Goal: Task Accomplishment & Management: Manage account settings

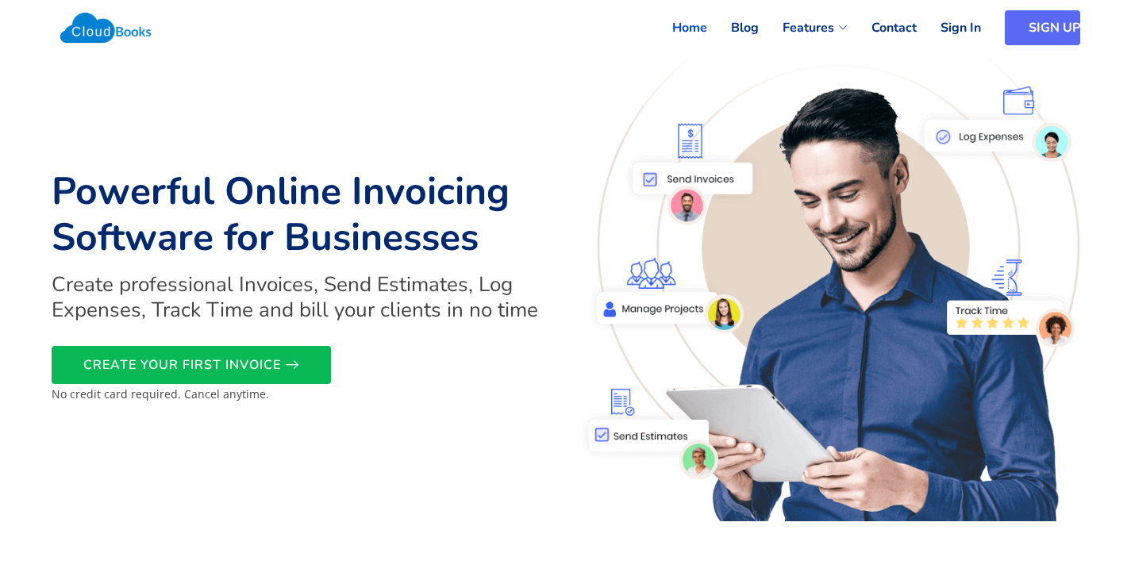
click at [1045, 33] on link "SIGN UP" at bounding box center [1042, 27] width 75 height 35
click at [960, 27] on link "Sign In" at bounding box center [941, 27] width 64 height 35
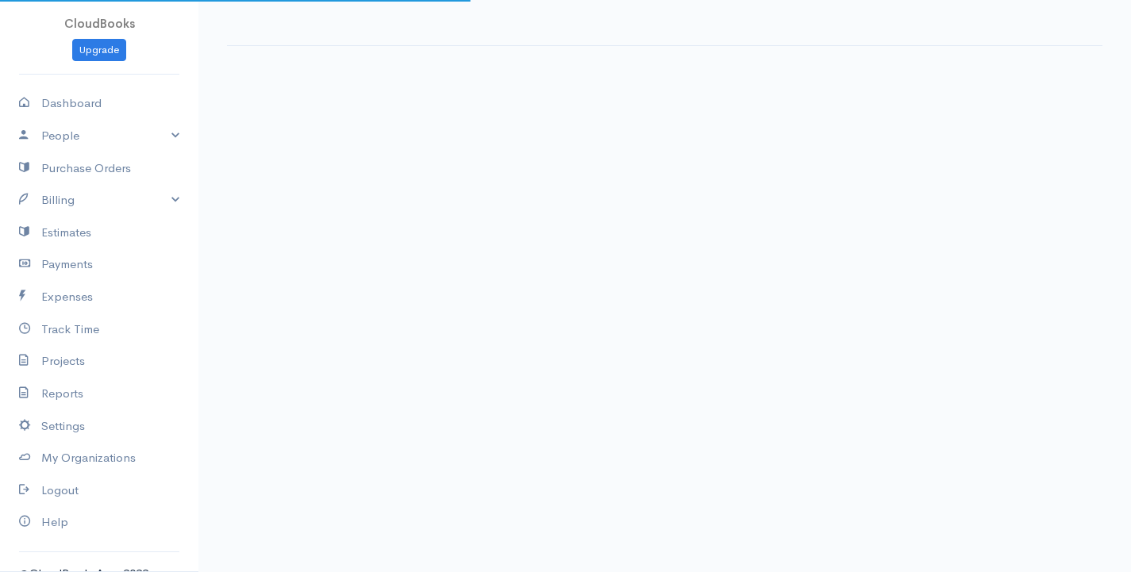
select select "365"
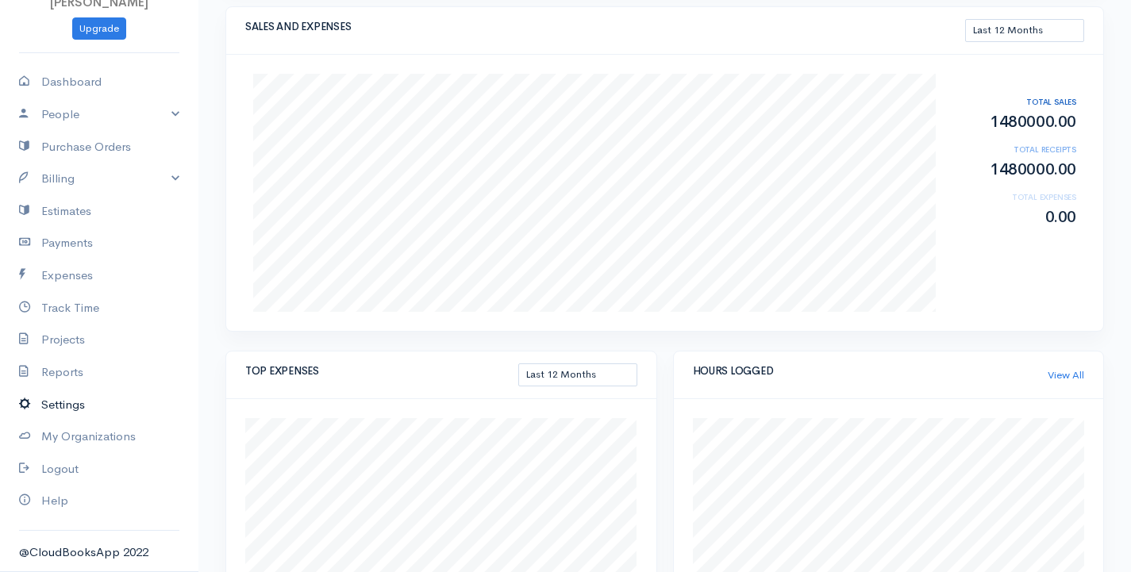
scroll to position [317, 0]
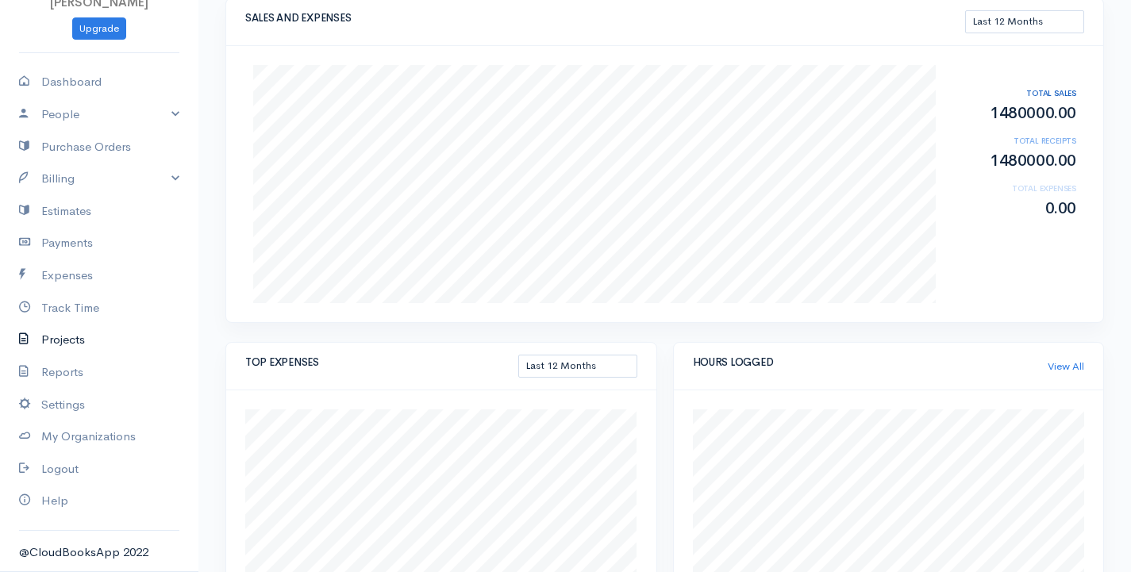
click at [67, 337] on link "Projects" at bounding box center [99, 340] width 198 height 33
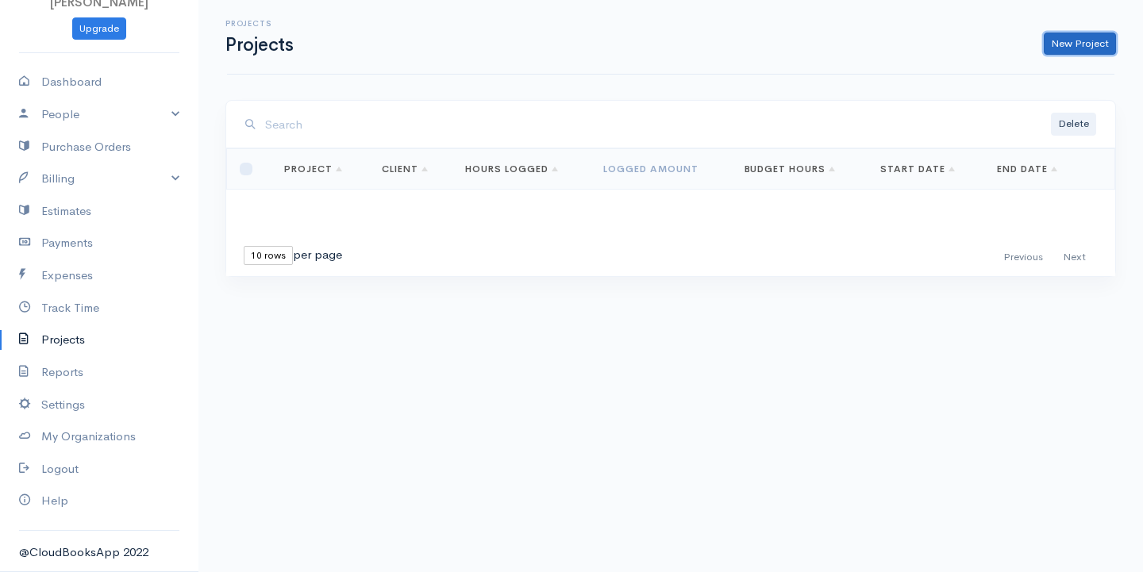
click at [1067, 42] on link "New Project" at bounding box center [1080, 44] width 72 height 23
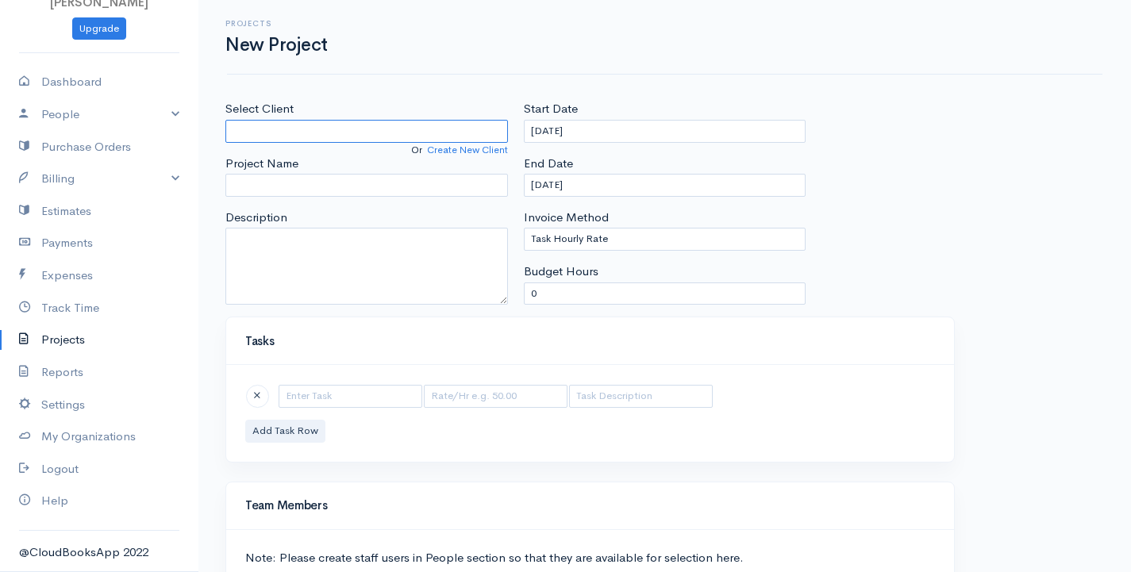
click at [334, 131] on input "Select Client" at bounding box center [366, 131] width 283 height 23
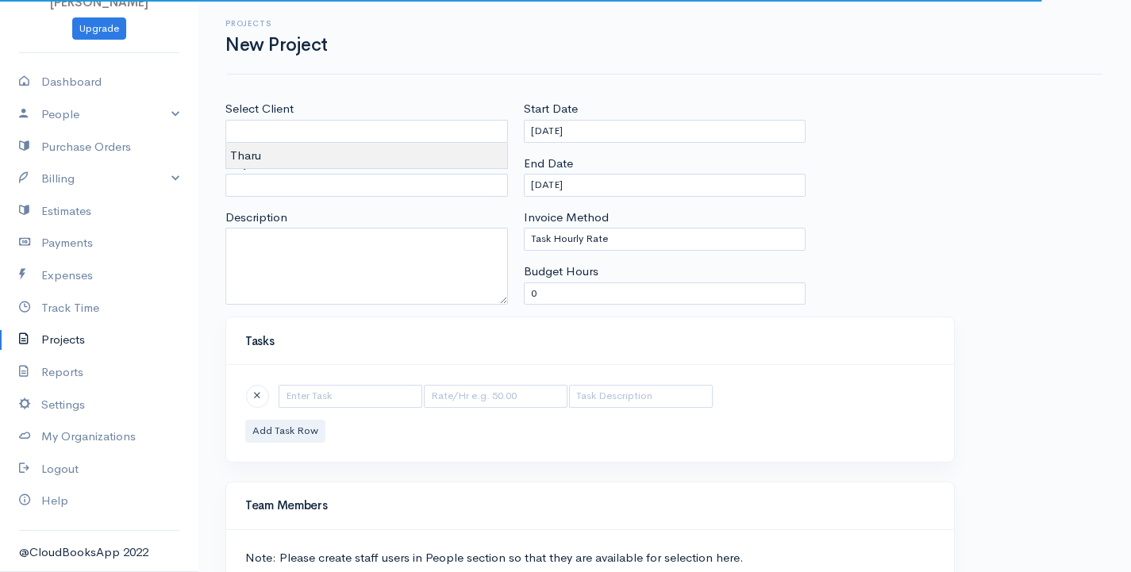
type input "Tharu"
drag, startPoint x: 325, startPoint y: 152, endPoint x: 307, endPoint y: 167, distance: 24.2
click at [326, 152] on body "[PERSON_NAME] Upgrade Dashboard People Clients Vendors Staff Users Purchase Ord…" at bounding box center [565, 366] width 1131 height 733
click at [348, 190] on input "Project Name" at bounding box center [366, 185] width 283 height 23
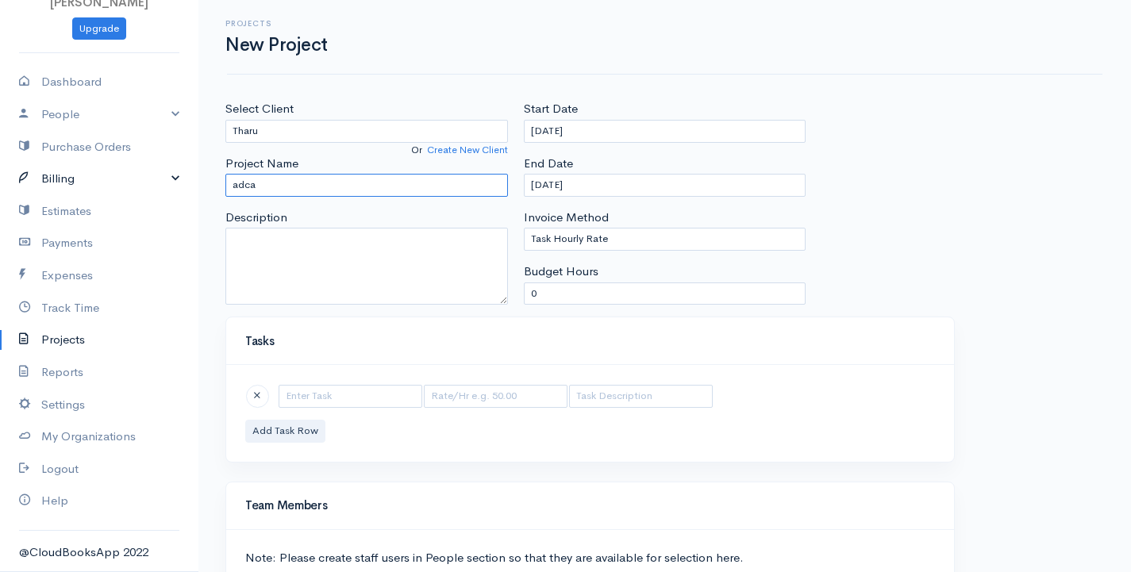
drag, startPoint x: 266, startPoint y: 177, endPoint x: 0, endPoint y: 176, distance: 265.9
click at [0, 176] on body "[PERSON_NAME] Upgrade Dashboard People Clients Vendors Staff Users Purchase Ord…" at bounding box center [565, 366] width 1131 height 733
type input "ADCA"
drag, startPoint x: 545, startPoint y: 292, endPoint x: 497, endPoint y: 290, distance: 48.4
click at [497, 290] on div "Select Client Tharu Or Create New Client Project Name ADCA Description Start Da…" at bounding box center [664, 208] width 894 height 217
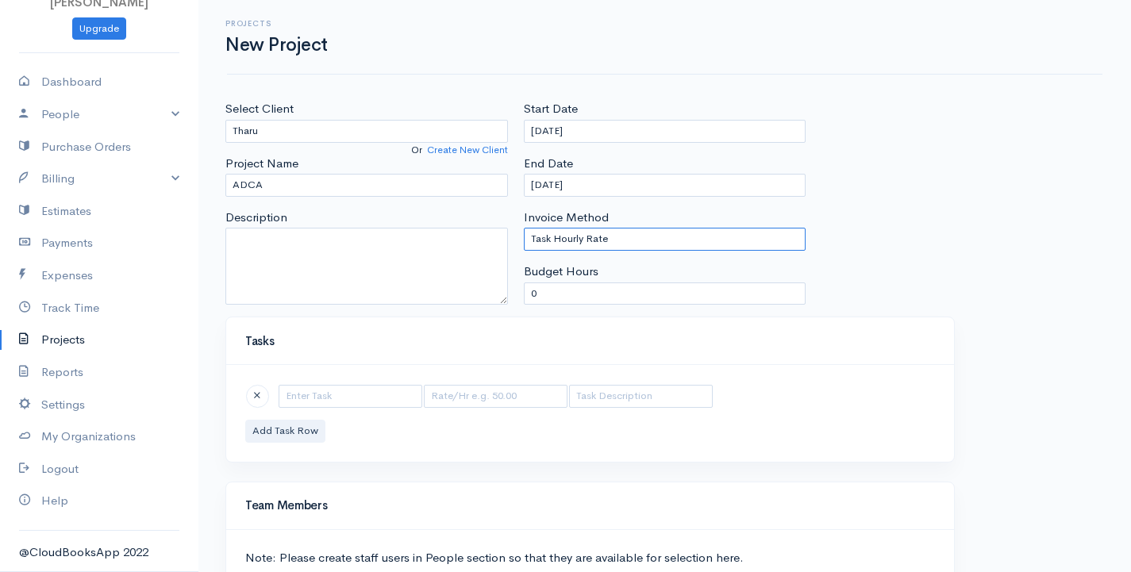
click at [621, 242] on select "Task Hourly Rate Person Hourly Rate Project Hourly Rate Flat Rate Project" at bounding box center [665, 239] width 283 height 23
click at [524, 228] on select "Task Hourly Rate Person Hourly Rate Project Hourly Rate Flat Rate Project" at bounding box center [665, 239] width 283 height 23
click at [733, 232] on select "Task Hourly Rate Person Hourly Rate Project Hourly Rate Flat Rate Project" at bounding box center [665, 239] width 283 height 23
click at [524, 228] on select "Task Hourly Rate Person Hourly Rate Project Hourly Rate Flat Rate Project" at bounding box center [665, 239] width 283 height 23
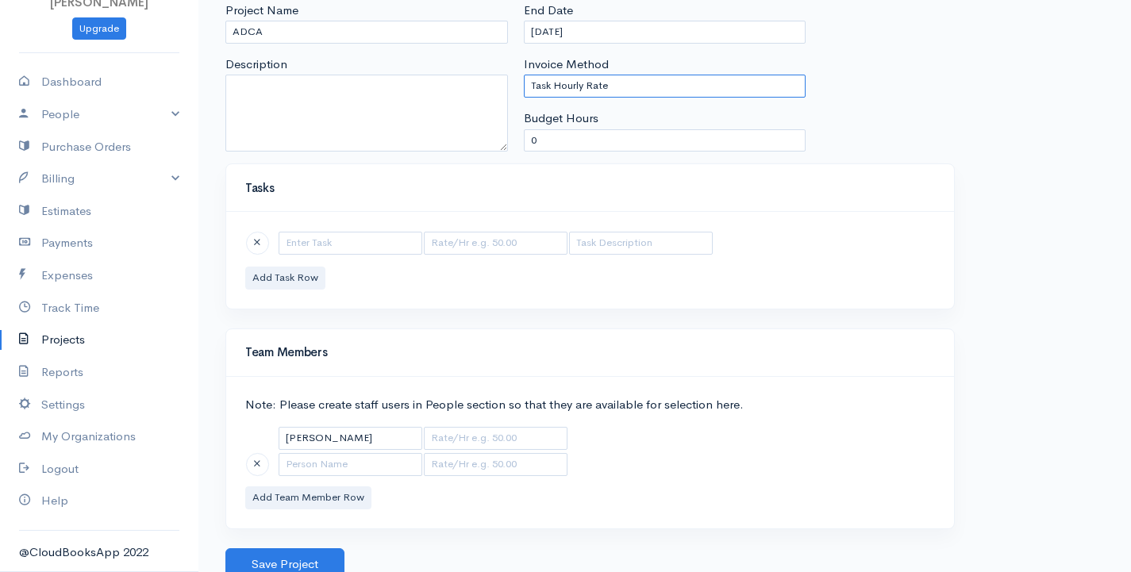
scroll to position [161, 0]
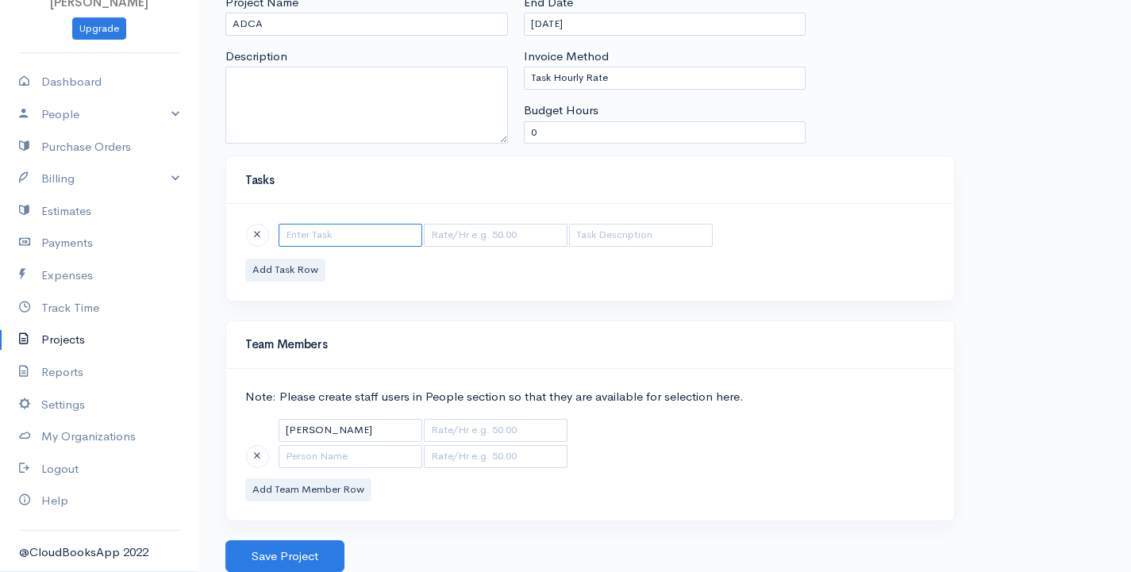
click at [328, 233] on input "text" at bounding box center [351, 235] width 144 height 23
type input "WORK"
click at [497, 231] on input "text" at bounding box center [496, 235] width 144 height 23
type input "250"
drag, startPoint x: 287, startPoint y: 272, endPoint x: 271, endPoint y: 294, distance: 27.3
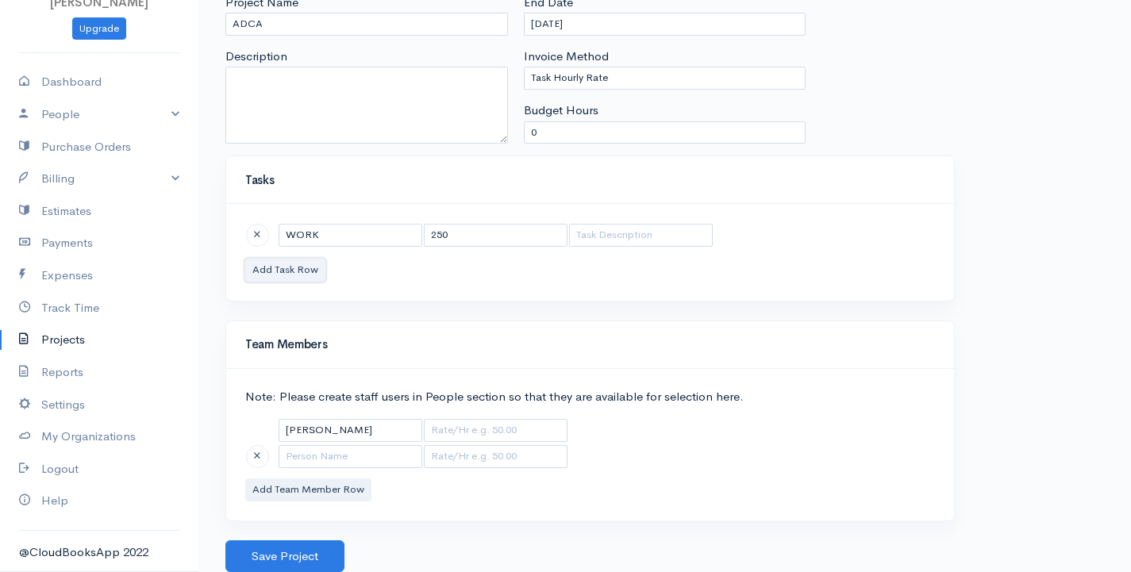
click at [287, 272] on button "Add Task Row" at bounding box center [285, 270] width 80 height 23
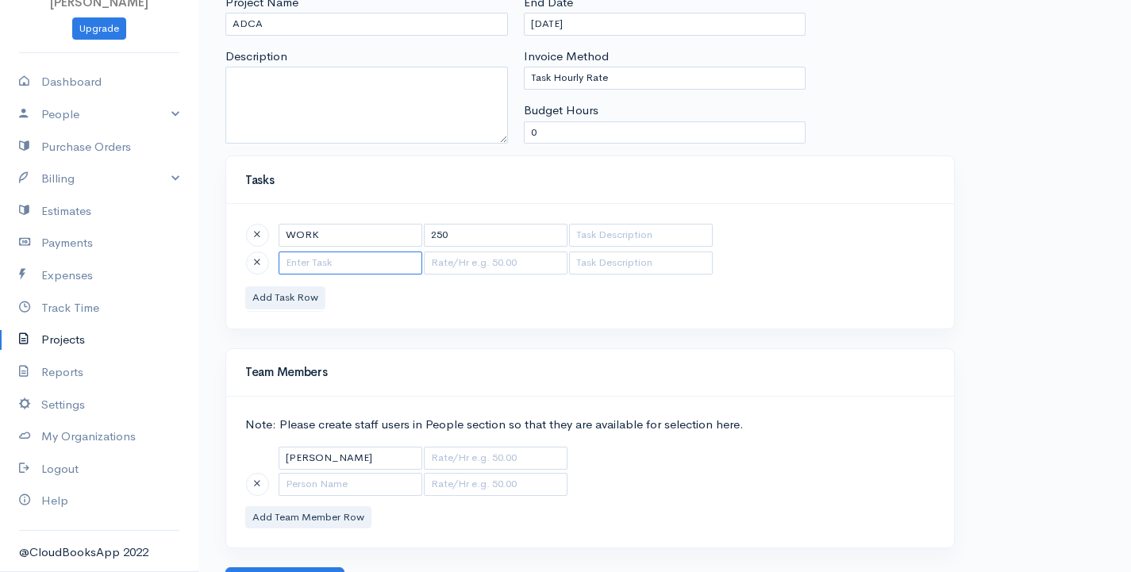
click at [316, 264] on input "text" at bounding box center [351, 263] width 144 height 23
drag, startPoint x: 329, startPoint y: 264, endPoint x: 0, endPoint y: 217, distance: 331.8
click at [0, 217] on body "[PERSON_NAME] Upgrade Dashboard People Clients Vendors Staff Users Purchase Ord…" at bounding box center [565, 219] width 1131 height 761
type input "EXCEL"
click at [481, 264] on input "text" at bounding box center [496, 263] width 144 height 23
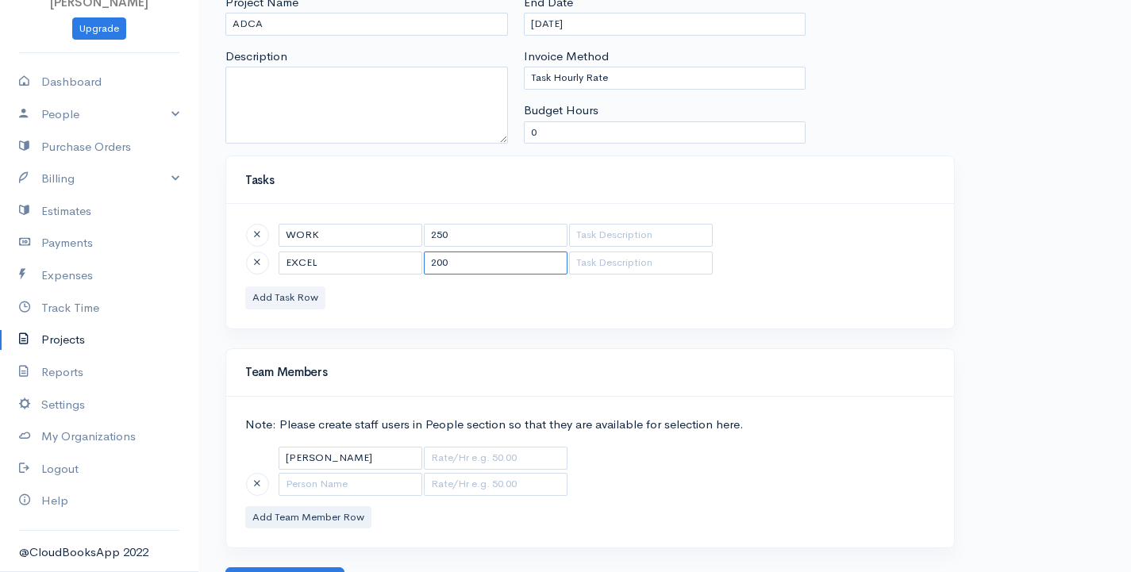
type input "200"
click at [294, 291] on button "Add Task Row" at bounding box center [285, 298] width 80 height 23
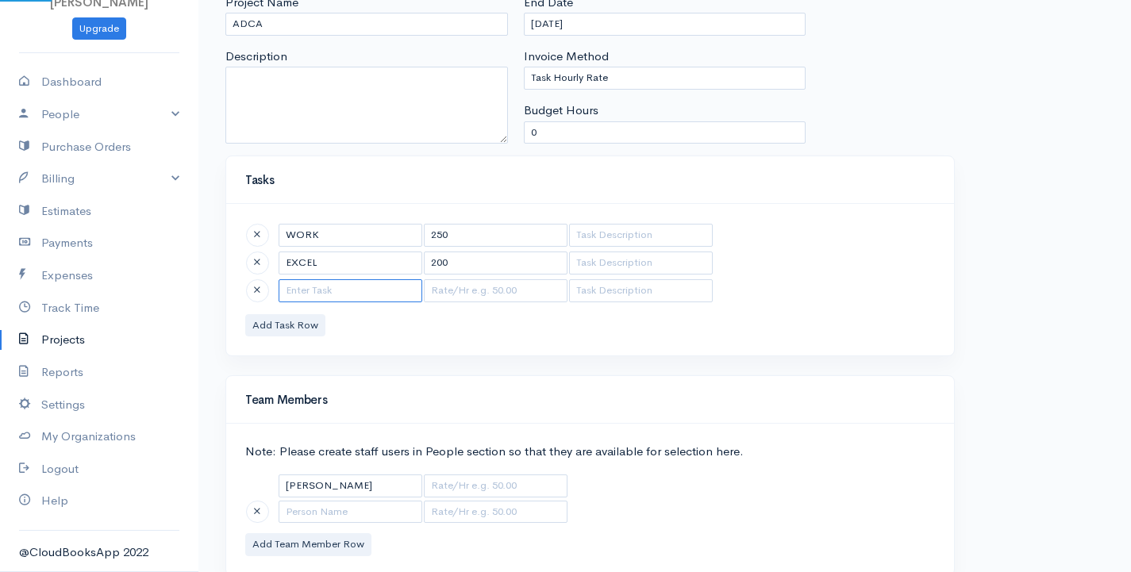
click at [308, 289] on input "text" at bounding box center [351, 290] width 144 height 23
type input "ACCESS"
click at [433, 296] on input "text" at bounding box center [496, 290] width 144 height 23
type input "150"
click at [309, 325] on button "Add Task Row" at bounding box center [285, 325] width 80 height 23
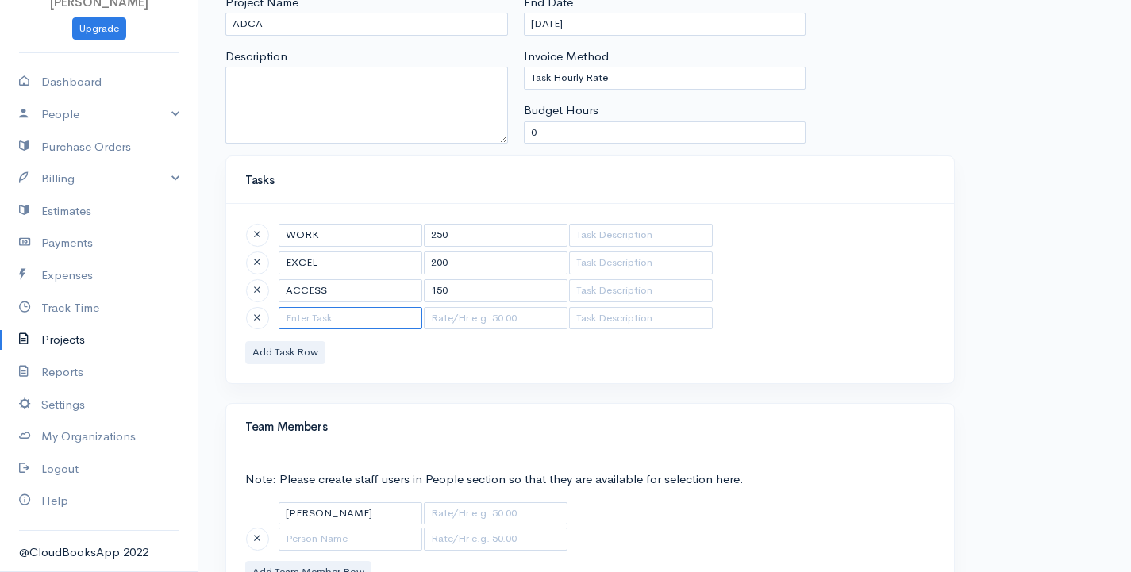
click at [322, 315] on input "text" at bounding box center [351, 318] width 144 height 23
type input "PPT"
click at [471, 321] on input "text" at bounding box center [496, 318] width 144 height 23
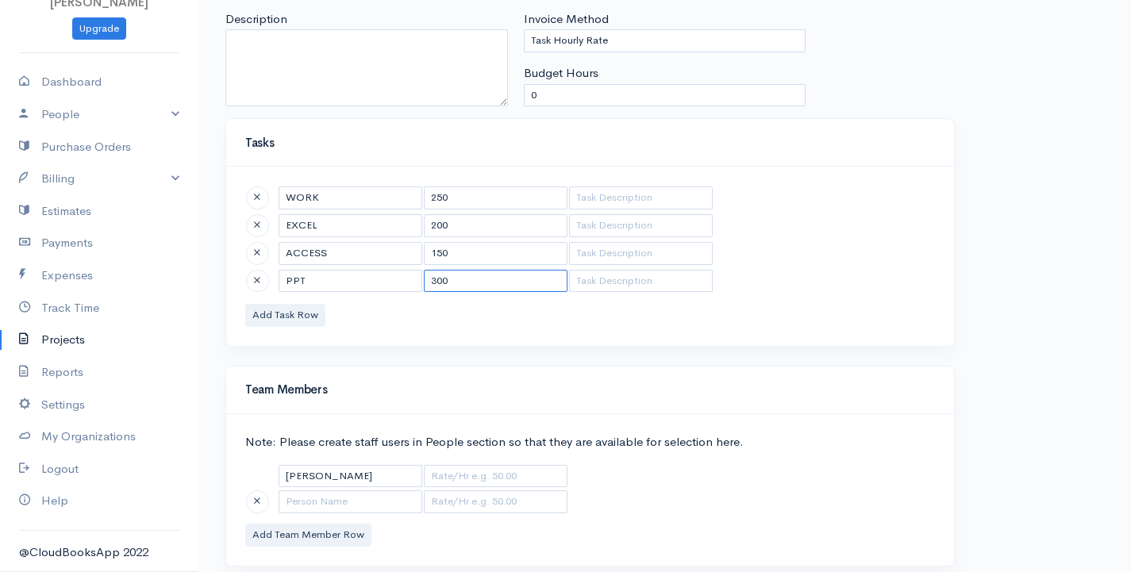
scroll to position [244, 0]
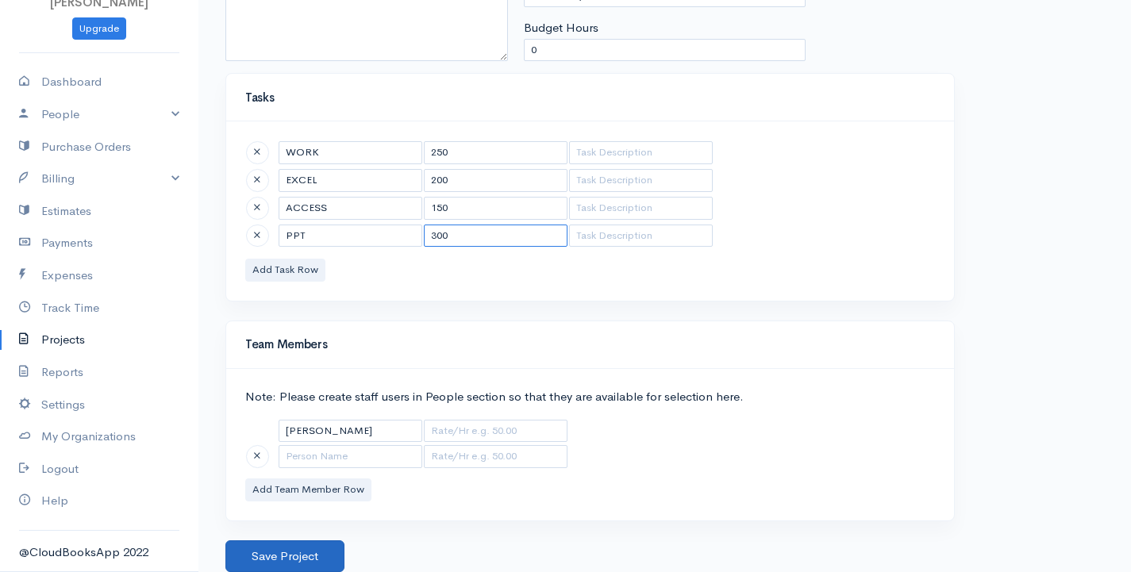
type input "300"
click at [294, 549] on button "Save Project" at bounding box center [284, 556] width 119 height 33
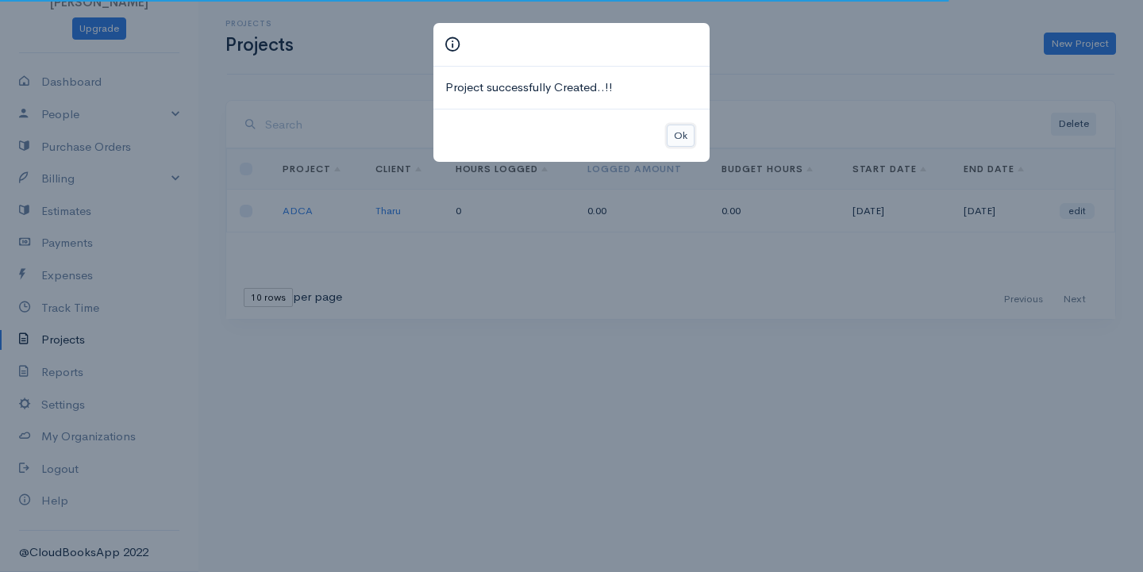
click at [673, 137] on button "Ok" at bounding box center [681, 136] width 28 height 23
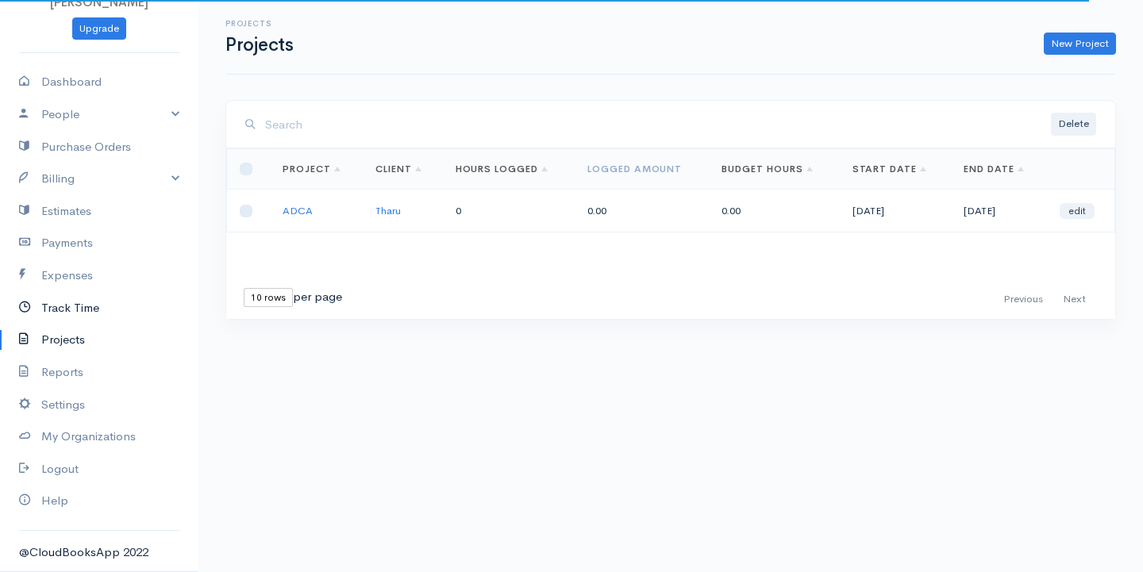
click at [63, 301] on link "Track Time" at bounding box center [99, 308] width 198 height 33
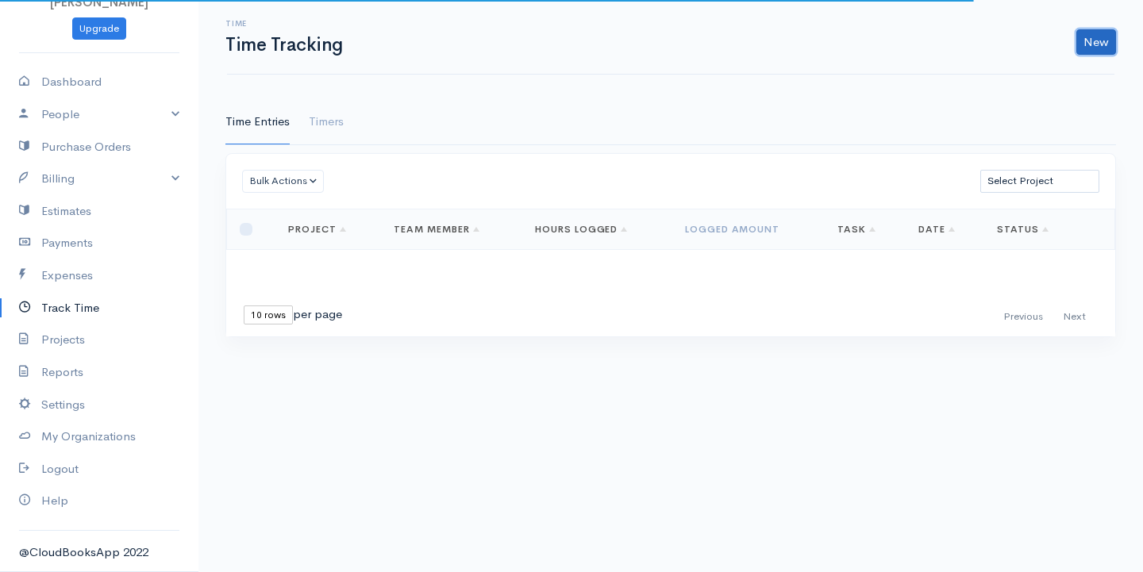
click at [1106, 45] on link "New" at bounding box center [1096, 41] width 40 height 25
click at [1045, 76] on link "Time Entry" at bounding box center [1051, 76] width 125 height 28
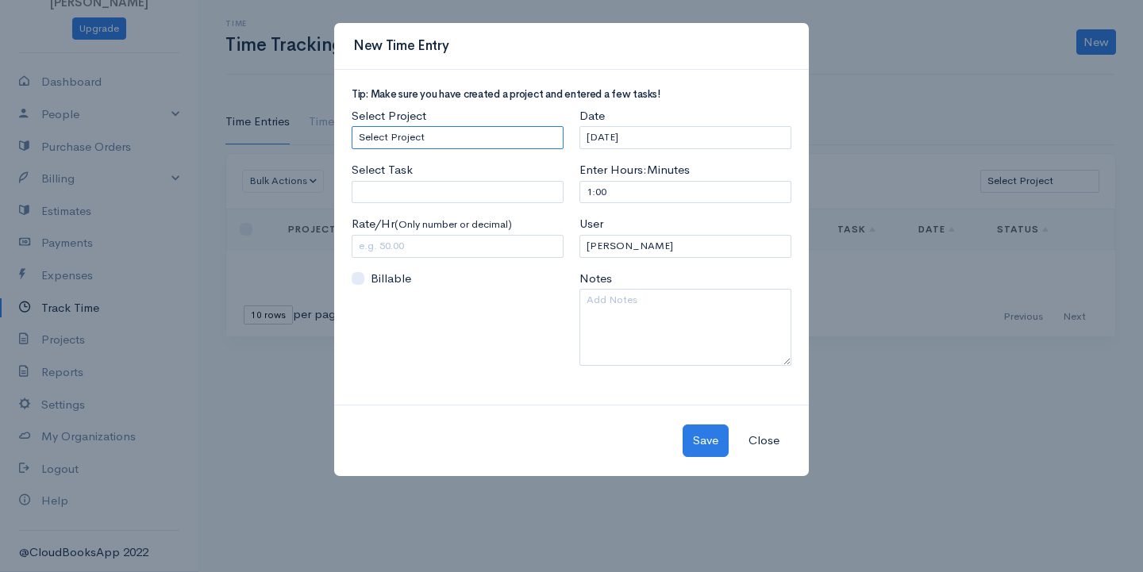
click at [410, 131] on select "Select Project ADCA" at bounding box center [458, 137] width 212 height 23
select select "5489"
click at [352, 126] on select "Select Project ADCA" at bounding box center [458, 137] width 212 height 23
click at [469, 184] on input "Select Task" at bounding box center [458, 192] width 212 height 23
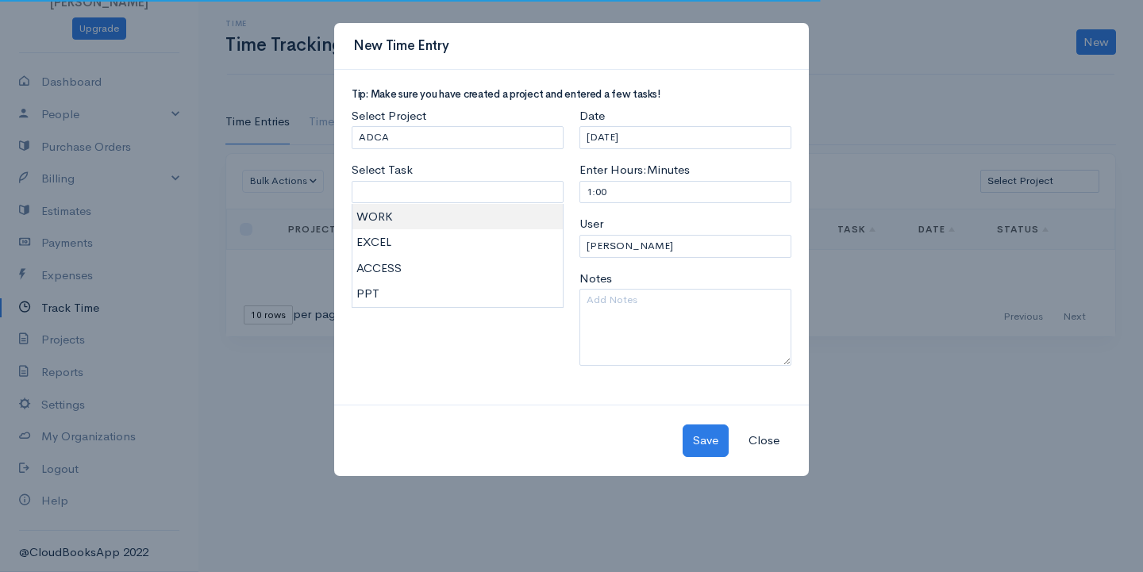
type input "WORK"
type input "250.00"
click at [426, 220] on body "[PERSON_NAME] Upgrade Dashboard People Clients Vendors Staff Users Purchase Ord…" at bounding box center [571, 286] width 1143 height 572
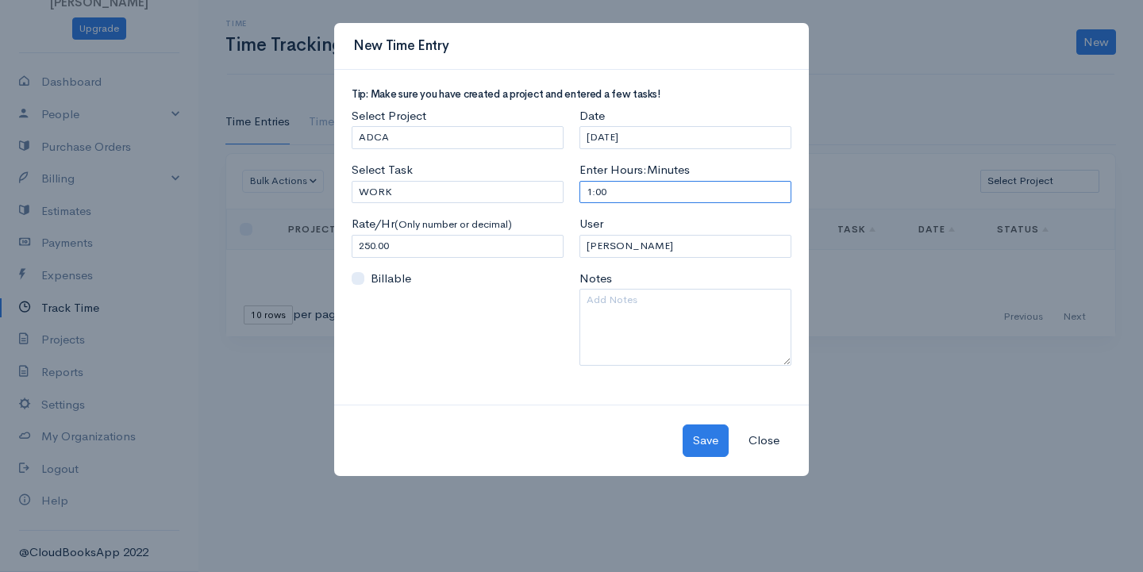
drag, startPoint x: 615, startPoint y: 189, endPoint x: 475, endPoint y: 168, distance: 142.0
click at [475, 168] on div "Tip: Make sure you have created a project and entered a few tasks! Select Proje…" at bounding box center [572, 234] width 456 height 290
type input "3"
click at [754, 444] on button "Close" at bounding box center [764, 441] width 52 height 33
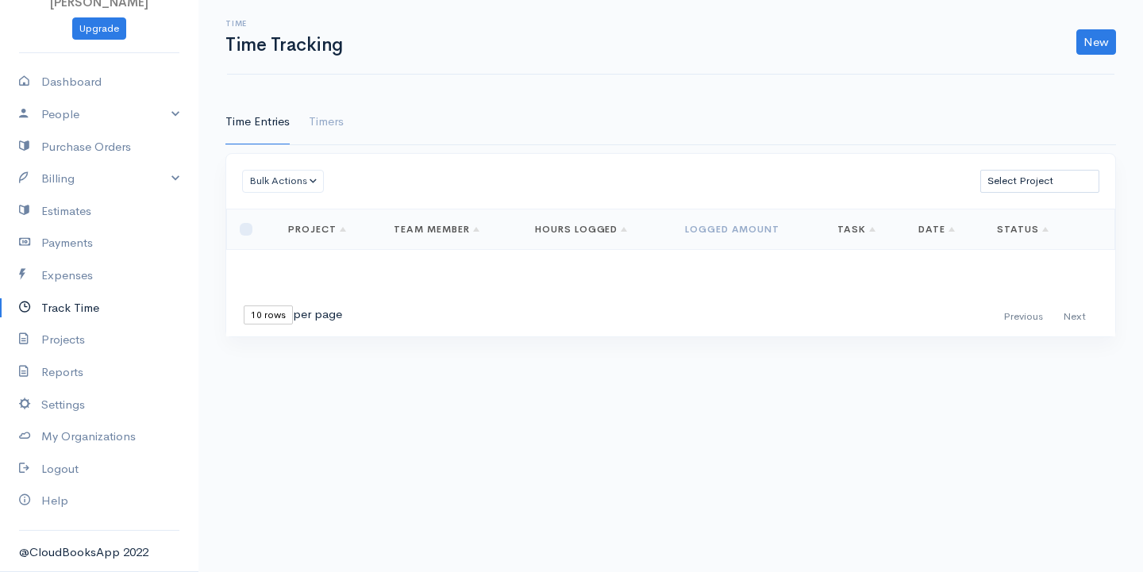
click at [64, 314] on link "Track Time" at bounding box center [99, 308] width 198 height 33
click at [1098, 45] on link "New" at bounding box center [1096, 41] width 40 height 25
click at [1047, 69] on link "Time Entry" at bounding box center [1051, 76] width 125 height 28
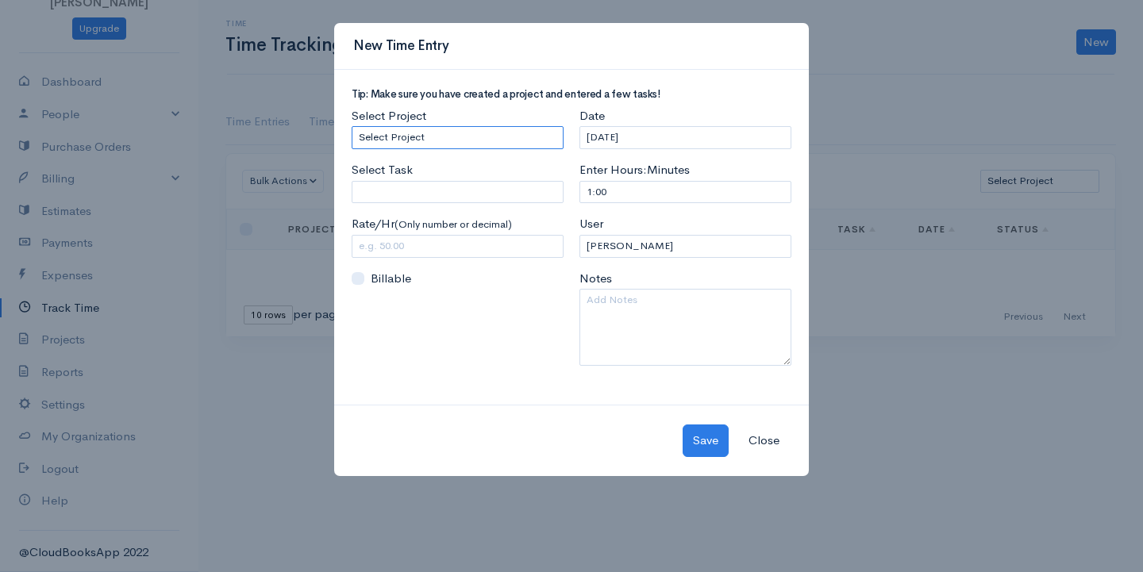
click at [483, 135] on select "Select Project ADCA" at bounding box center [458, 137] width 212 height 23
select select "5489"
click at [352, 126] on select "Select Project ADCA" at bounding box center [458, 137] width 212 height 23
click at [460, 196] on input "Select Task" at bounding box center [458, 192] width 212 height 23
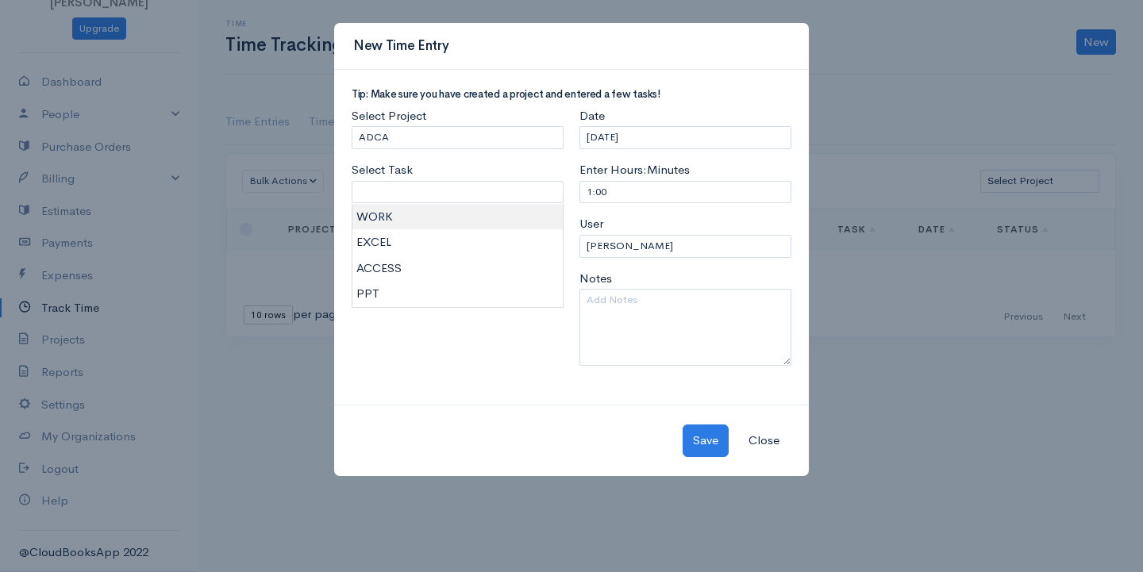
type input "WORK"
type input "250.00"
drag, startPoint x: 443, startPoint y: 215, endPoint x: 432, endPoint y: 227, distance: 16.3
click at [444, 215] on body "[PERSON_NAME] Upgrade Dashboard People Clients Vendors Staff Users Purchase Ord…" at bounding box center [571, 286] width 1143 height 572
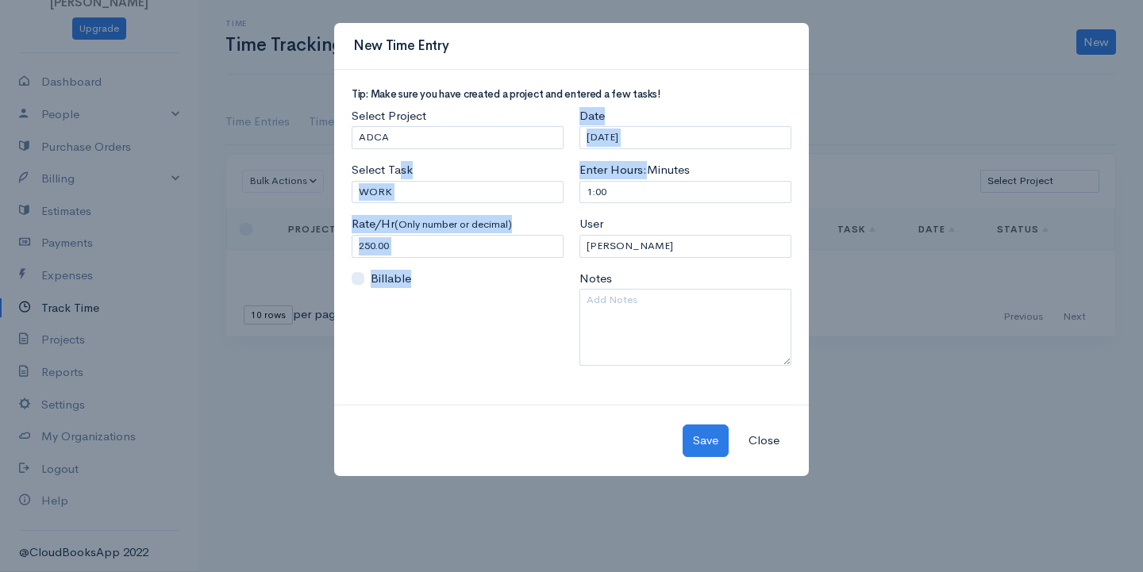
drag, startPoint x: 649, startPoint y: 179, endPoint x: 398, endPoint y: 177, distance: 250.8
click at [398, 177] on div "Tip: Make sure you have created a project and entered a few tasks! Select Proje…" at bounding box center [572, 234] width 456 height 290
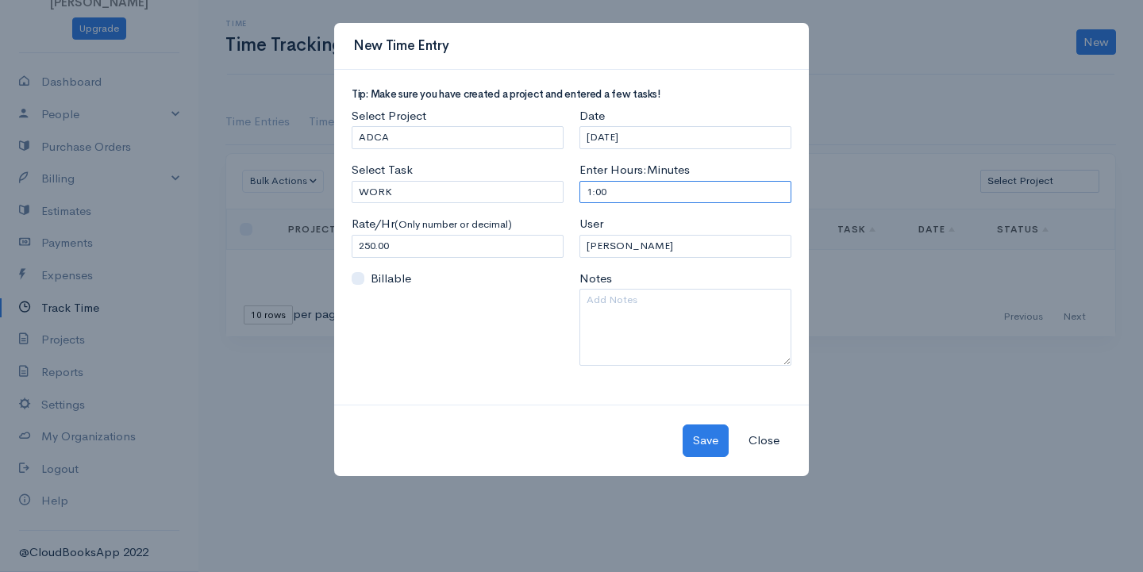
drag, startPoint x: 603, startPoint y: 188, endPoint x: 625, endPoint y: 190, distance: 21.5
click at [604, 188] on input "1:00" at bounding box center [685, 192] width 212 height 23
drag, startPoint x: 552, startPoint y: 192, endPoint x: 514, endPoint y: 188, distance: 38.3
click at [514, 188] on div "Tip: Make sure you have created a project and entered a few tasks! Select Proje…" at bounding box center [572, 234] width 456 height 290
type input "3"
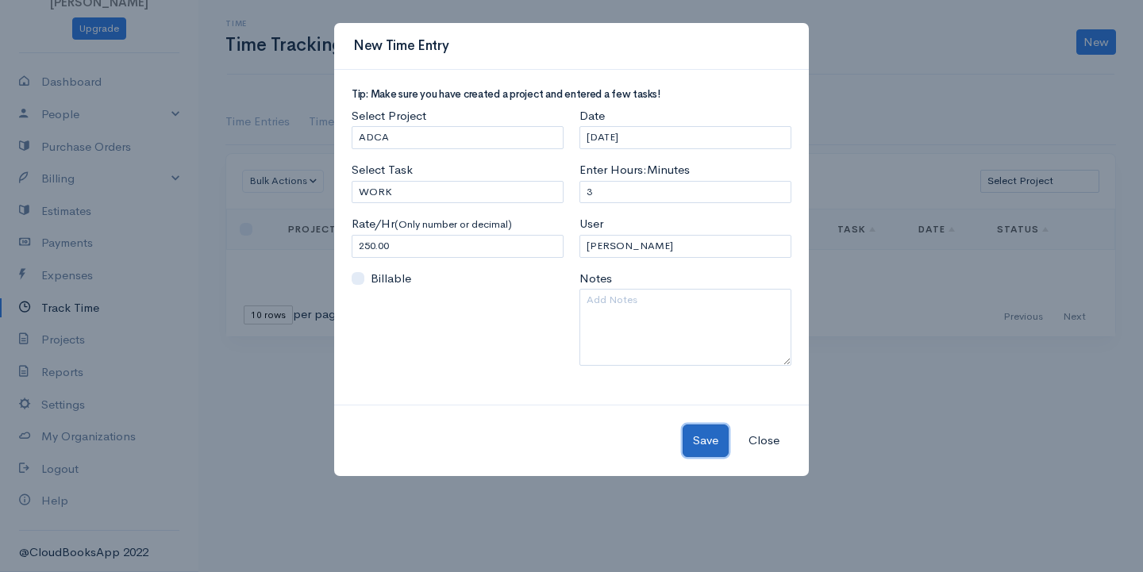
click at [701, 436] on button "Save" at bounding box center [706, 441] width 46 height 33
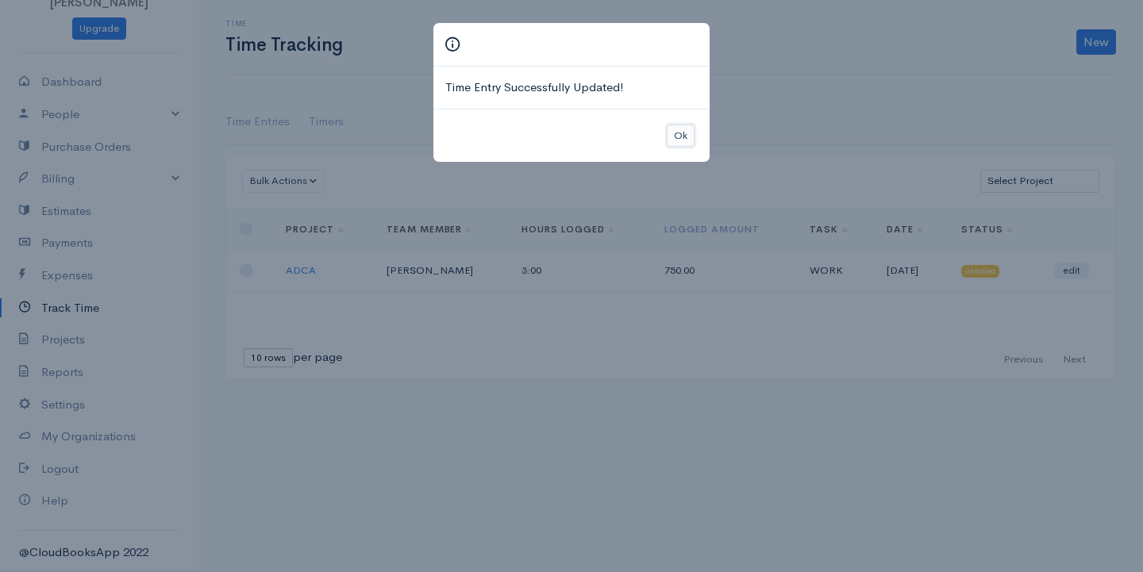
drag, startPoint x: 688, startPoint y: 138, endPoint x: 703, endPoint y: 174, distance: 38.8
click at [687, 137] on button "Ok" at bounding box center [681, 136] width 28 height 23
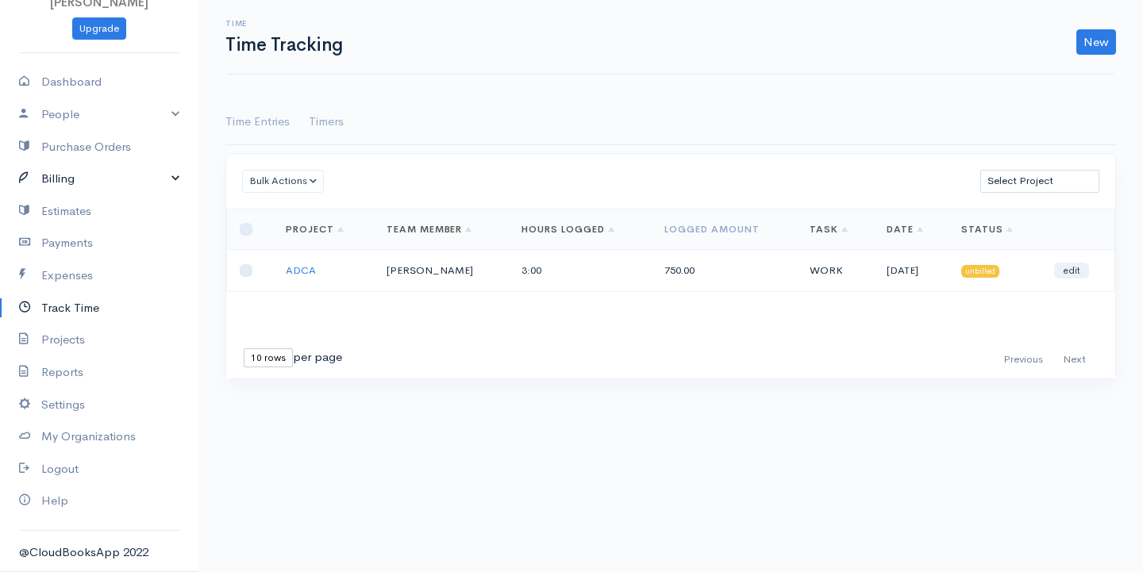
click at [70, 176] on link "Billing" at bounding box center [99, 179] width 198 height 33
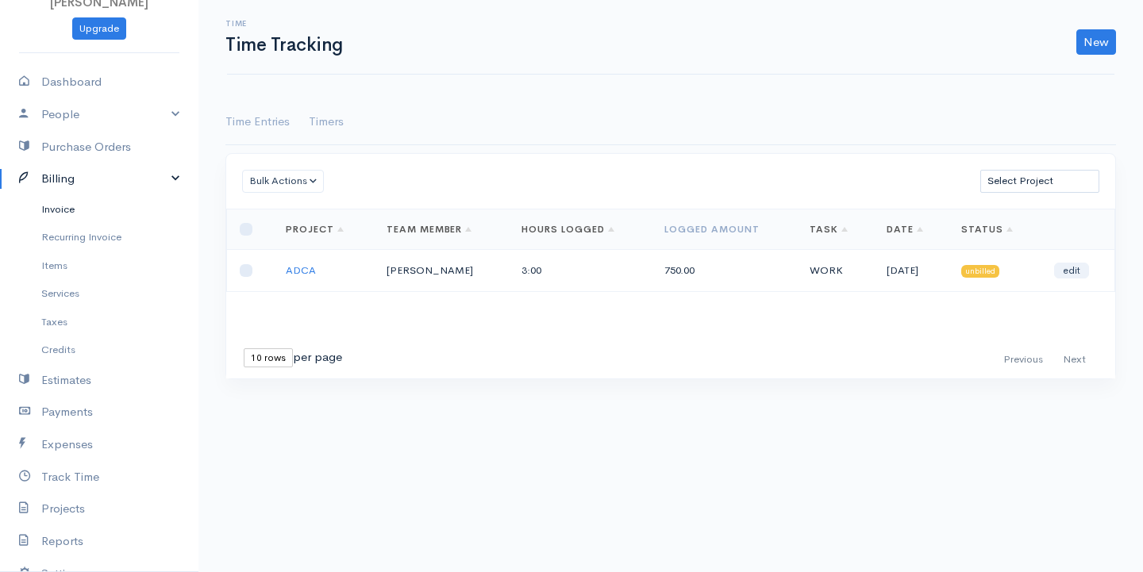
click at [62, 216] on link "Invoice" at bounding box center [99, 209] width 198 height 29
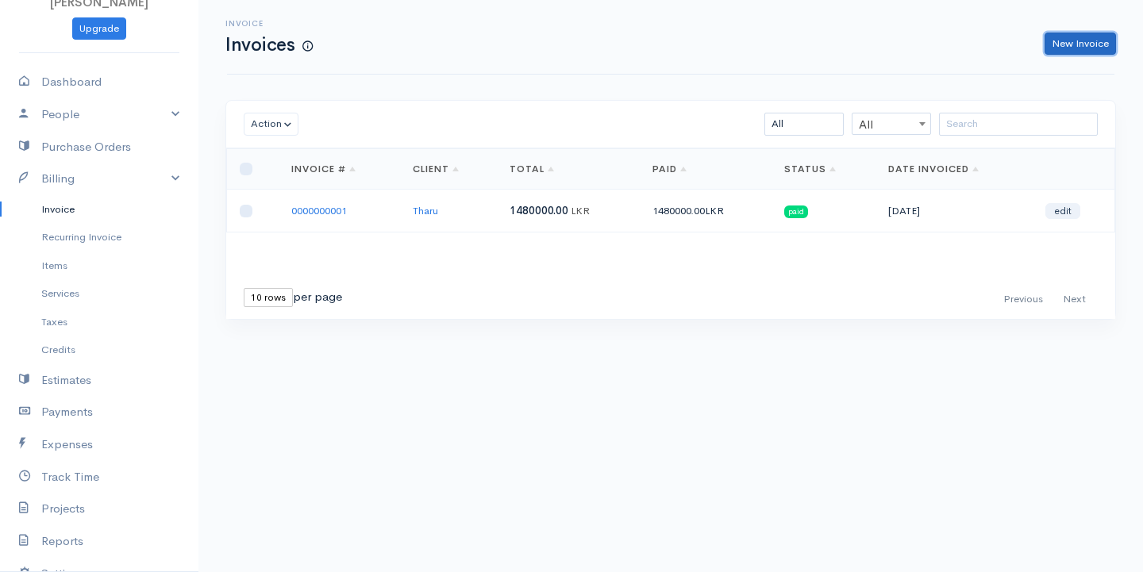
drag, startPoint x: 1064, startPoint y: 45, endPoint x: 1014, endPoint y: 77, distance: 58.6
click at [1064, 45] on link "New Invoice" at bounding box center [1079, 44] width 71 height 23
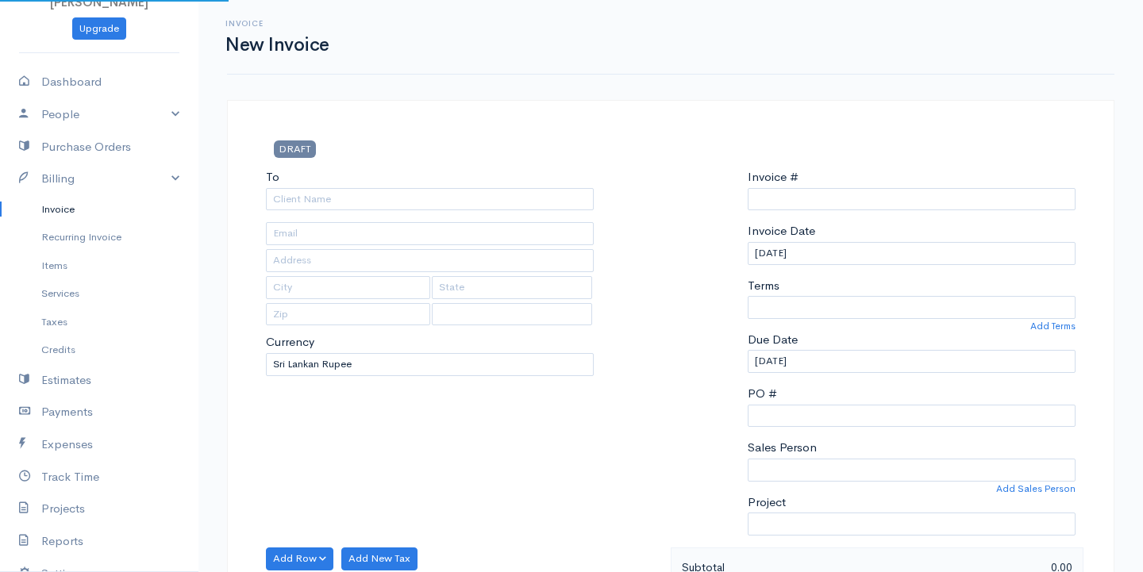
select select "LKR"
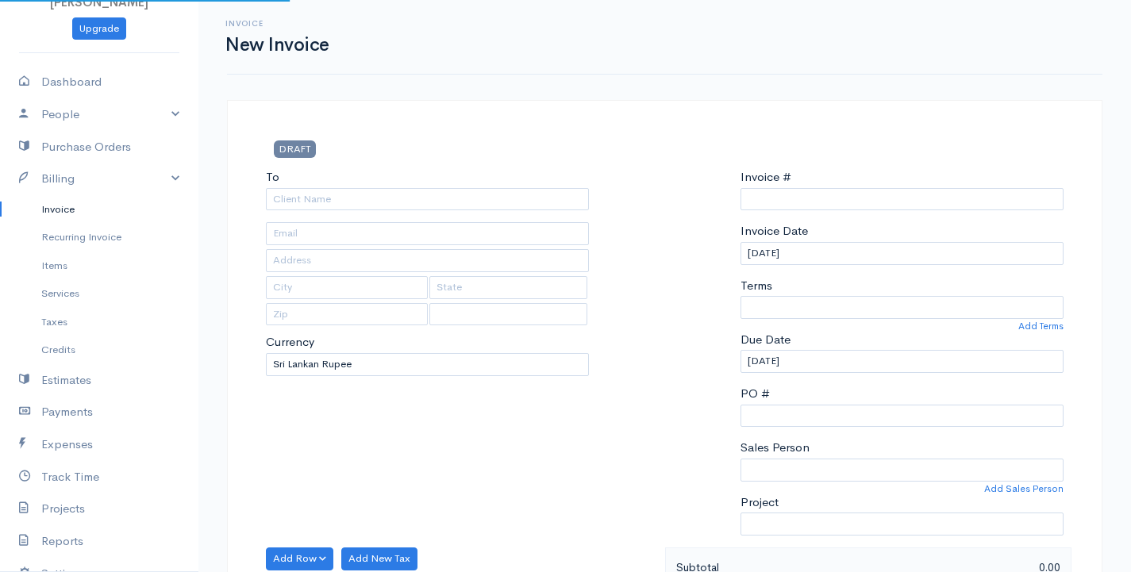
type input "0000000002"
select select "[GEOGRAPHIC_DATA]"
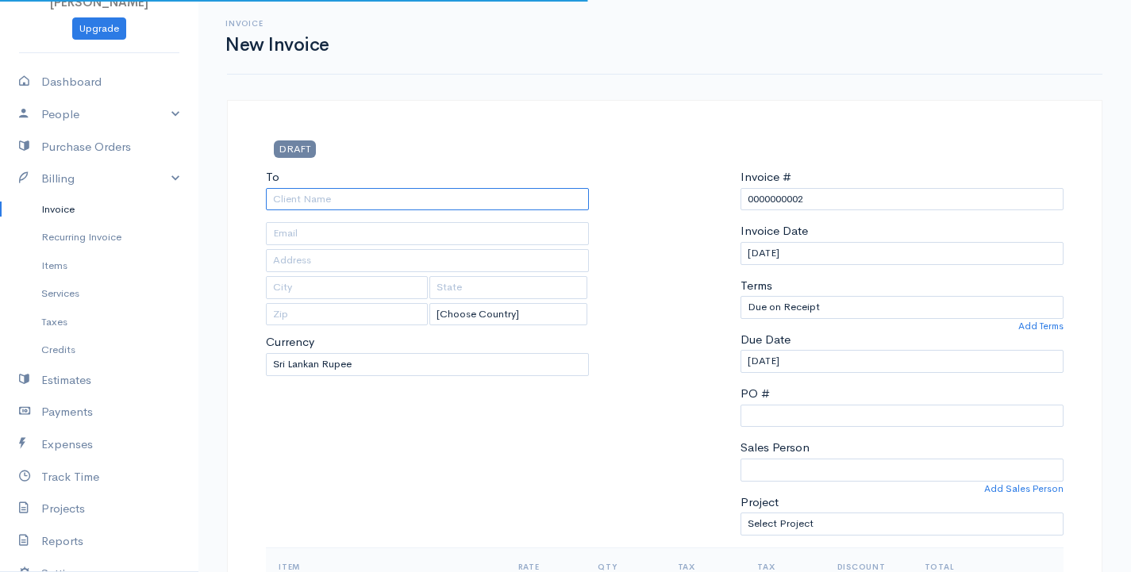
click at [351, 201] on input "To" at bounding box center [427, 199] width 323 height 23
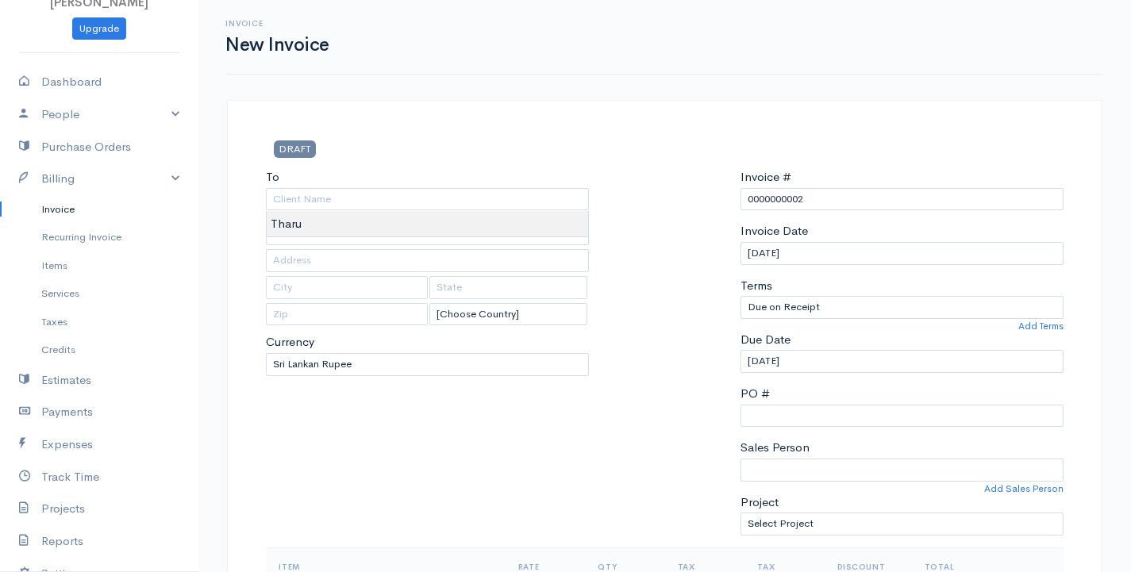
type input "Tharu"
drag, startPoint x: 338, startPoint y: 223, endPoint x: 330, endPoint y: 228, distance: 9.3
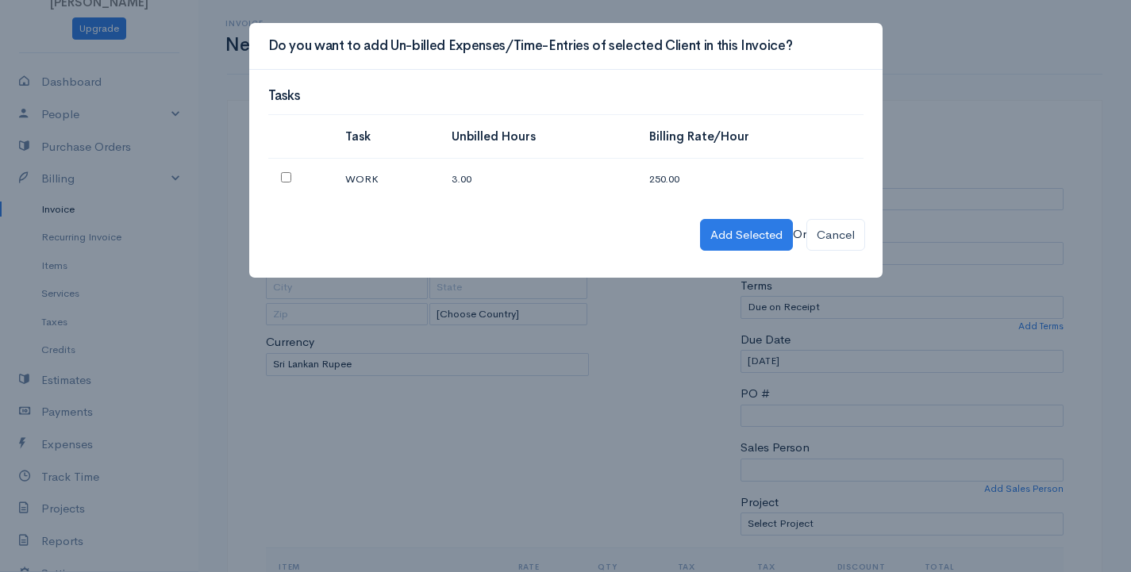
click at [283, 180] on input "checkbox" at bounding box center [286, 177] width 10 height 10
checkbox input "true"
click at [749, 237] on button "Add Selected" at bounding box center [746, 235] width 93 height 33
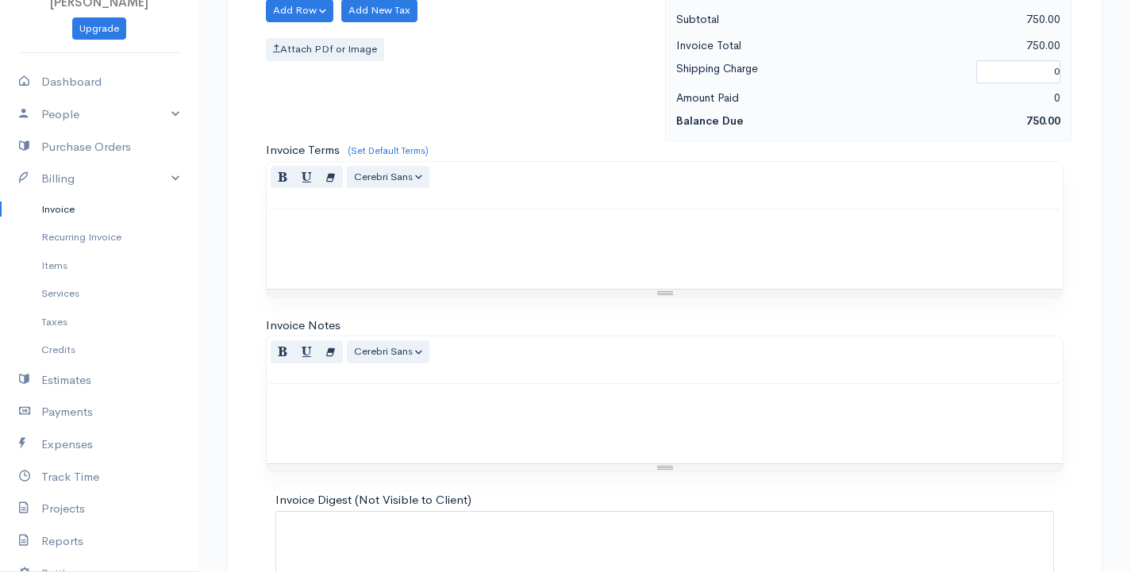
scroll to position [933, 0]
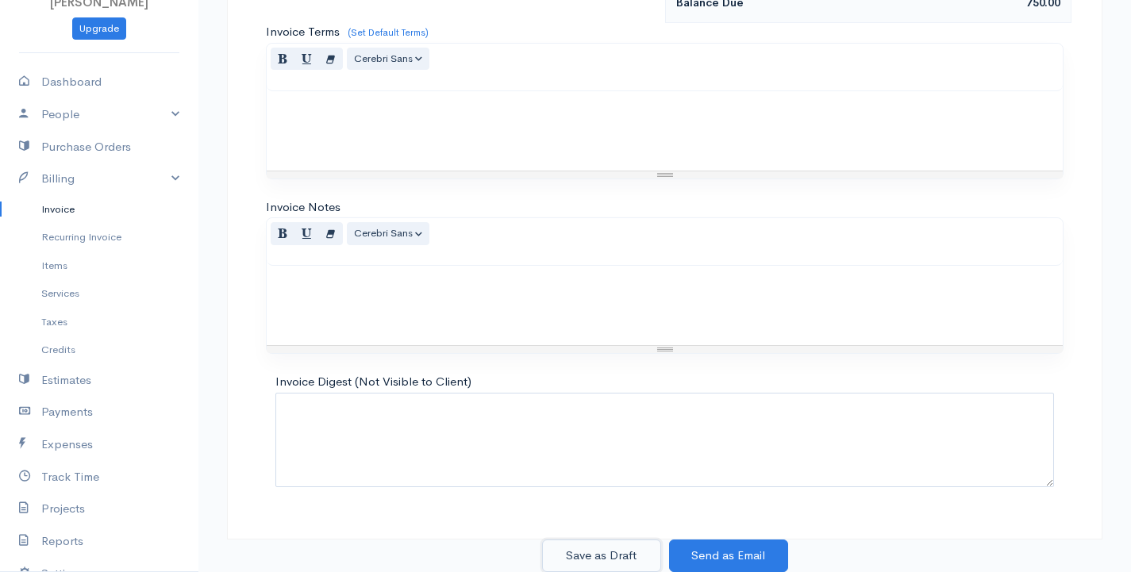
click at [599, 559] on button "Save as Draft" at bounding box center [601, 556] width 119 height 33
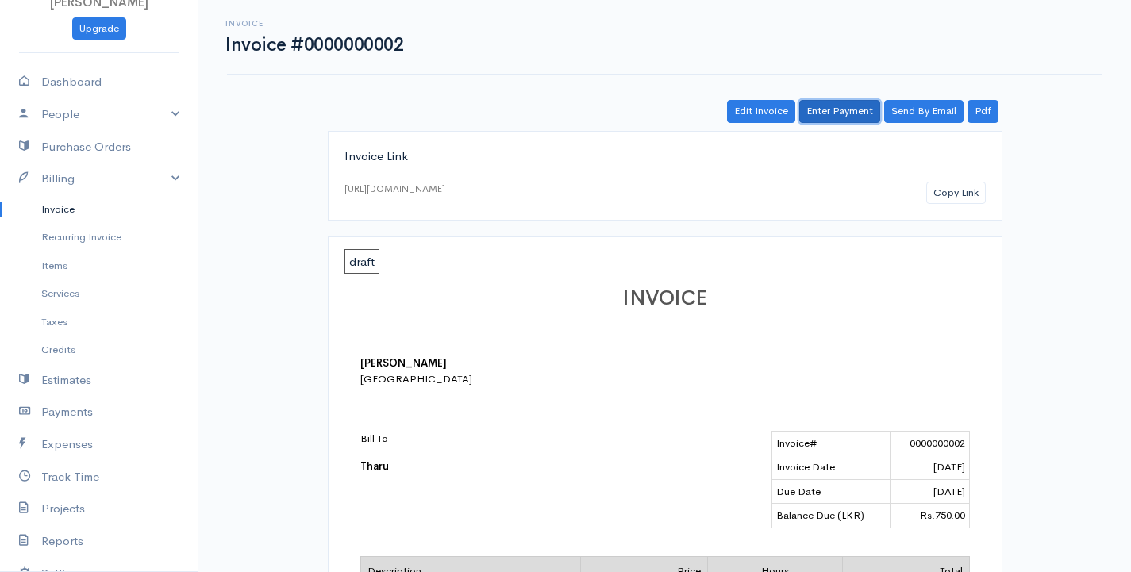
click at [828, 108] on link "Enter Payment" at bounding box center [839, 111] width 81 height 23
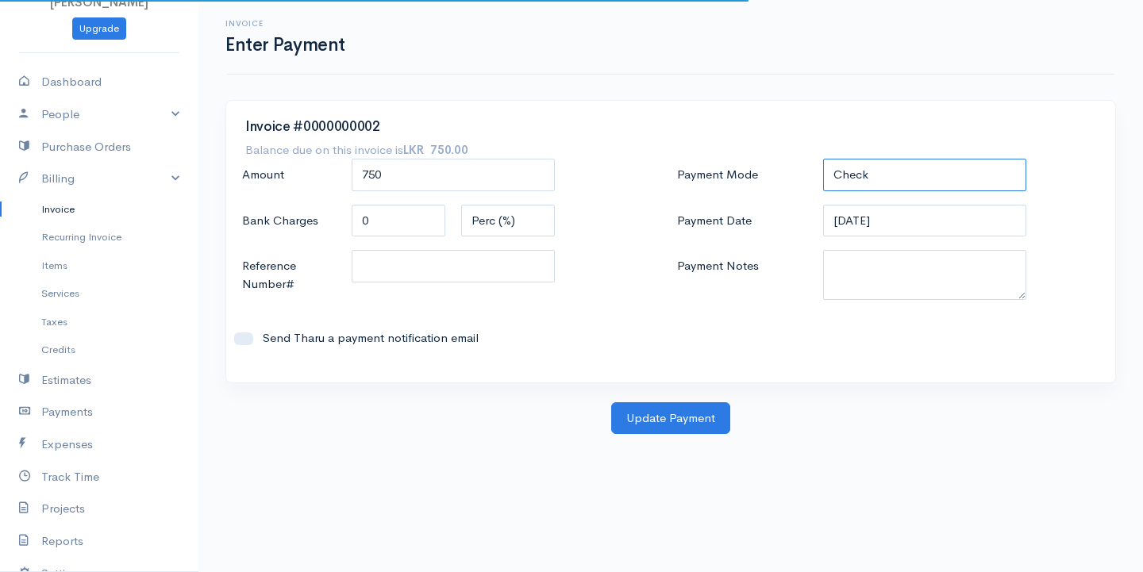
click at [931, 177] on select "Check Bank Transfer Credit Cash Debit ACH VISA MASTERCARD AMEX DISCOVER DINERS …" at bounding box center [924, 175] width 203 height 33
select select "Bank Transfer"
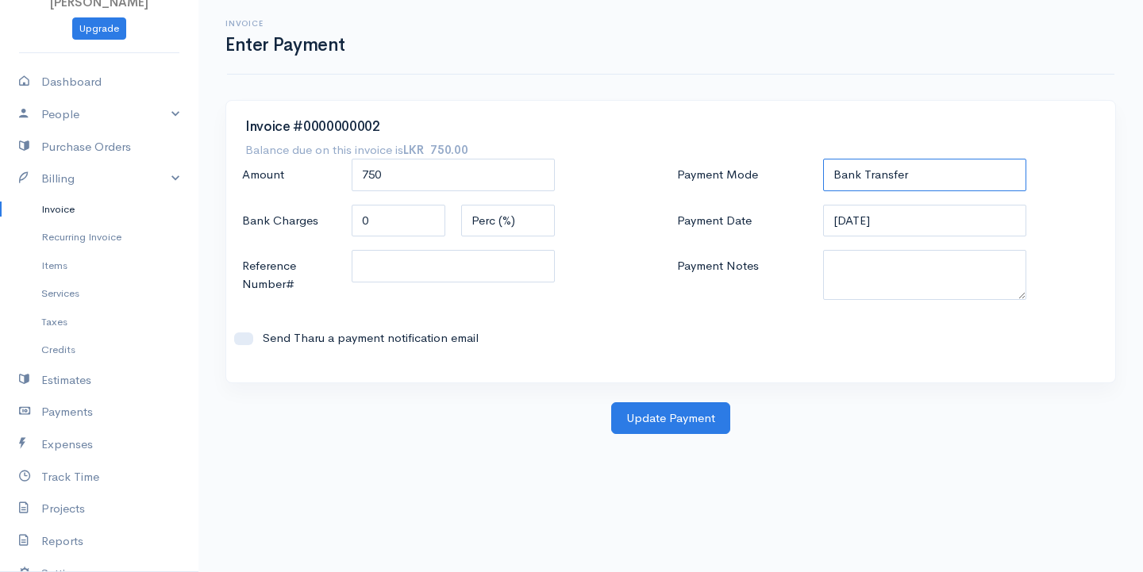
click at [823, 159] on select "Check Bank Transfer Credit Cash Debit ACH VISA MASTERCARD AMEX DISCOVER DINERS …" at bounding box center [924, 175] width 203 height 33
click at [671, 420] on button "Update Payment" at bounding box center [670, 418] width 119 height 33
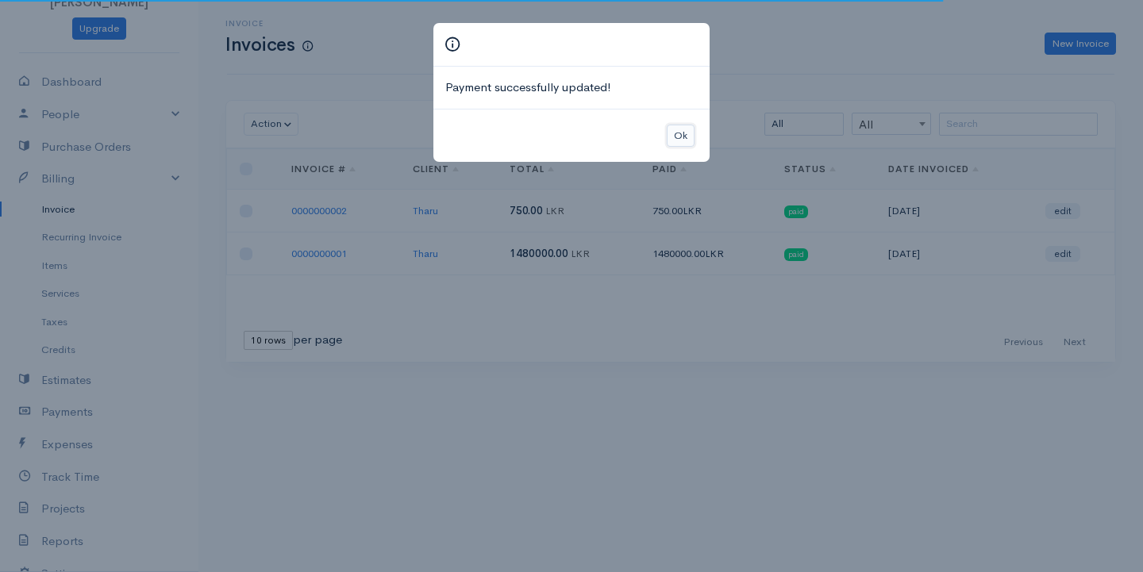
click at [679, 130] on button "Ok" at bounding box center [681, 136] width 28 height 23
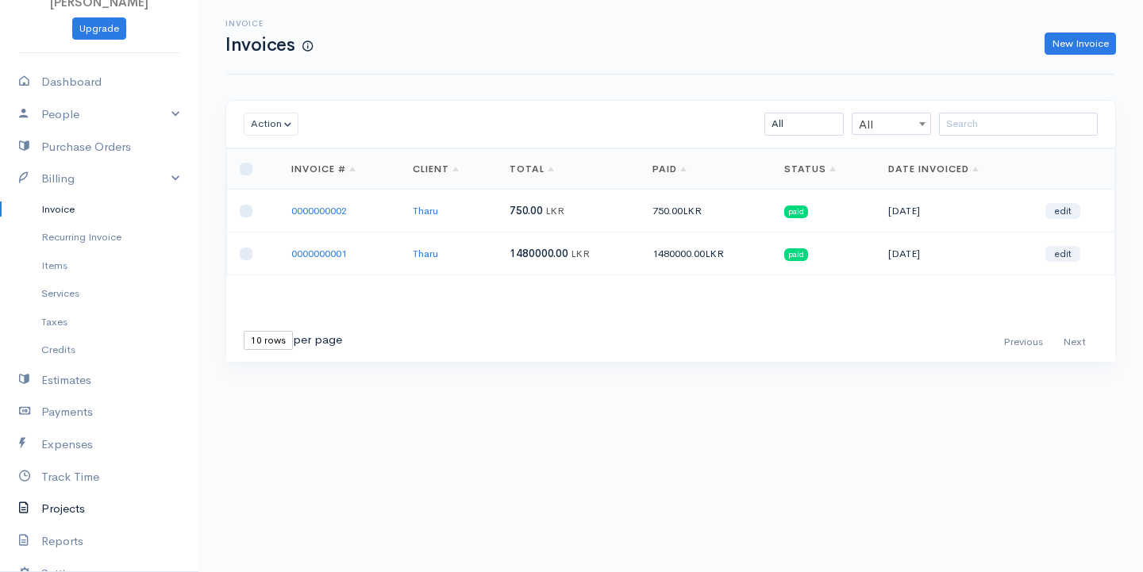
click at [64, 516] on link "Projects" at bounding box center [99, 509] width 198 height 33
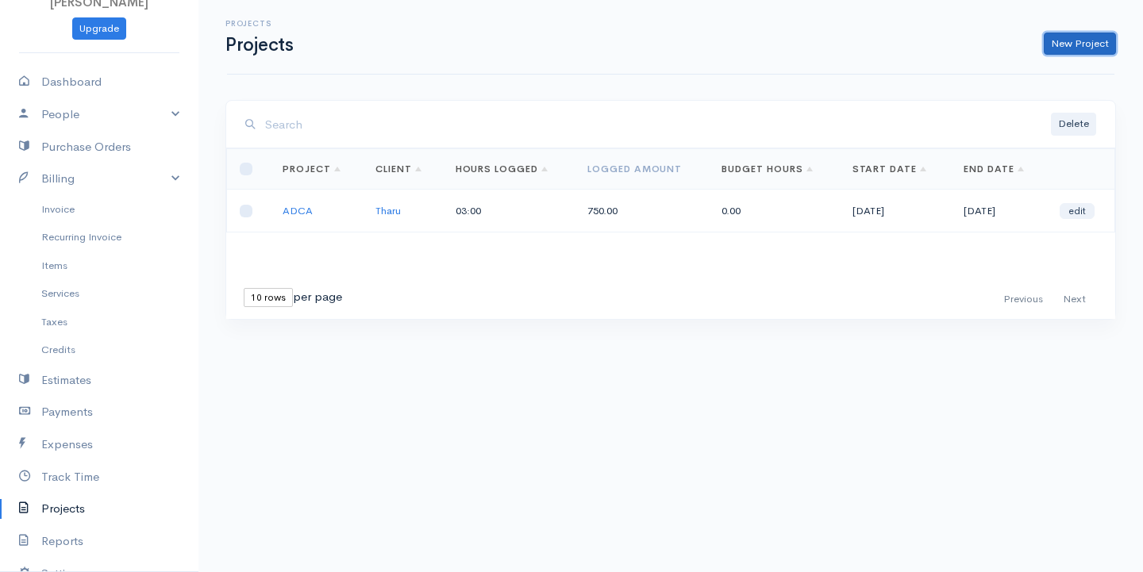
click at [1097, 47] on link "New Project" at bounding box center [1080, 44] width 72 height 23
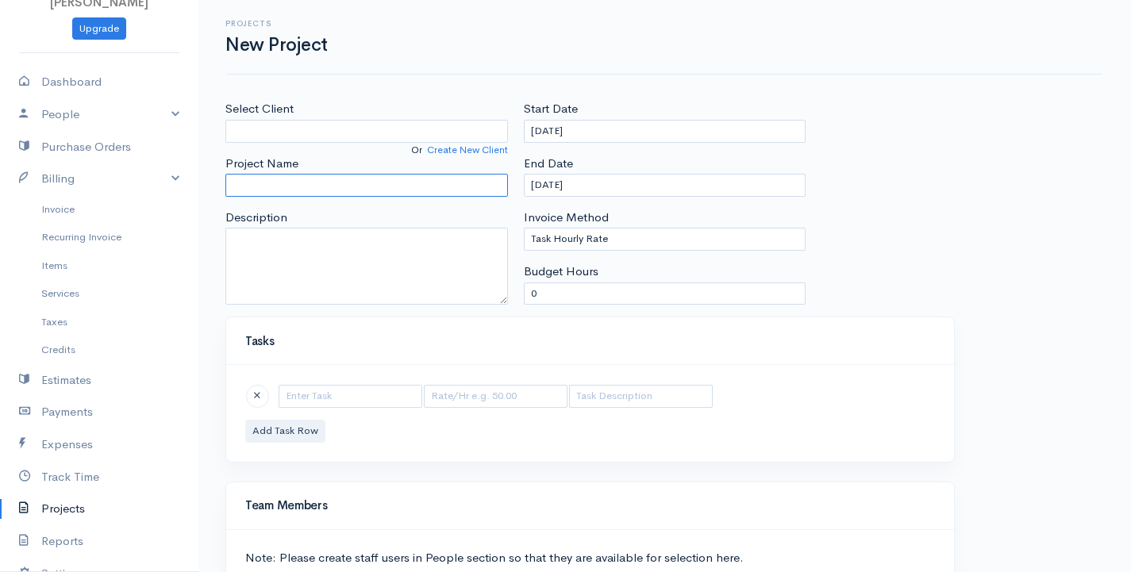
click at [248, 190] on input "Project Name" at bounding box center [366, 185] width 283 height 23
click at [279, 116] on label "Select Client" at bounding box center [259, 109] width 68 height 18
click at [279, 120] on input "Select Client" at bounding box center [366, 131] width 283 height 23
click at [285, 135] on input "Select Client" at bounding box center [366, 131] width 283 height 23
type input "Tharu"
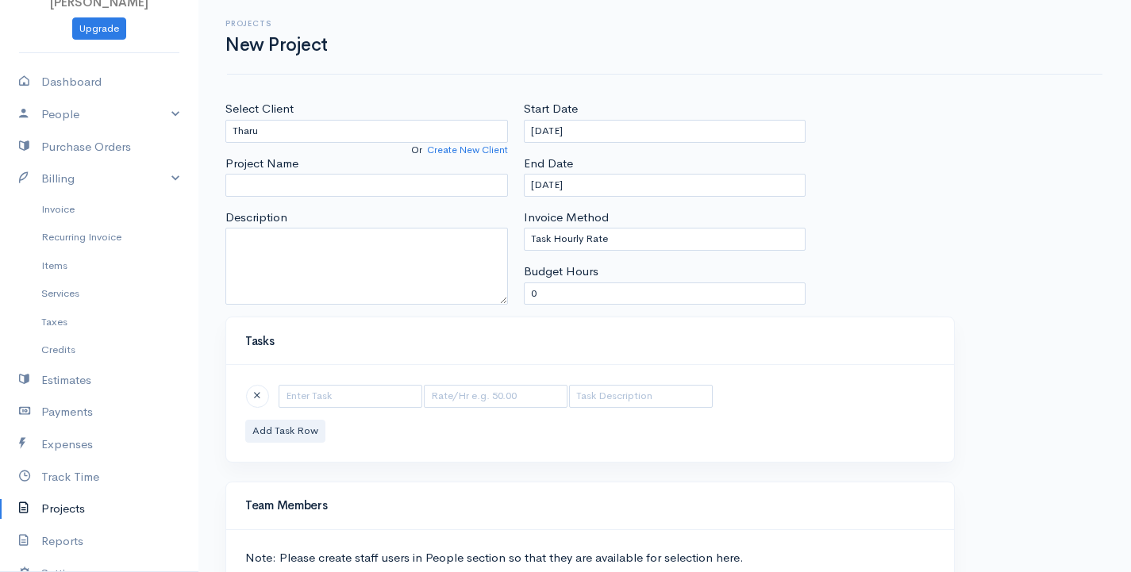
click at [309, 162] on body "[PERSON_NAME] Upgrade Dashboard People Clients Vendors Staff Users Purchase Ord…" at bounding box center [565, 366] width 1131 height 733
click at [298, 180] on input "Project Name" at bounding box center [366, 185] width 283 height 23
type input "d"
type input "DIT"
click at [679, 240] on select "Task Hourly Rate Person Hourly Rate Project Hourly Rate Flat Rate Project" at bounding box center [665, 239] width 283 height 23
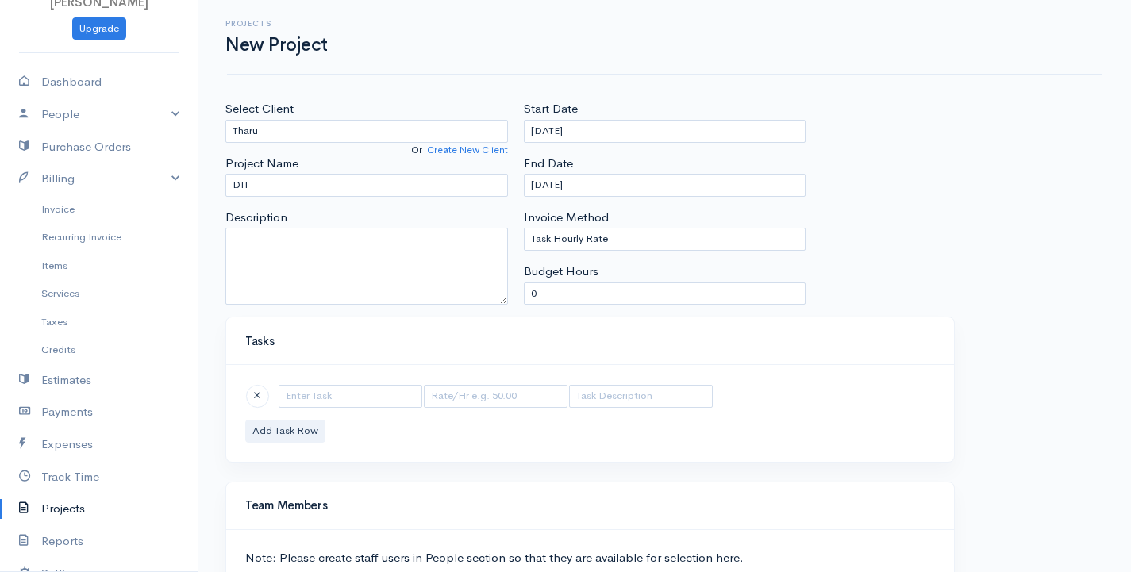
click at [344, 324] on div "Tasks" at bounding box center [590, 341] width 728 height 48
click at [351, 397] on input "text" at bounding box center [351, 396] width 144 height 23
type input "Power Point"
click at [297, 429] on button "Add Task Row" at bounding box center [285, 431] width 80 height 23
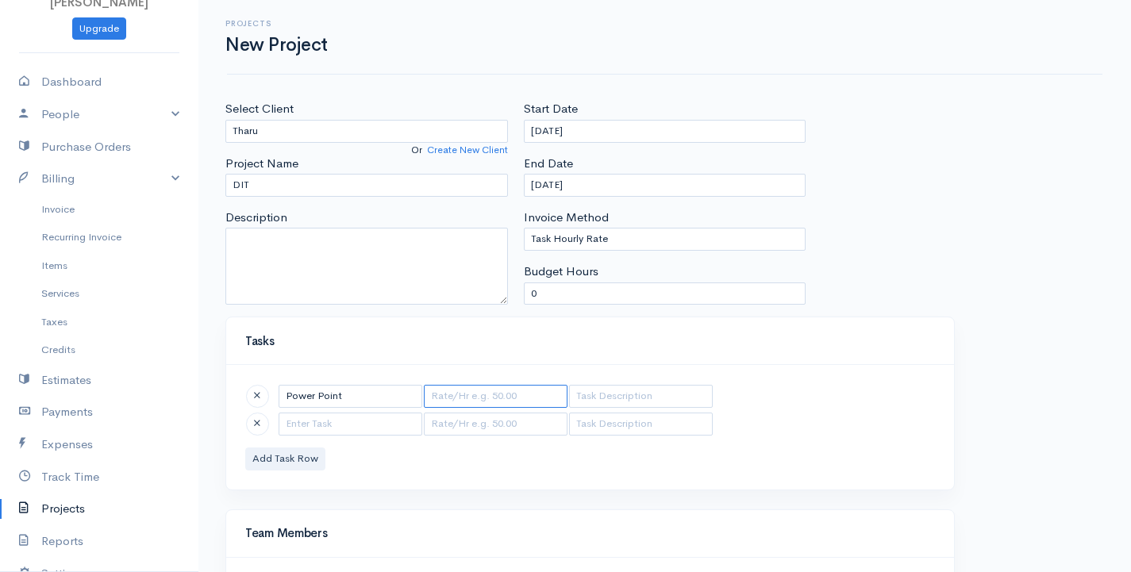
click at [474, 402] on input "text" at bounding box center [496, 396] width 144 height 23
type input "1000"
click at [303, 425] on input "text" at bounding box center [351, 424] width 144 height 23
type input "Quick book"
click at [469, 425] on input "text" at bounding box center [496, 424] width 144 height 23
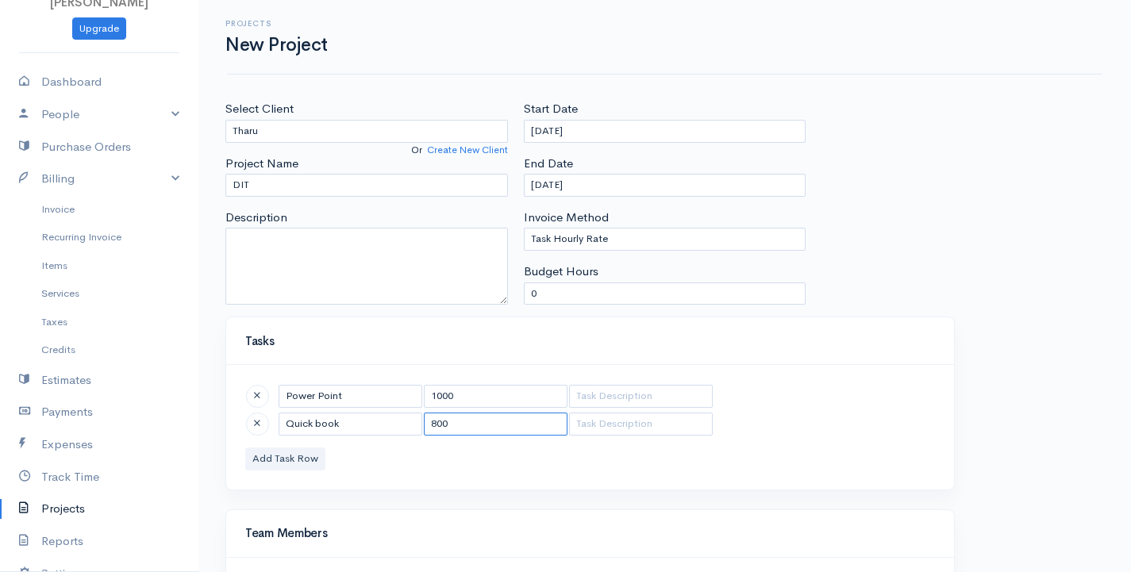
type input "800"
click at [292, 460] on button "Add Task Row" at bounding box center [285, 459] width 80 height 23
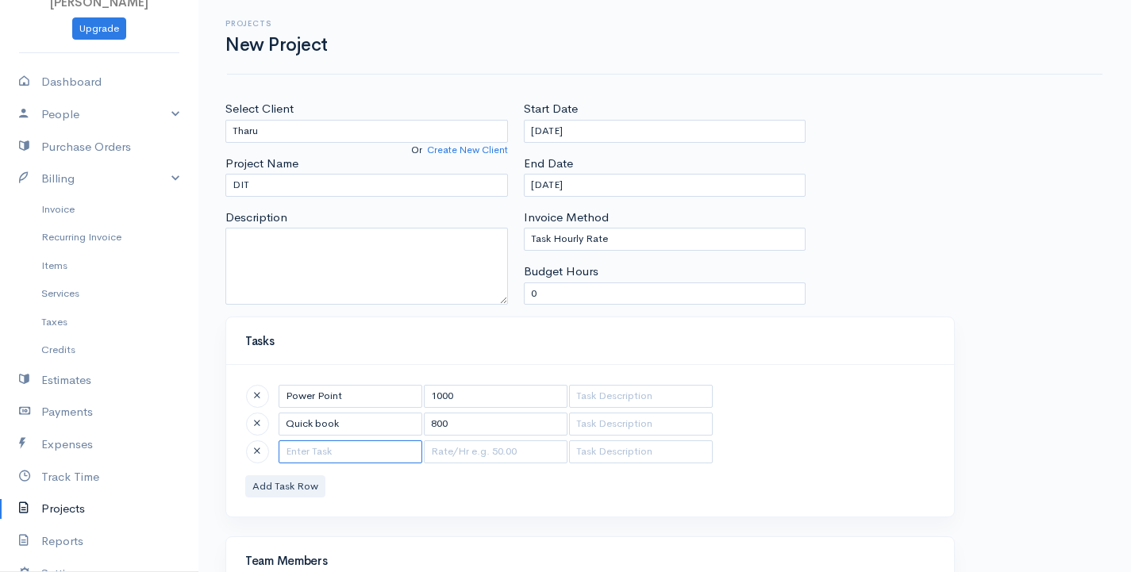
click at [325, 448] on input "text" at bounding box center [351, 451] width 144 height 23
type input "MYOB"
click at [457, 451] on input "text" at bounding box center [496, 451] width 144 height 23
type input "700"
click at [291, 487] on button "Add Task Row" at bounding box center [285, 486] width 80 height 23
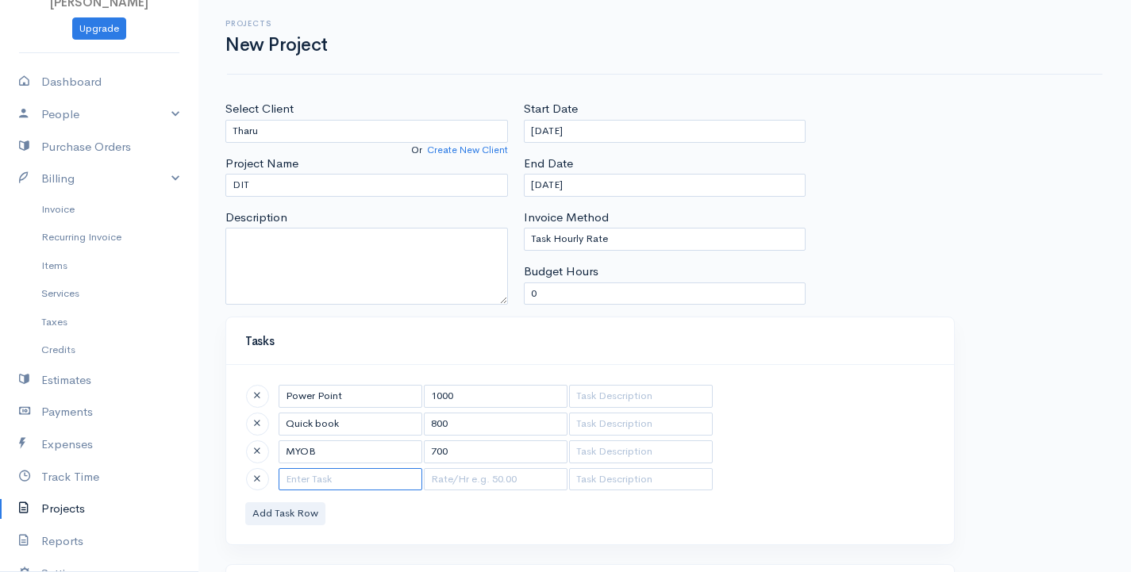
click at [349, 471] on input "text" at bounding box center [351, 479] width 144 height 23
type input "Tally"
click at [491, 479] on input "text" at bounding box center [496, 479] width 144 height 23
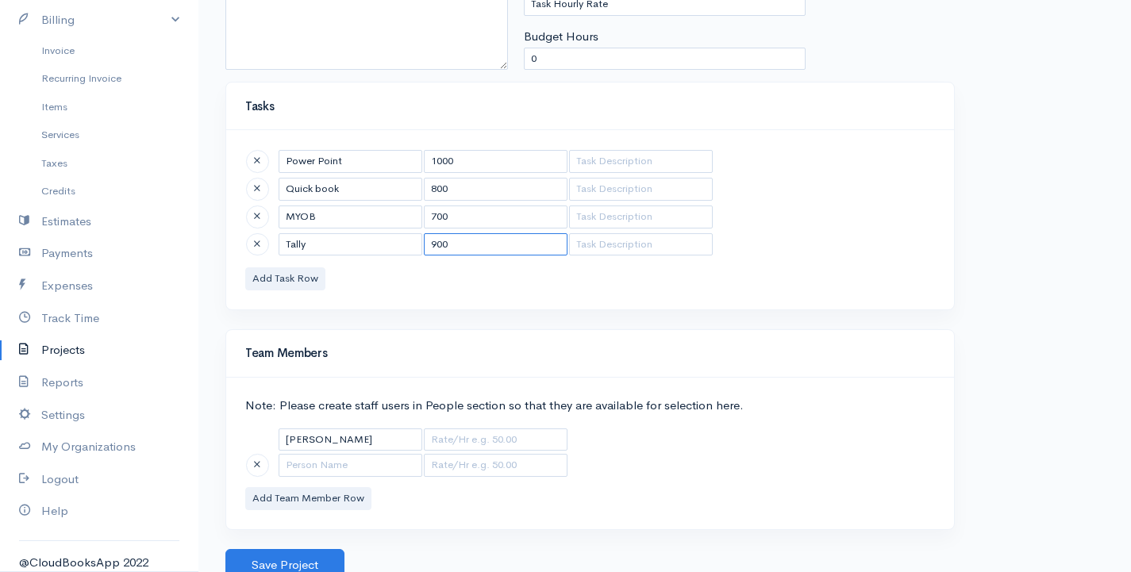
scroll to position [244, 0]
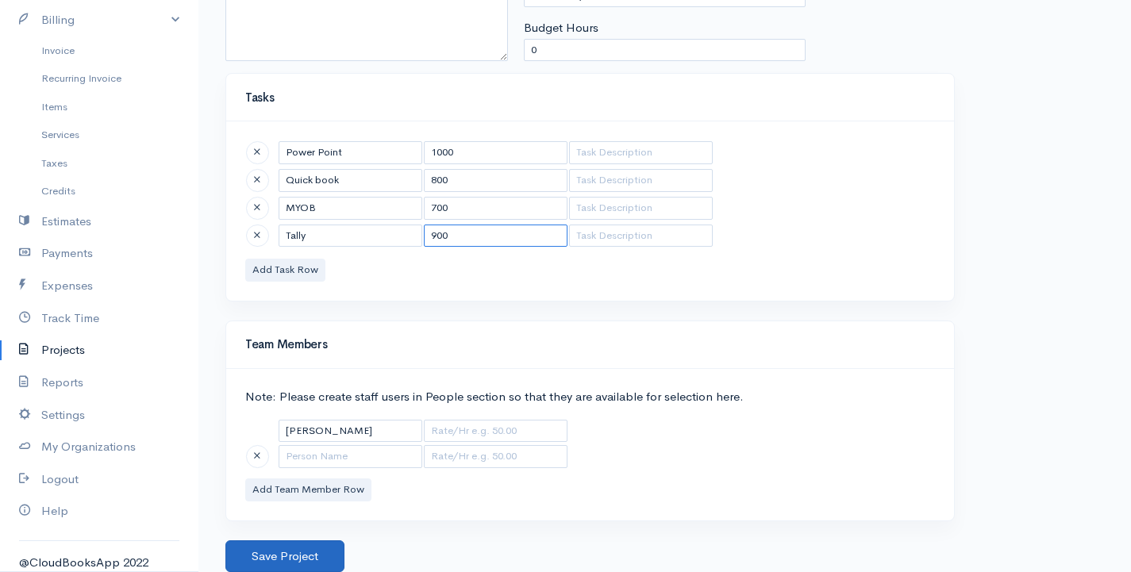
type input "900"
click at [295, 556] on button "Save Project" at bounding box center [284, 556] width 119 height 33
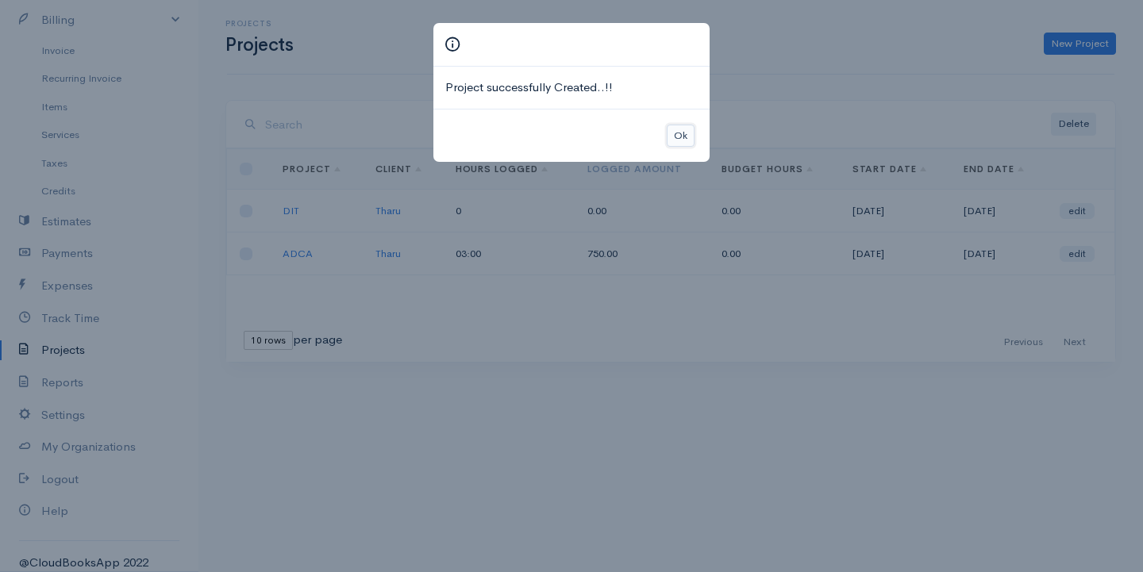
click at [679, 146] on button "Ok" at bounding box center [681, 136] width 28 height 23
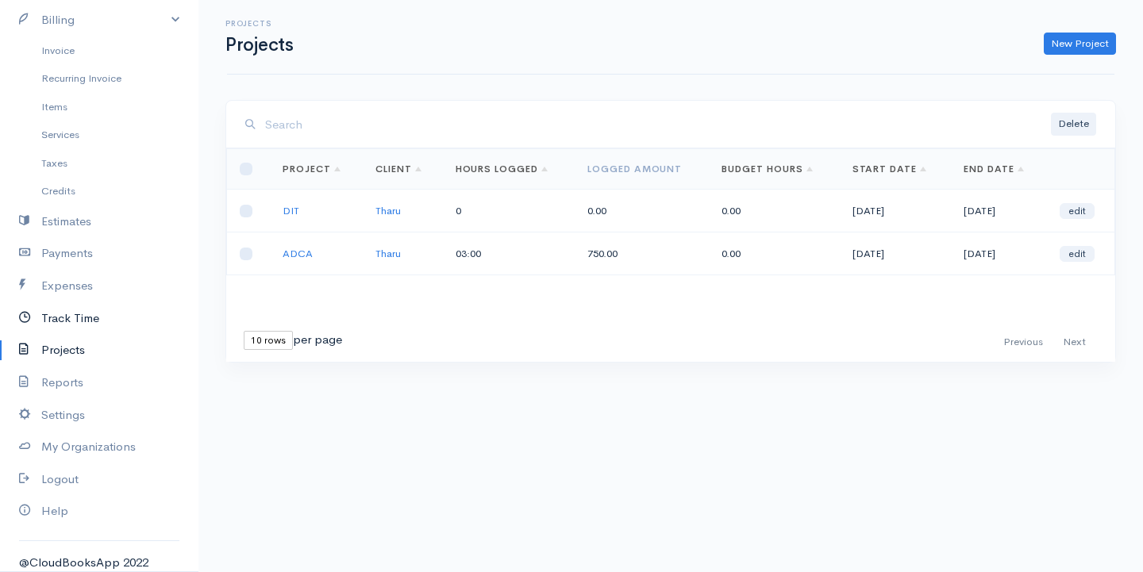
click at [59, 311] on link "Track Time" at bounding box center [99, 318] width 198 height 33
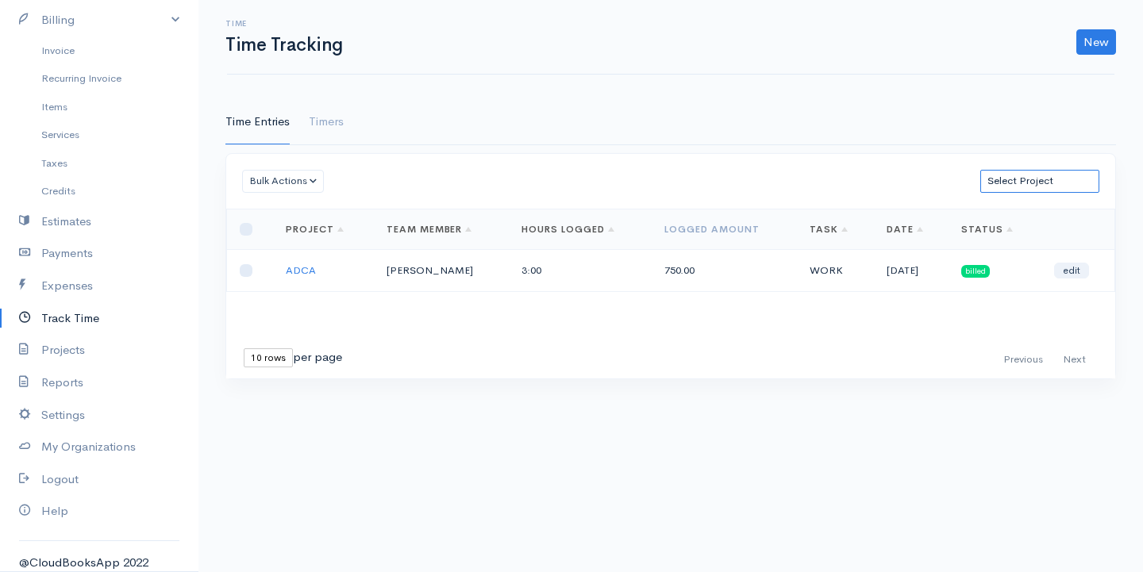
click at [1025, 177] on select "Select Project DIT ADCA" at bounding box center [1039, 181] width 119 height 23
click at [980, 170] on select "Select Project DIT ADCA" at bounding box center [1039, 181] width 119 height 23
click at [1025, 179] on select "Select Project DIT ADCA" at bounding box center [1039, 181] width 119 height 23
select select "5490"
click at [980, 170] on select "Select Project DIT ADCA" at bounding box center [1039, 181] width 119 height 23
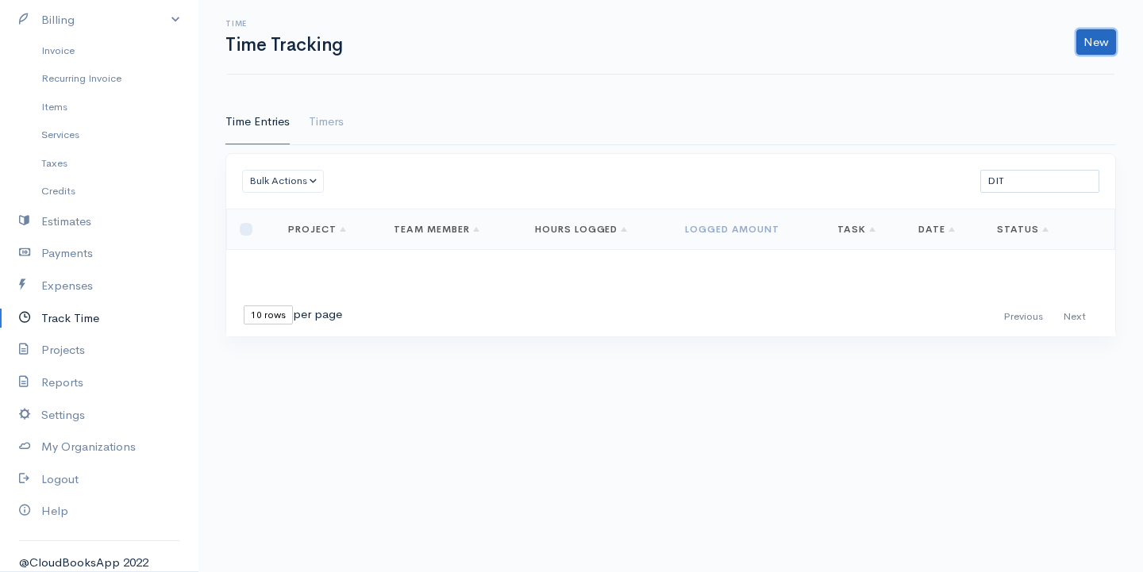
click at [1115, 37] on link "New" at bounding box center [1096, 41] width 40 height 25
click at [1028, 90] on link "Timer" at bounding box center [1051, 104] width 125 height 28
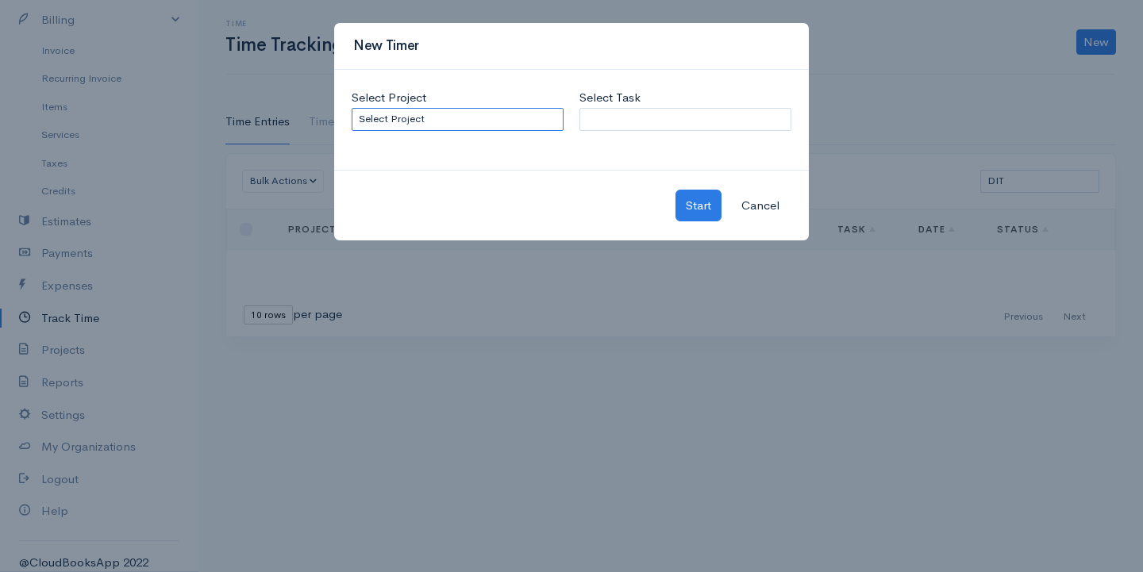
click at [465, 117] on select "Select Project DIT ADCA" at bounding box center [458, 119] width 212 height 23
select select "5490"
click at [352, 108] on select "Select Project DIT ADCA" at bounding box center [458, 119] width 212 height 23
click at [704, 120] on select "Power Point Quick book MYOB Tally" at bounding box center [685, 119] width 212 height 23
click at [579, 108] on select "Power Point Quick book MYOB Tally" at bounding box center [685, 119] width 212 height 23
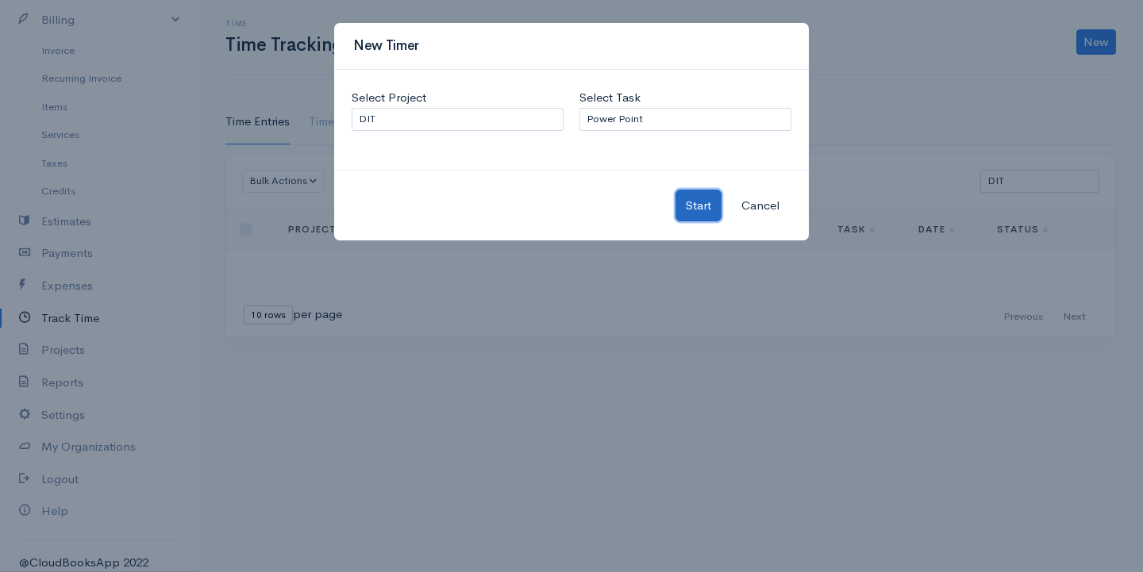
click at [687, 206] on button "Start" at bounding box center [698, 206] width 46 height 33
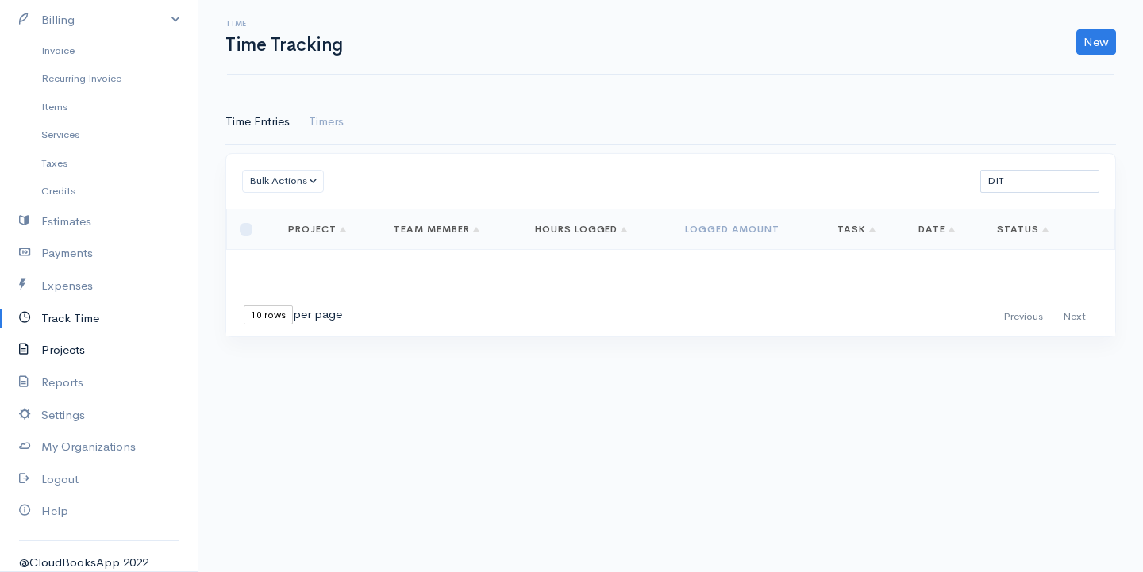
click at [71, 354] on link "Projects" at bounding box center [99, 350] width 198 height 33
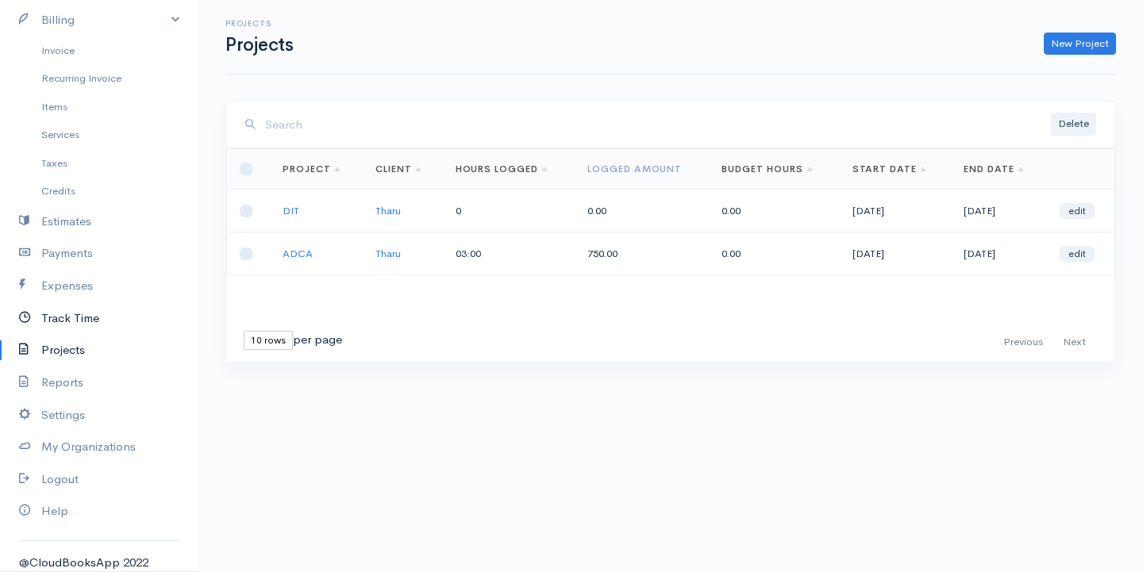
click at [64, 318] on link "Track Time" at bounding box center [99, 318] width 198 height 33
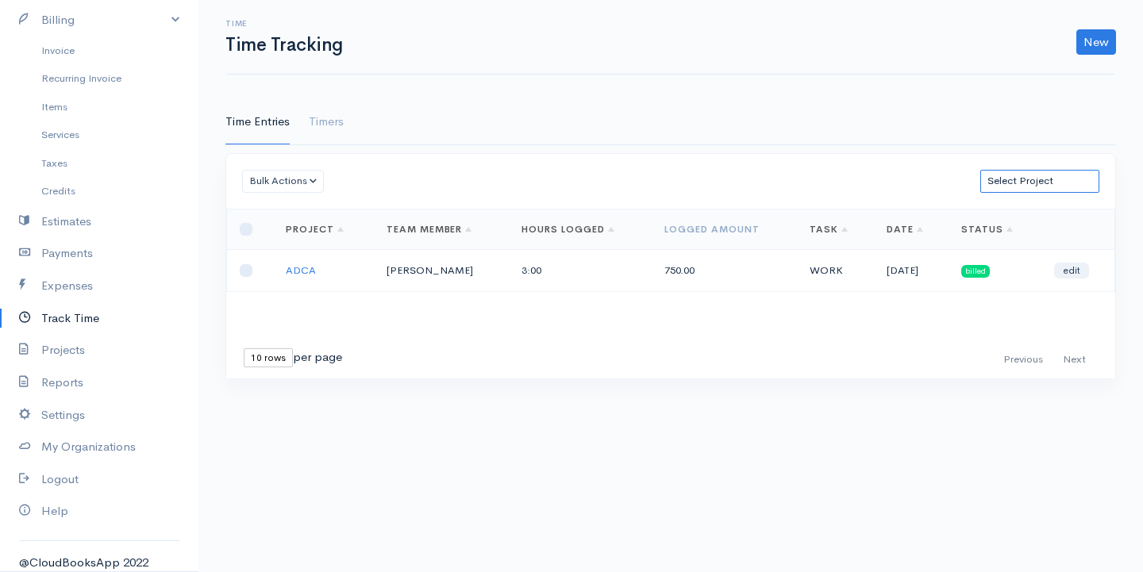
click at [1045, 179] on select "Select Project DIT ADCA" at bounding box center [1039, 181] width 119 height 23
select select "5490"
click at [980, 170] on select "Select Project DIT ADCA" at bounding box center [1039, 181] width 119 height 23
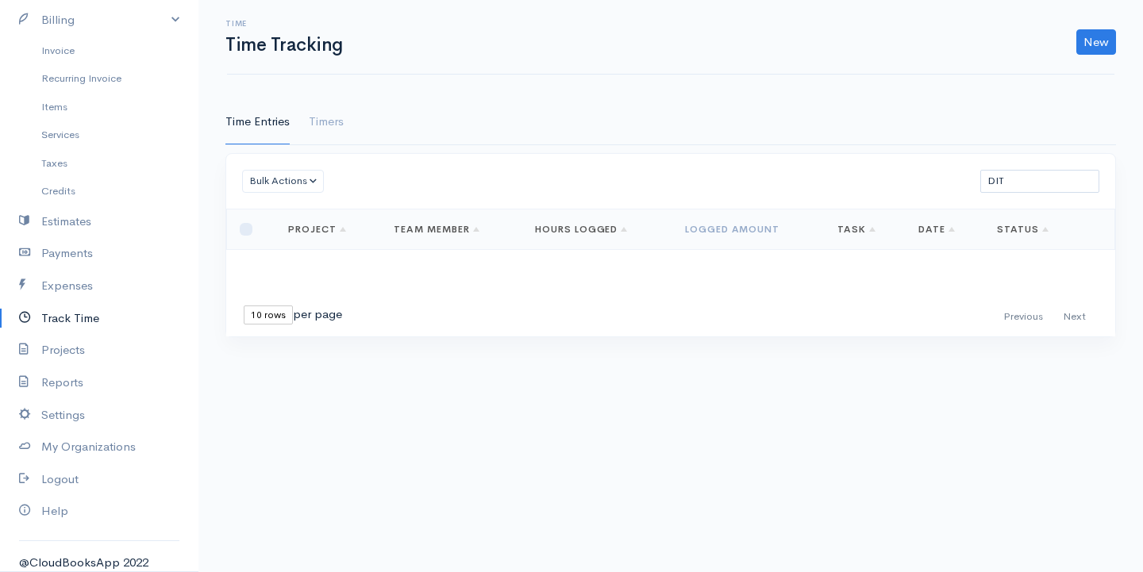
click at [270, 307] on select "10 rows 25 rows 50 rows" at bounding box center [268, 315] width 49 height 19
click at [244, 306] on select "10 rows 25 rows 50 rows" at bounding box center [268, 315] width 49 height 19
click at [306, 221] on th "Project" at bounding box center [328, 229] width 106 height 40
click at [311, 266] on div "Loading ... First Previous Next Last 10 rows 25 rows 50 rows per page Project T…" at bounding box center [670, 273] width 889 height 128
click at [337, 228] on link "Project" at bounding box center [317, 229] width 58 height 13
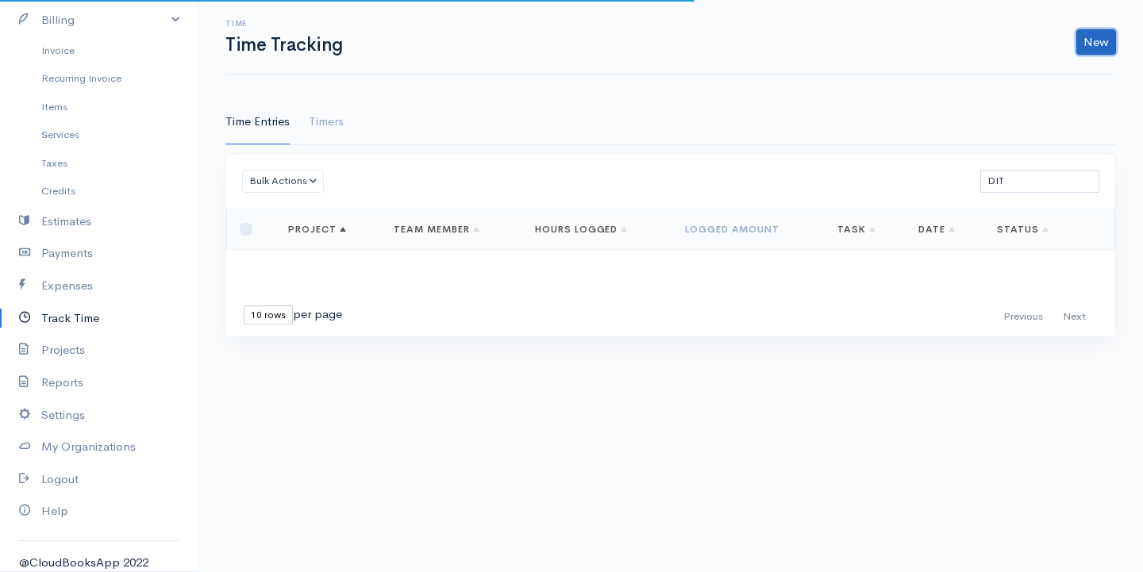
click at [1096, 30] on link "New" at bounding box center [1096, 41] width 40 height 25
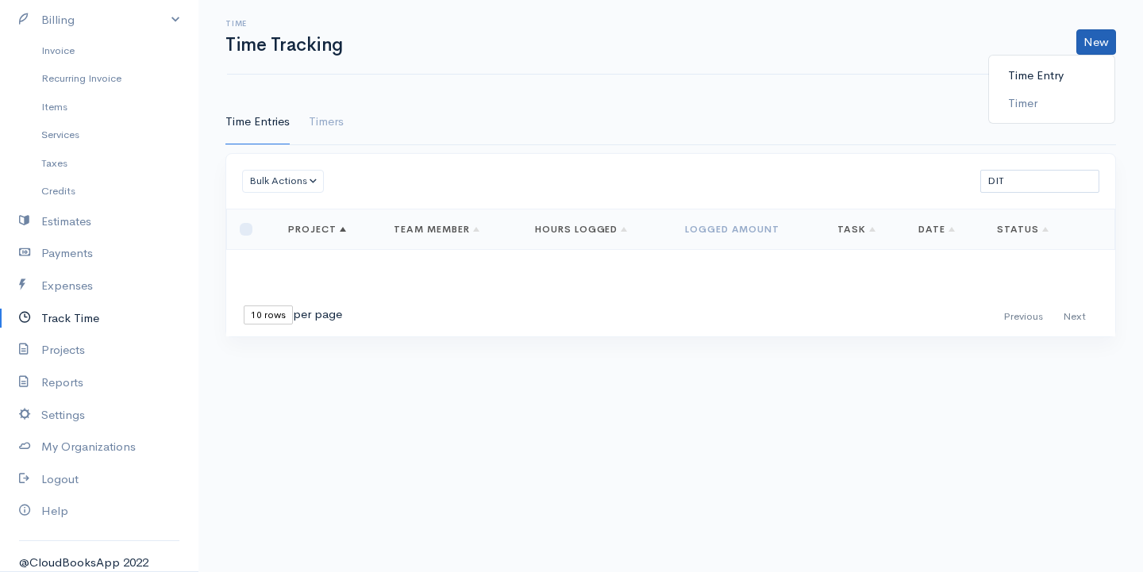
click at [1040, 79] on link "Time Entry" at bounding box center [1051, 76] width 125 height 28
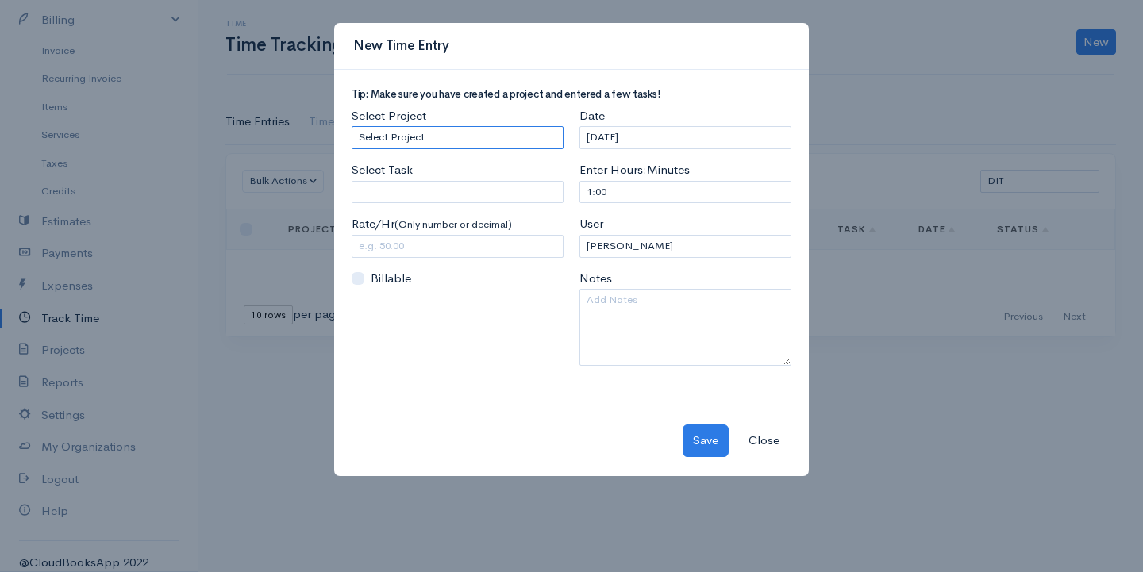
click at [462, 127] on select "Select Project DIT ADCA" at bounding box center [458, 137] width 212 height 23
select select "5490"
click at [352, 126] on select "Select Project DIT ADCA" at bounding box center [458, 137] width 212 height 23
click at [416, 198] on input "Select Task" at bounding box center [458, 192] width 212 height 23
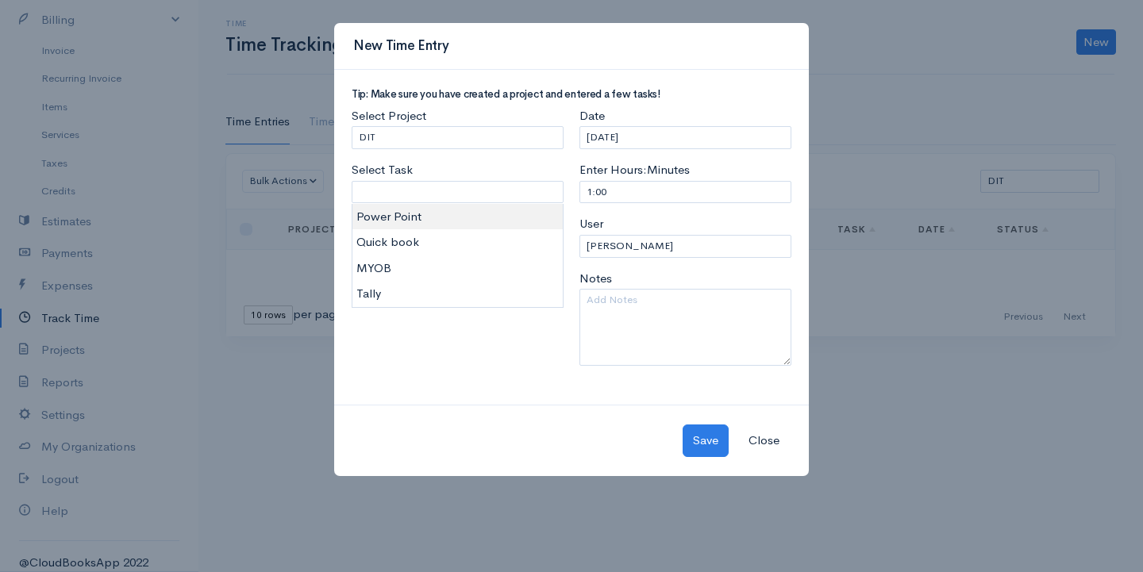
type input "Power Point"
type input "1000.00"
click at [387, 224] on body "[PERSON_NAME] Upgrade Dashboard People Clients Vendors Staff Users Purchase Ord…" at bounding box center [571, 286] width 1143 height 572
drag, startPoint x: 628, startPoint y: 183, endPoint x: 577, endPoint y: 202, distance: 54.0
click at [577, 202] on div "Date [DATE] Enter Hours:Minutes 1:00 User [PERSON_NAME] Notes" at bounding box center [685, 242] width 228 height 271
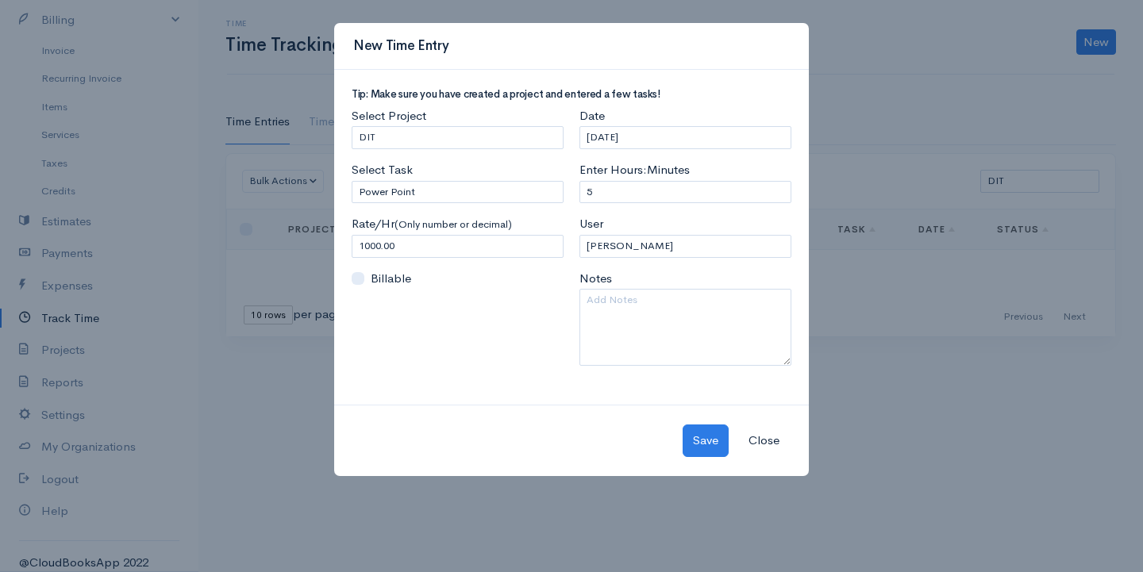
drag, startPoint x: 475, startPoint y: 377, endPoint x: 548, endPoint y: 341, distance: 82.0
click at [470, 374] on div "Select Project Select Project DIT ADCA Select Task Power Point Please enter or …" at bounding box center [458, 242] width 228 height 271
click at [671, 307] on textarea at bounding box center [685, 327] width 212 height 77
click at [606, 211] on div "Date [DATE] Enter Hours:Minutes 5 User [PERSON_NAME] Notes" at bounding box center [685, 242] width 228 height 271
click at [595, 196] on input "5" at bounding box center [685, 192] width 212 height 23
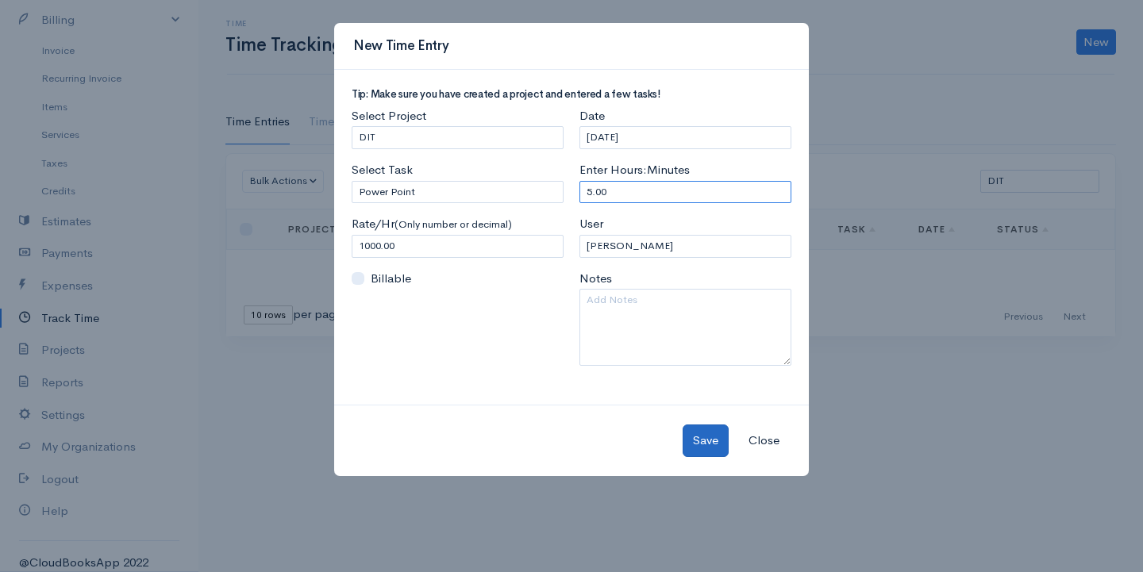
type input "5.00"
click at [708, 448] on button "Save" at bounding box center [706, 441] width 46 height 33
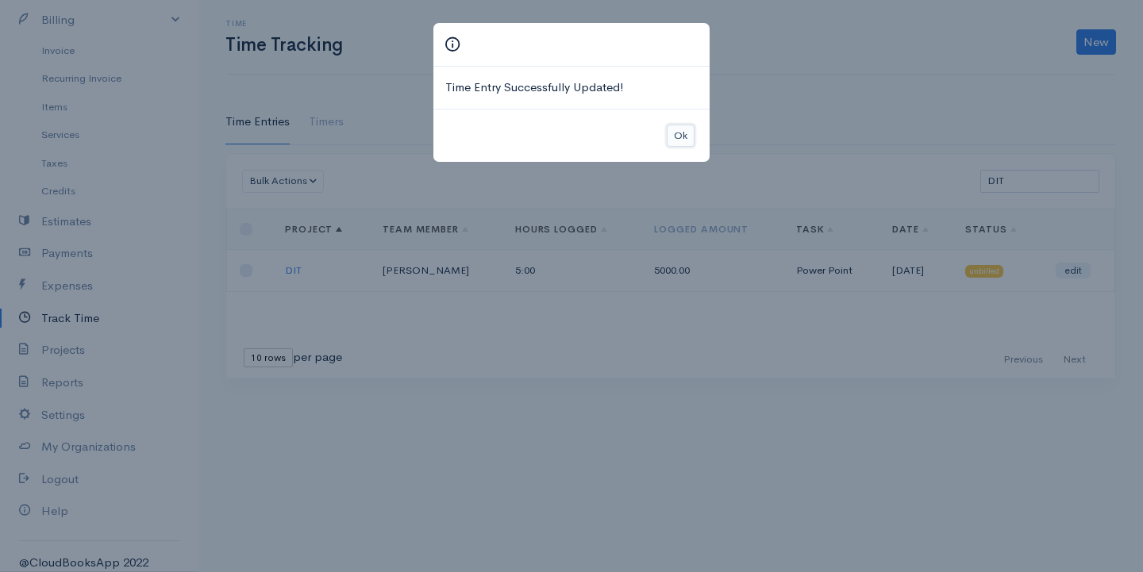
click at [675, 137] on button "Ok" at bounding box center [681, 136] width 28 height 23
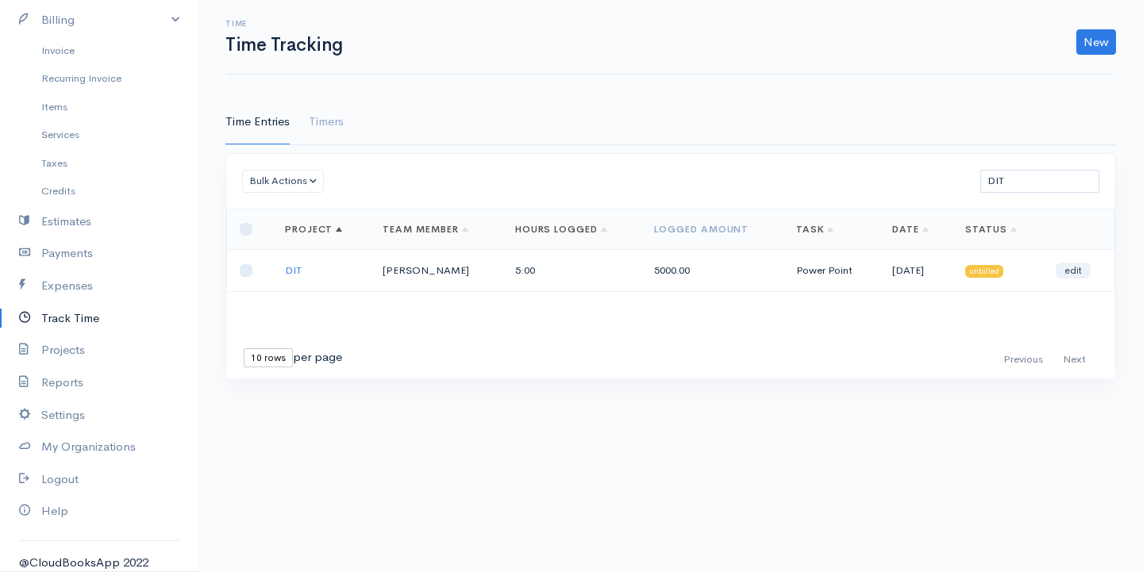
click at [100, 327] on link "Track Time" at bounding box center [99, 318] width 198 height 33
click at [72, 46] on link "Invoice" at bounding box center [99, 51] width 198 height 29
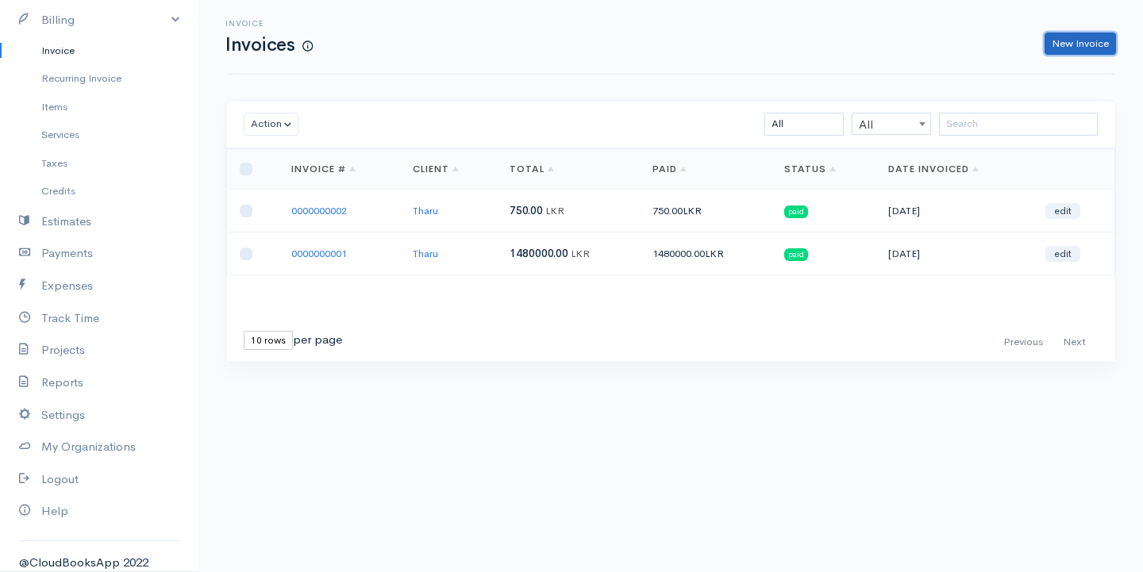
click at [1071, 41] on link "New Invoice" at bounding box center [1079, 44] width 71 height 23
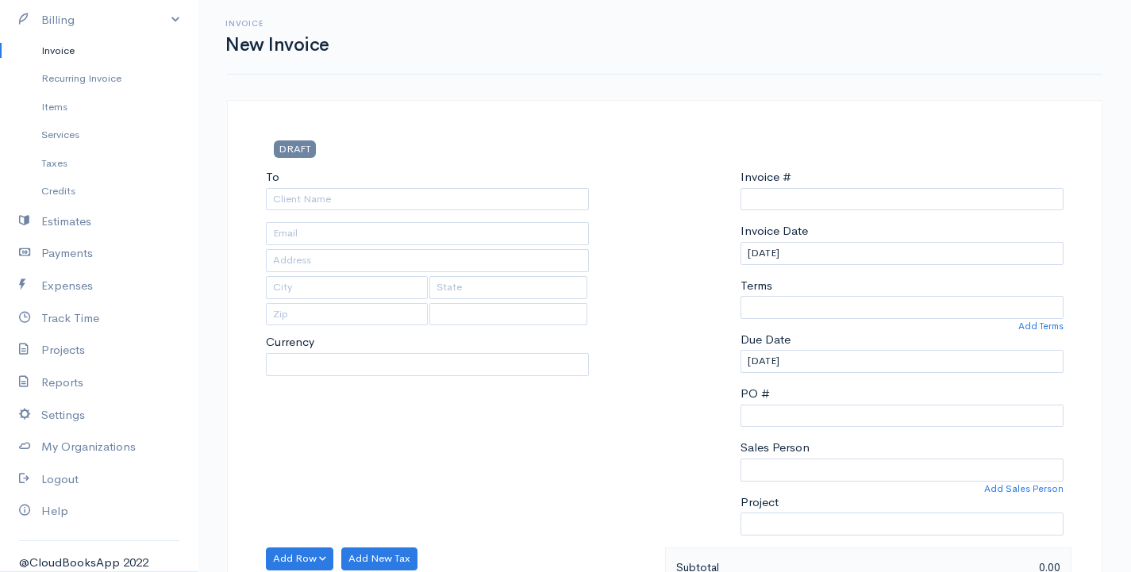
select select "LKR"
select select "[GEOGRAPHIC_DATA]"
type input "0000000003"
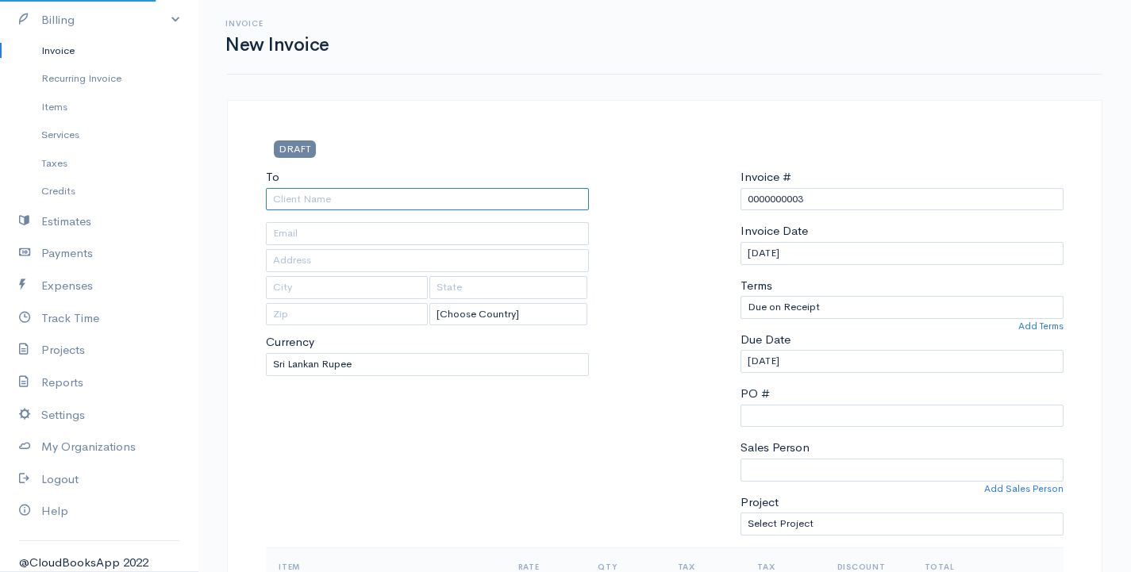
click at [429, 206] on input "To" at bounding box center [427, 199] width 323 height 23
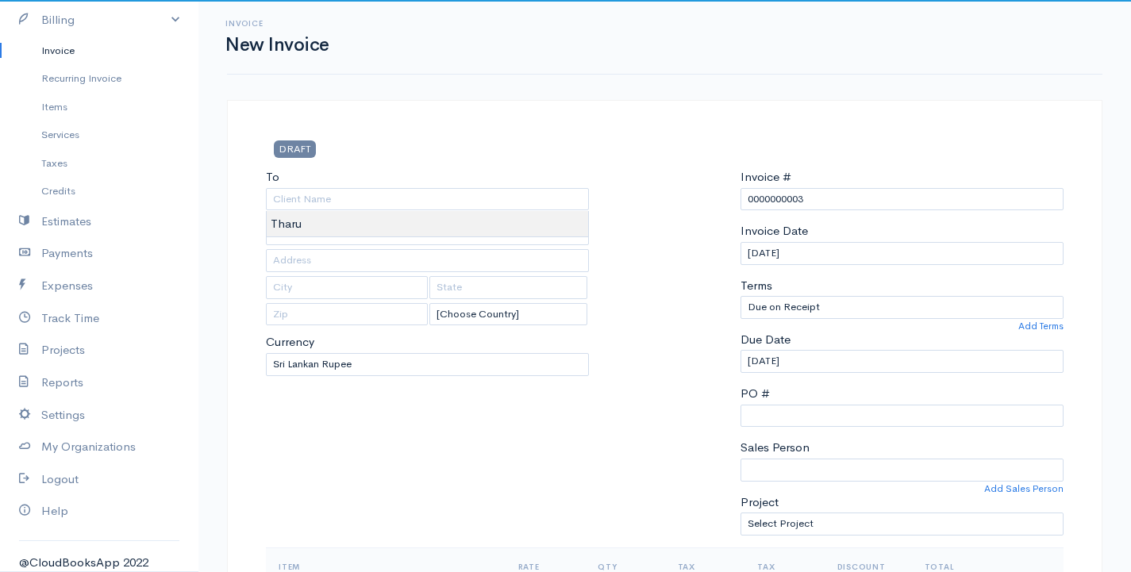
type input "Tharu"
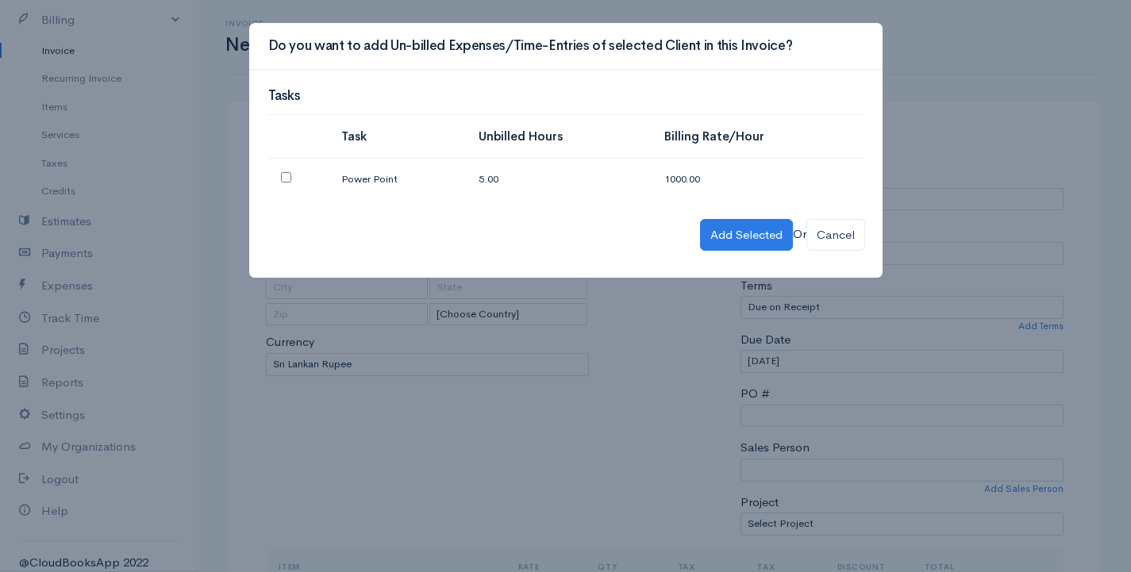
click at [287, 174] on input "checkbox" at bounding box center [286, 177] width 10 height 10
checkbox input "true"
click at [714, 240] on button "Add Selected" at bounding box center [746, 235] width 93 height 33
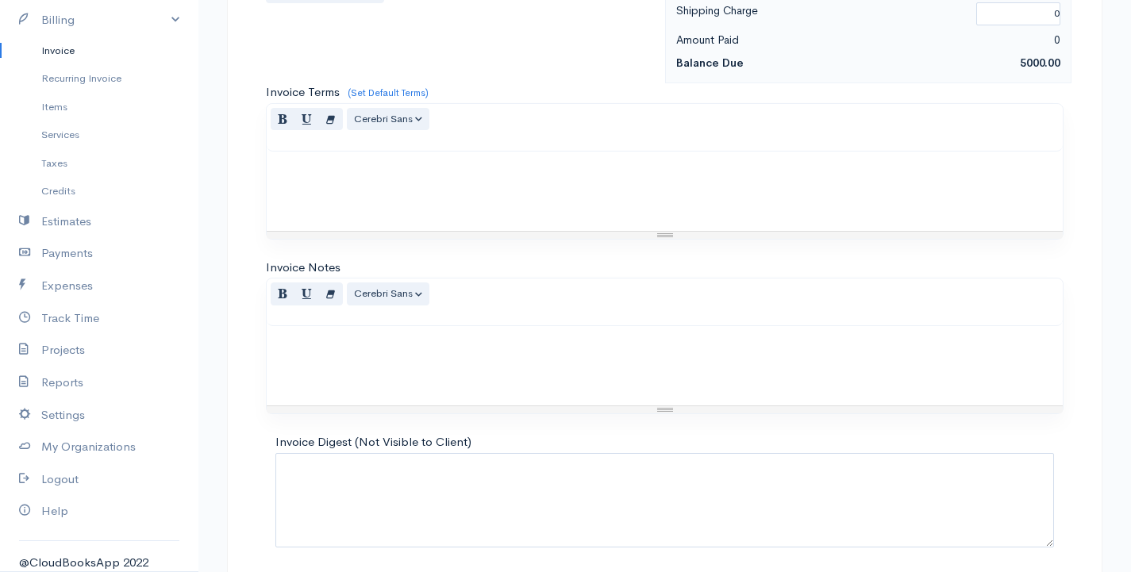
scroll to position [933, 0]
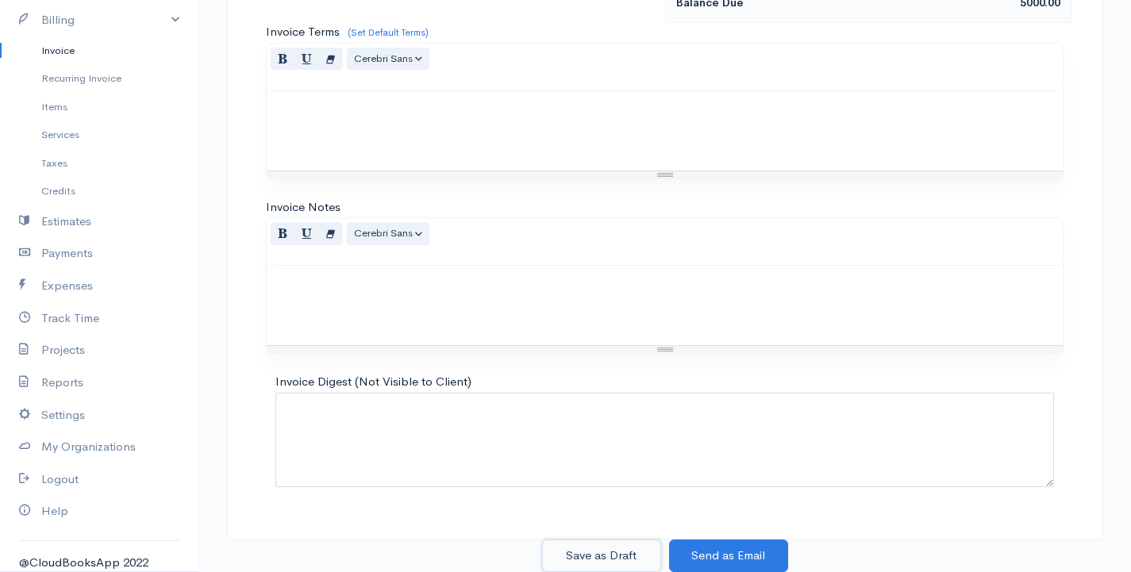
click at [621, 562] on button "Save as Draft" at bounding box center [601, 556] width 119 height 33
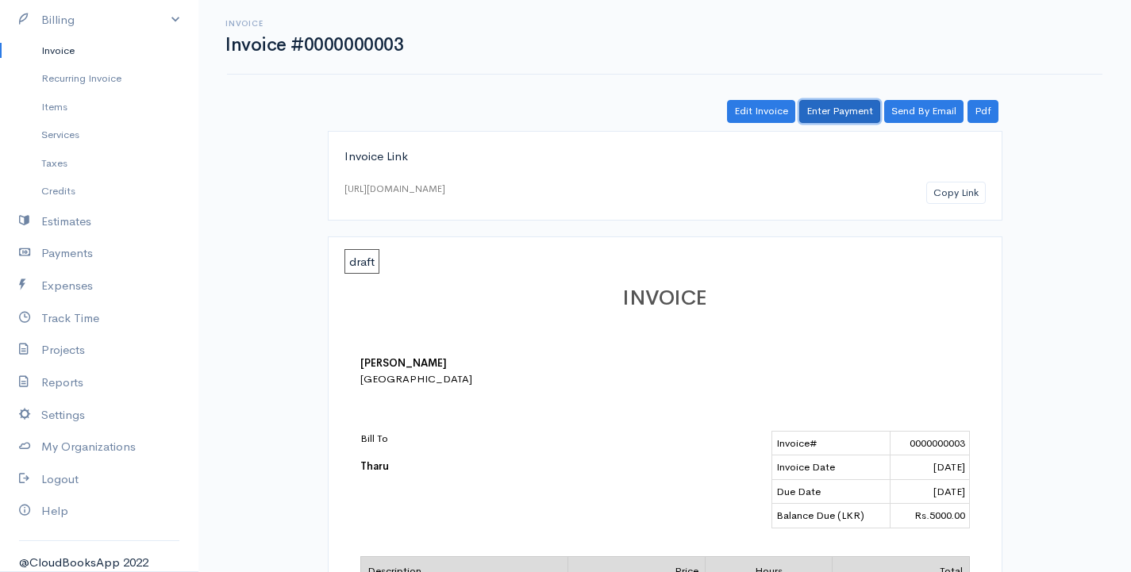
click at [839, 108] on link "Enter Payment" at bounding box center [839, 111] width 81 height 23
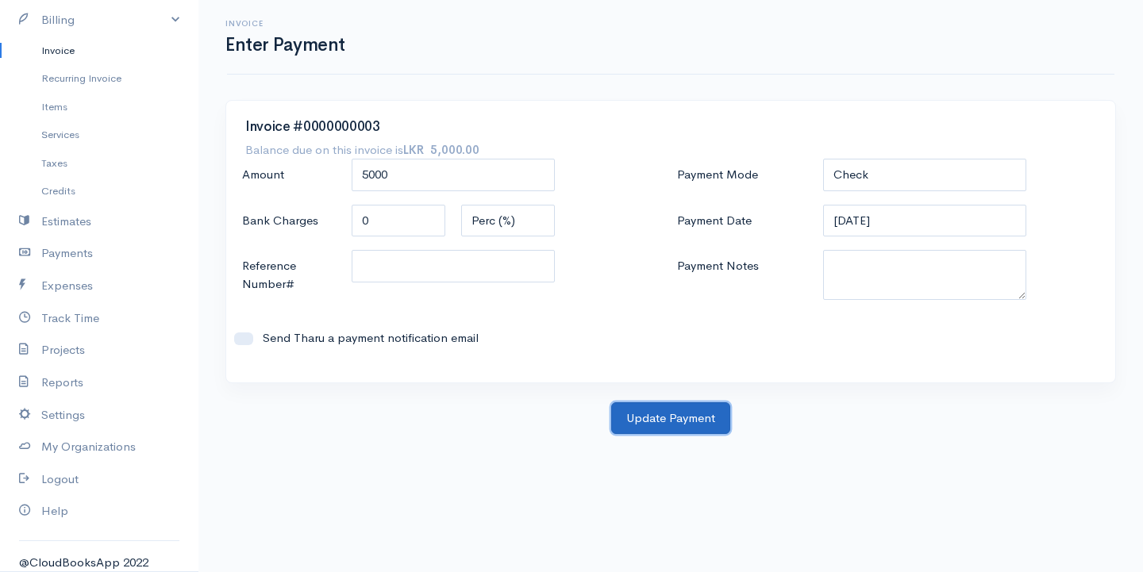
click at [657, 424] on button "Update Payment" at bounding box center [670, 418] width 119 height 33
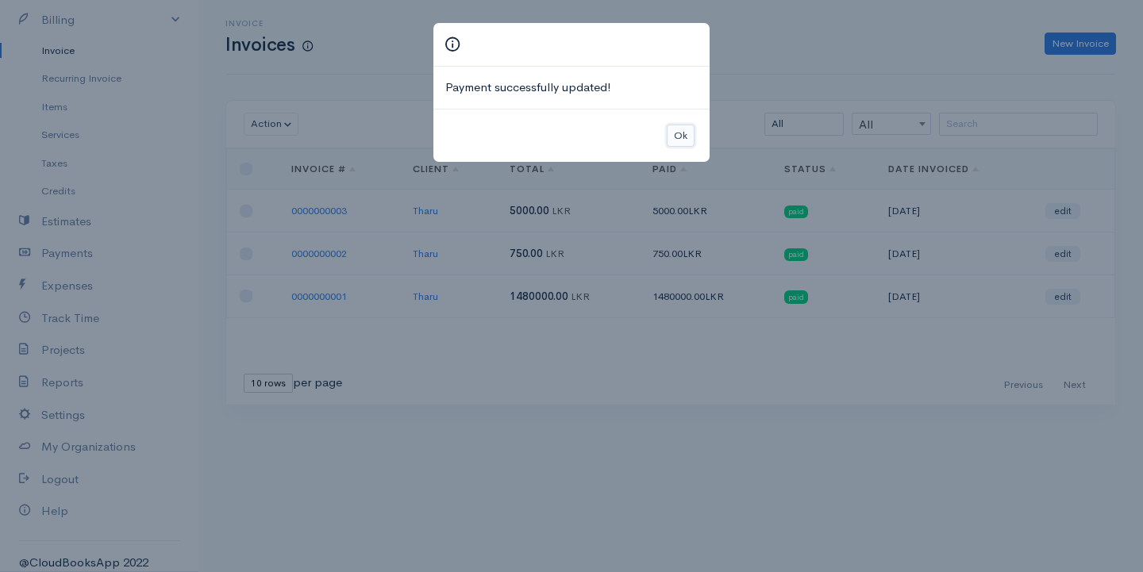
click at [682, 128] on button "Ok" at bounding box center [681, 136] width 28 height 23
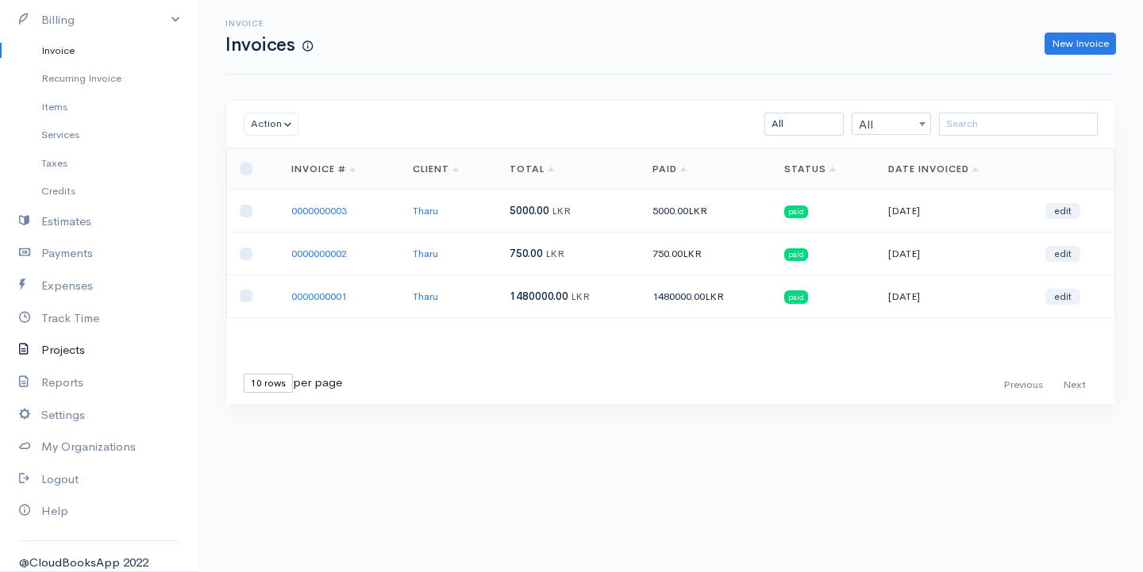
click at [73, 354] on link "Projects" at bounding box center [99, 350] width 198 height 33
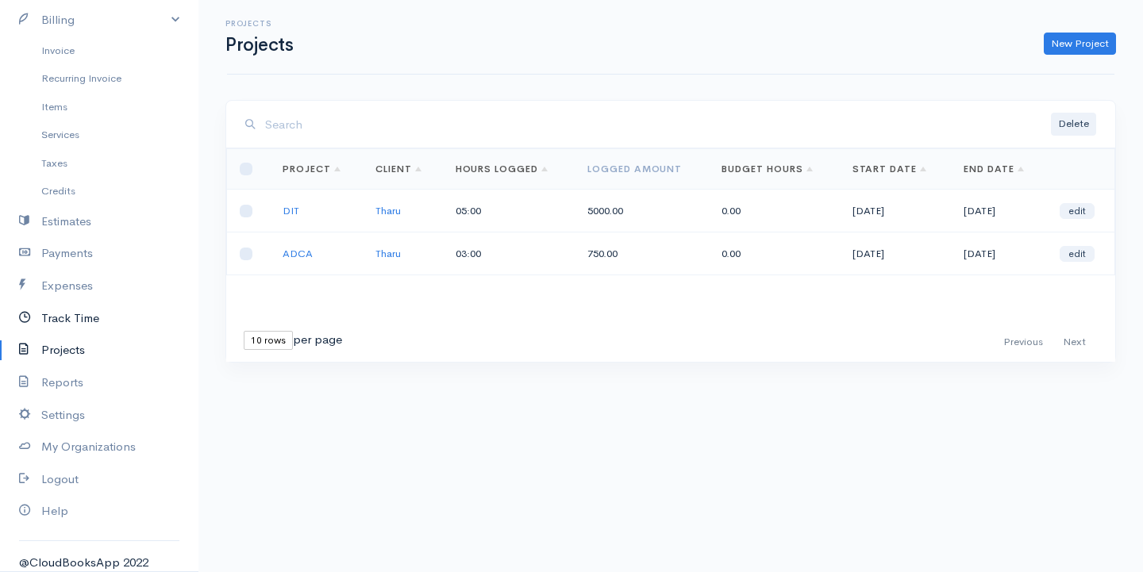
click at [78, 316] on link "Track Time" at bounding box center [99, 318] width 198 height 33
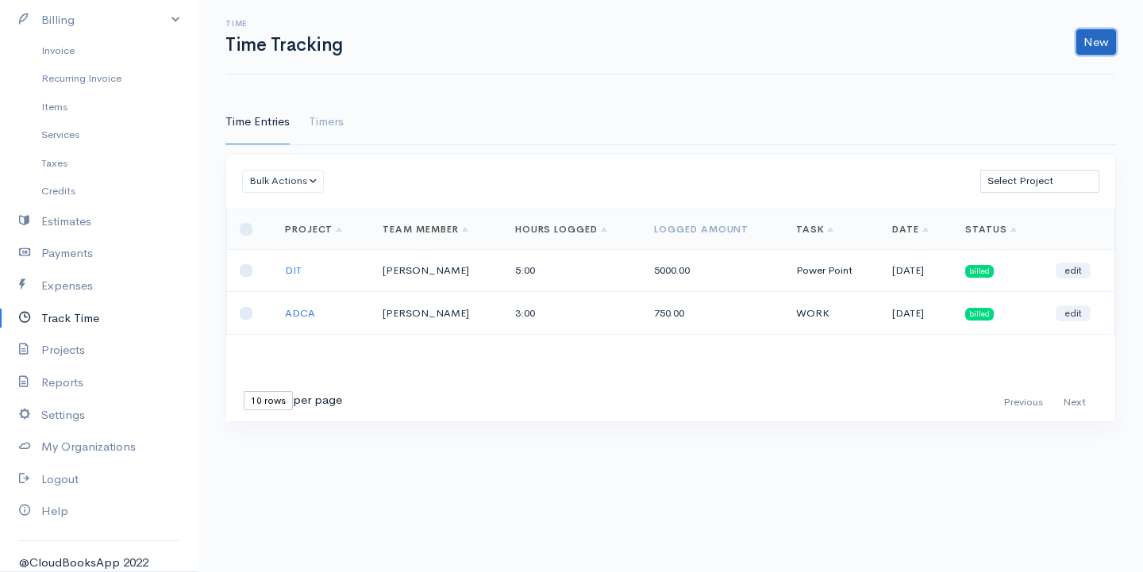
click at [1104, 45] on link "New" at bounding box center [1096, 41] width 40 height 25
click at [1058, 71] on link "Time Entry" at bounding box center [1051, 76] width 125 height 28
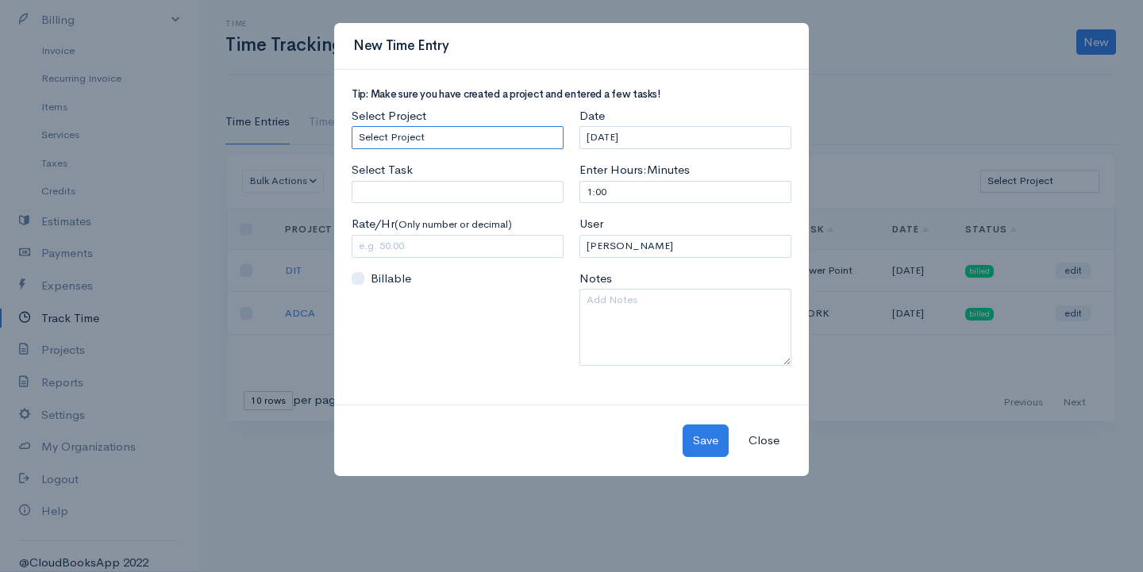
click at [507, 144] on select "Select Project DIT ADCA" at bounding box center [458, 137] width 212 height 23
select select "5490"
click at [352, 126] on select "Select Project DIT ADCA" at bounding box center [458, 137] width 212 height 23
click at [676, 190] on input "1:00" at bounding box center [685, 192] width 212 height 23
click at [591, 187] on input "1:00" at bounding box center [685, 192] width 212 height 23
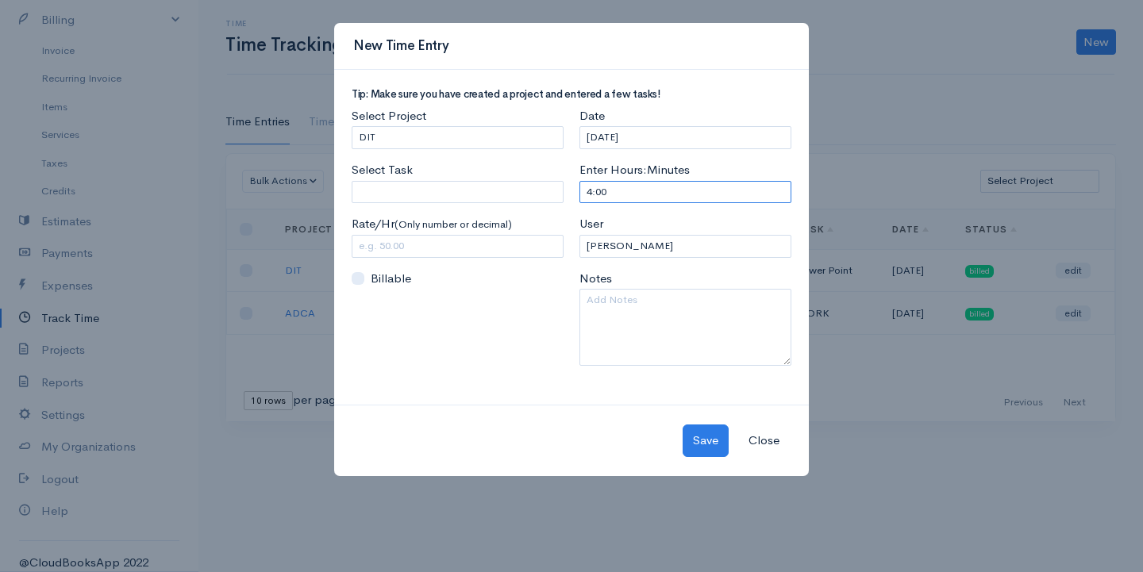
type input "4:00"
click at [501, 191] on input "Select Task" at bounding box center [458, 192] width 212 height 23
type input "Quick book"
type input "800.00"
click at [398, 234] on body "[PERSON_NAME] Upgrade Dashboard People Clients Vendors Staff Users Purchase Ord…" at bounding box center [571, 286] width 1143 height 572
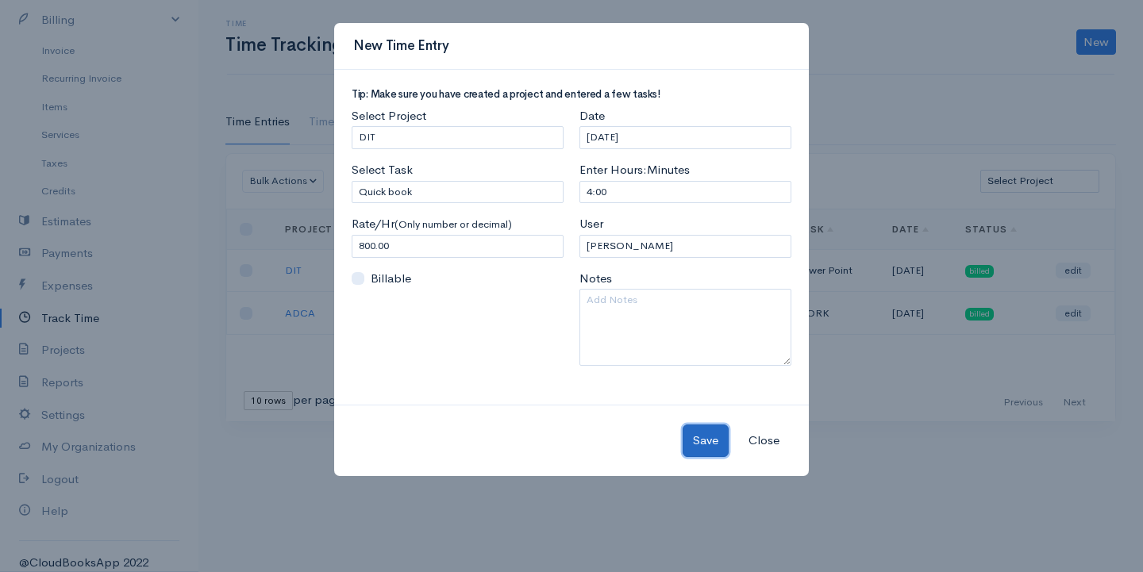
click at [703, 438] on button "Save" at bounding box center [706, 441] width 46 height 33
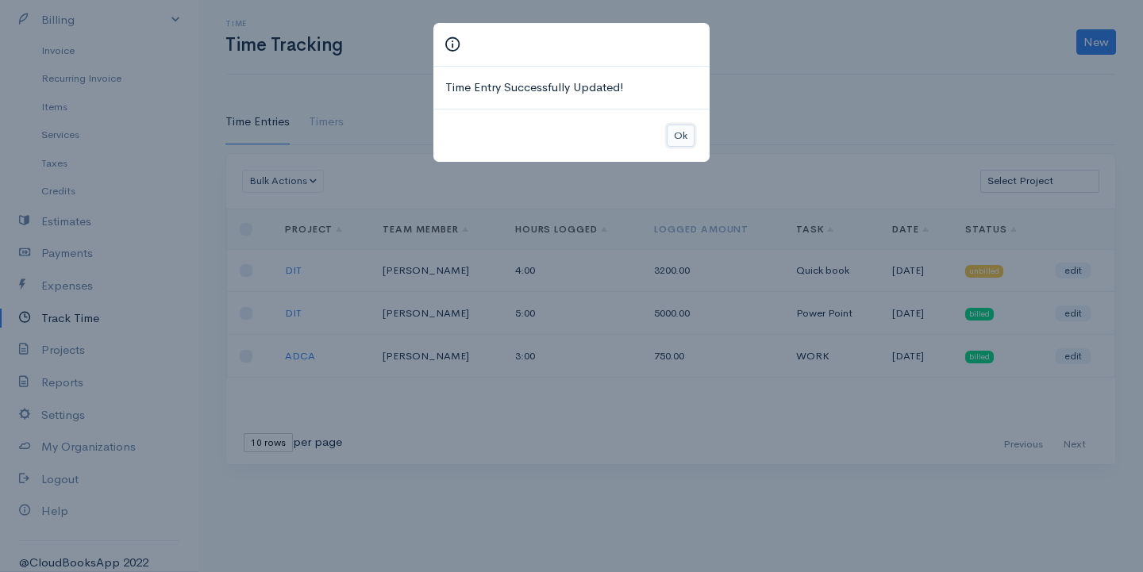
click at [686, 146] on button "Ok" at bounding box center [681, 136] width 28 height 23
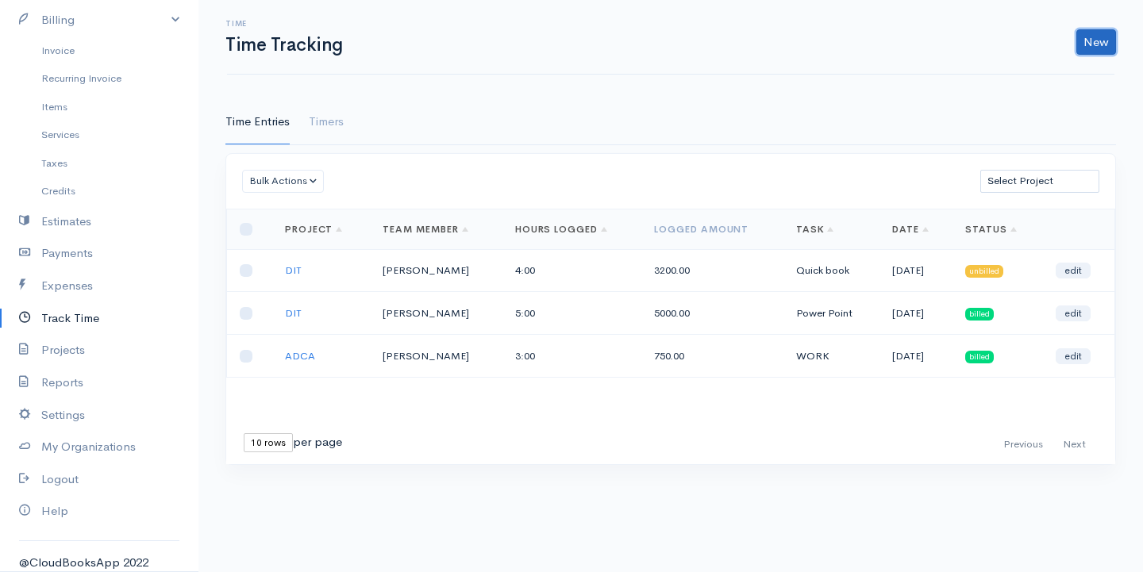
click at [1106, 37] on link "New" at bounding box center [1096, 41] width 40 height 25
click at [1029, 76] on link "Time Entry" at bounding box center [1051, 76] width 125 height 28
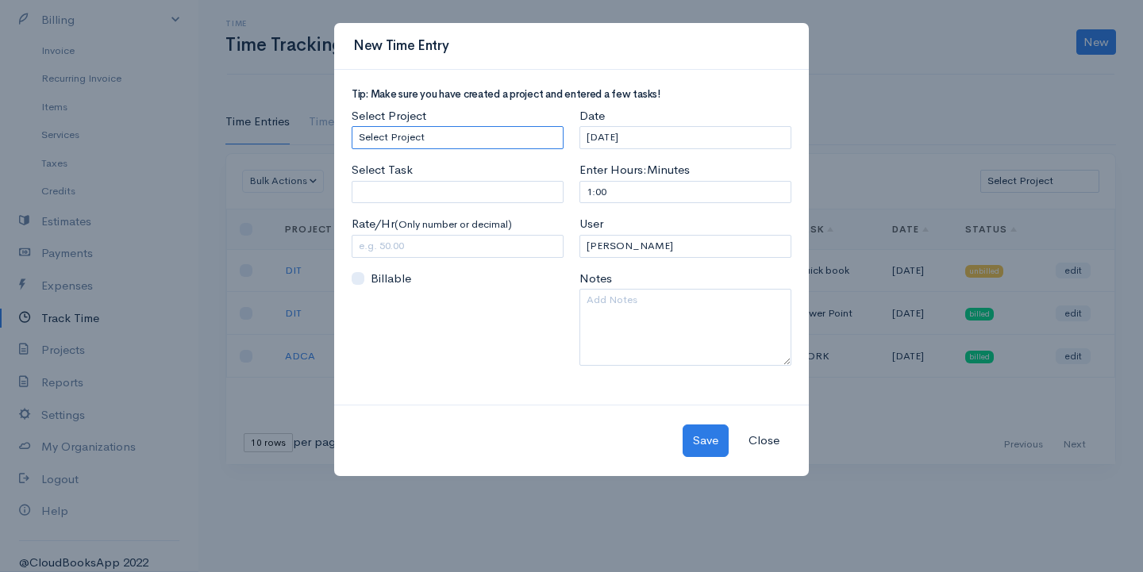
click at [478, 143] on select "Select Project DIT ADCA" at bounding box center [458, 137] width 212 height 23
select select "5490"
click at [352, 126] on select "Select Project DIT ADCA" at bounding box center [458, 137] width 212 height 23
click at [560, 198] on input "Select Task" at bounding box center [458, 192] width 212 height 23
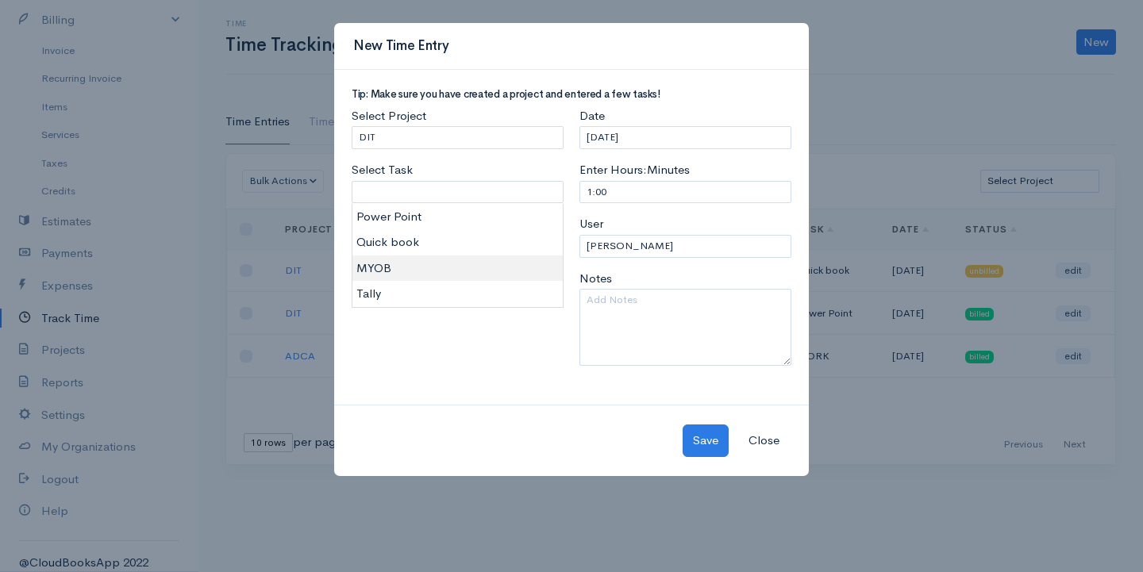
type input "MYOB"
type input "700.00"
click at [428, 266] on body "[PERSON_NAME] Upgrade Dashboard People Clients Vendors Staff Users Purchase Ord…" at bounding box center [571, 286] width 1143 height 572
click at [590, 193] on input "1:00" at bounding box center [685, 192] width 212 height 23
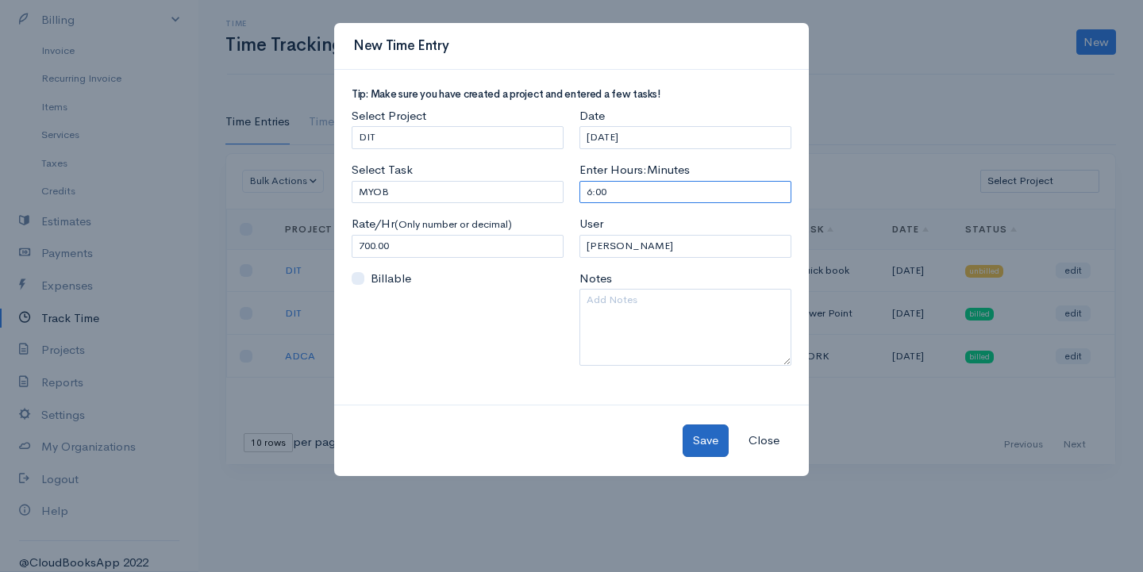
type input "6:00"
click at [710, 435] on button "Save" at bounding box center [706, 441] width 46 height 33
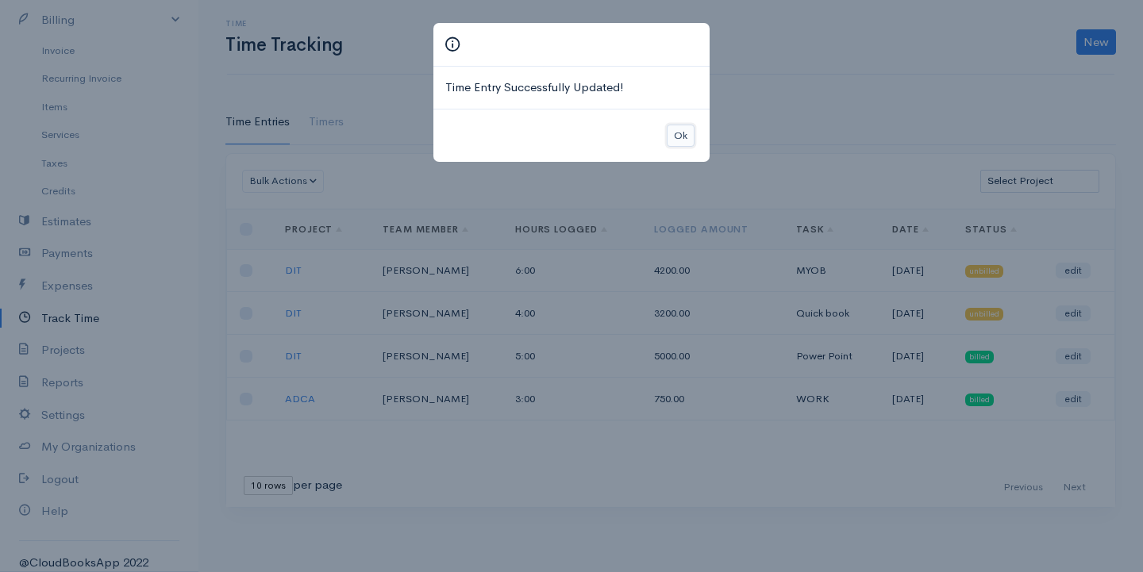
click at [682, 129] on button "Ok" at bounding box center [681, 136] width 28 height 23
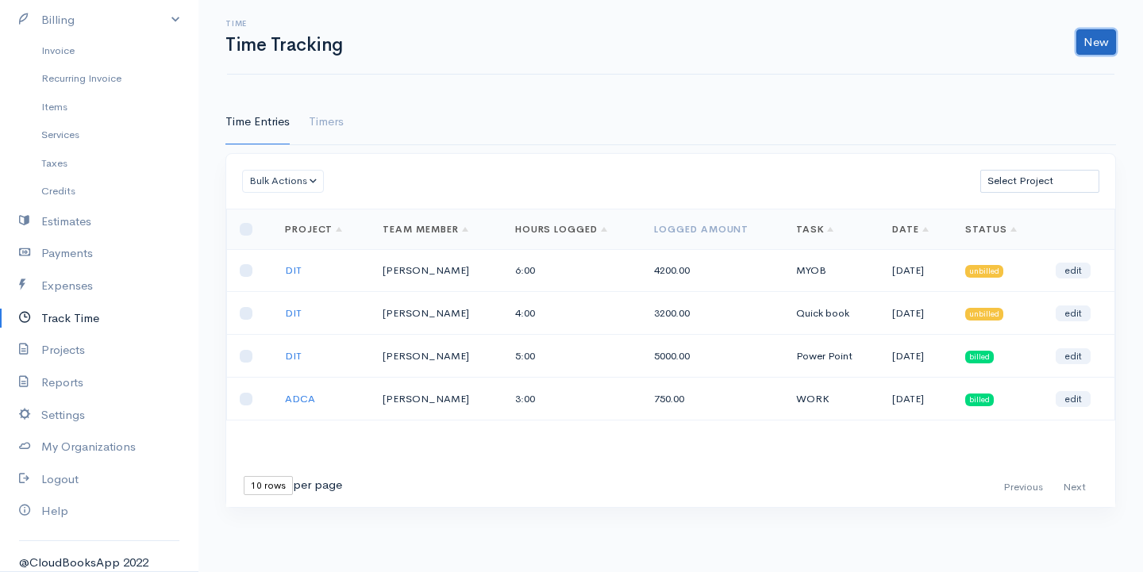
click at [1077, 46] on link "New" at bounding box center [1096, 41] width 40 height 25
click at [1027, 76] on link "Time Entry" at bounding box center [1051, 76] width 125 height 28
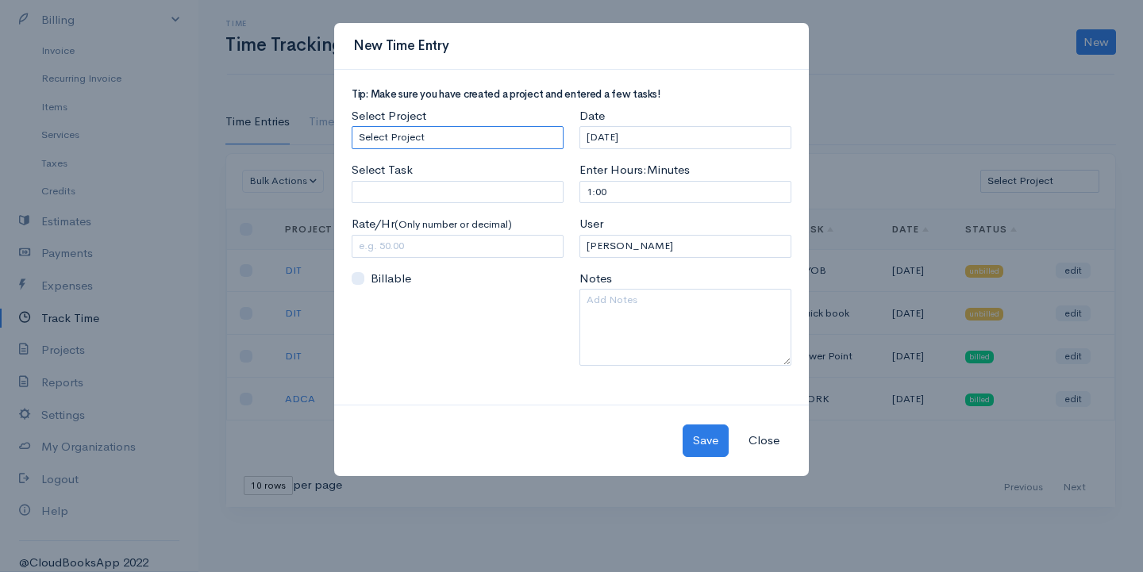
click at [498, 132] on select "Select Project DIT ADCA" at bounding box center [458, 137] width 212 height 23
select select "5490"
click at [352, 126] on select "Select Project DIT ADCA" at bounding box center [458, 137] width 212 height 23
click at [531, 203] on input "Select Task" at bounding box center [458, 192] width 212 height 23
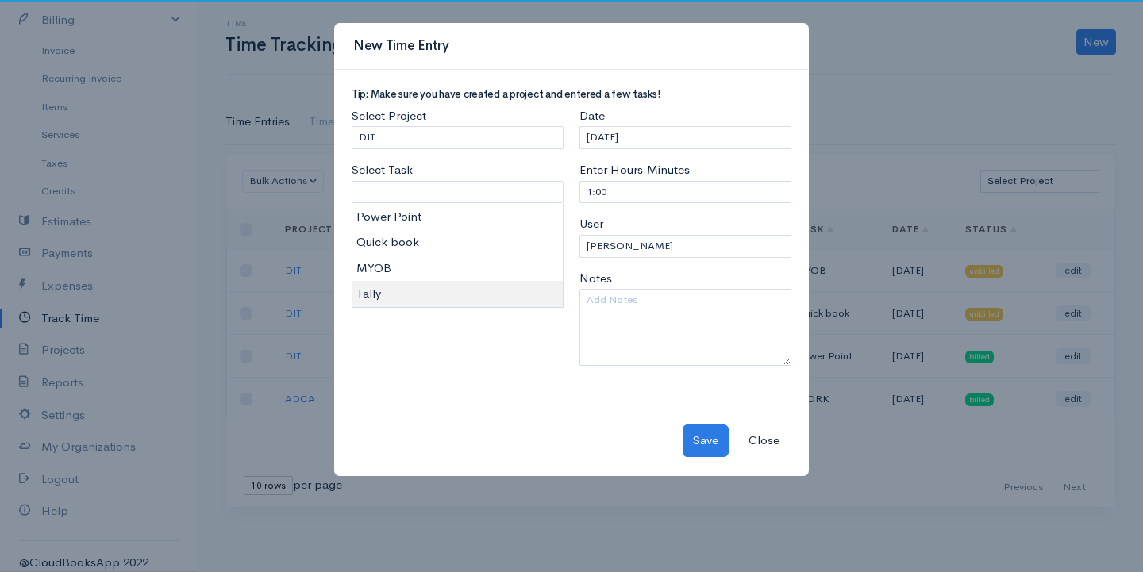
type input "Tally"
type input "900.00"
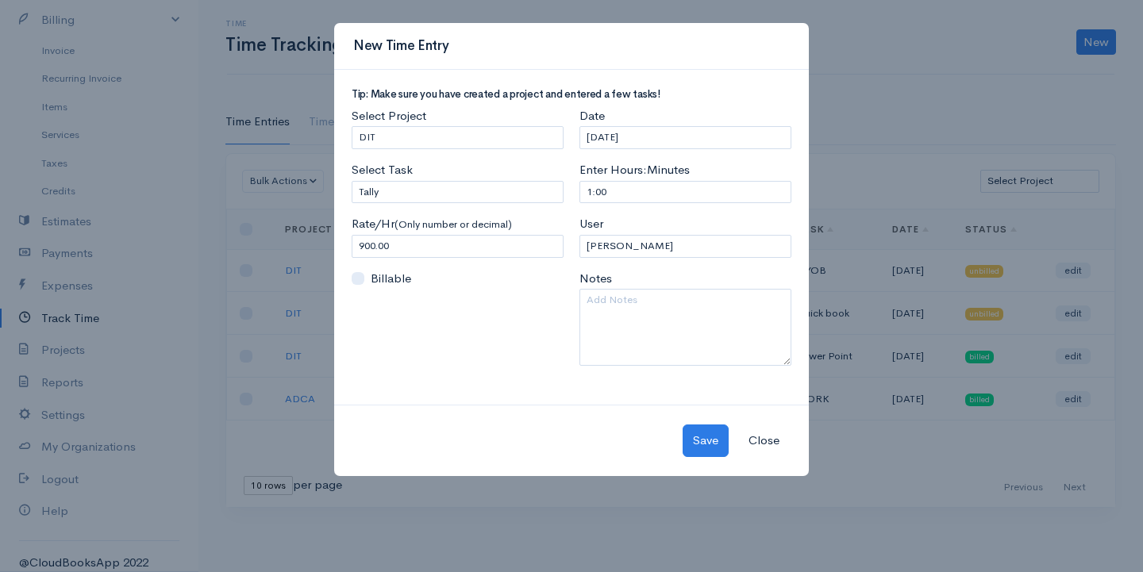
click at [430, 287] on body "[PERSON_NAME] Upgrade Dashboard People Clients Vendors Staff Users Purchase Ord…" at bounding box center [571, 286] width 1143 height 572
click at [589, 190] on input "1:00" at bounding box center [685, 192] width 212 height 23
click at [593, 192] on input "1:00" at bounding box center [685, 192] width 212 height 23
type input "8:00"
click at [695, 441] on button "Save" at bounding box center [706, 441] width 46 height 33
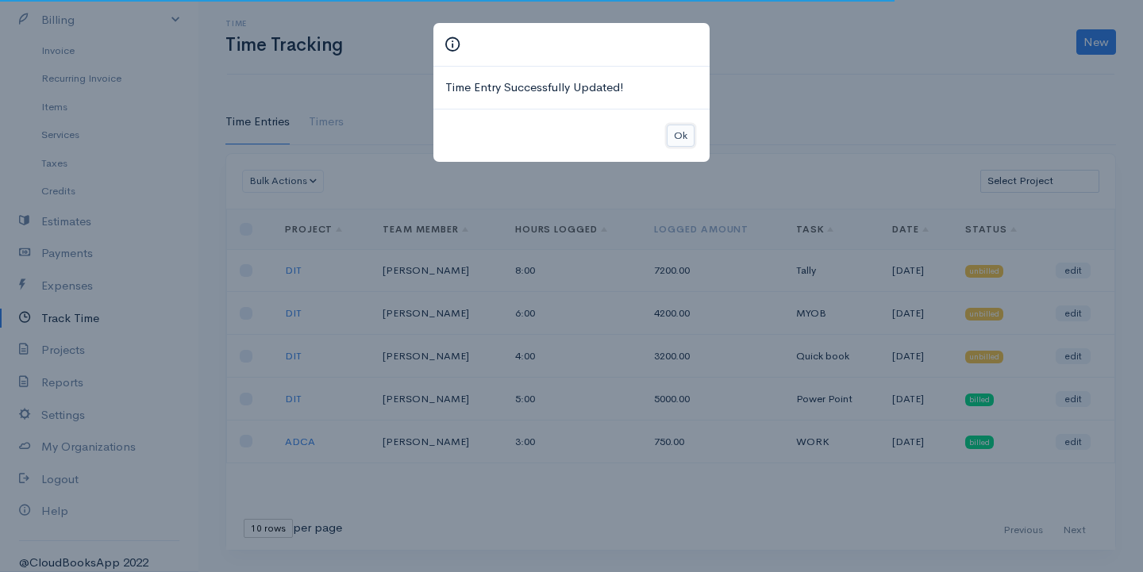
click at [671, 134] on button "Ok" at bounding box center [681, 136] width 28 height 23
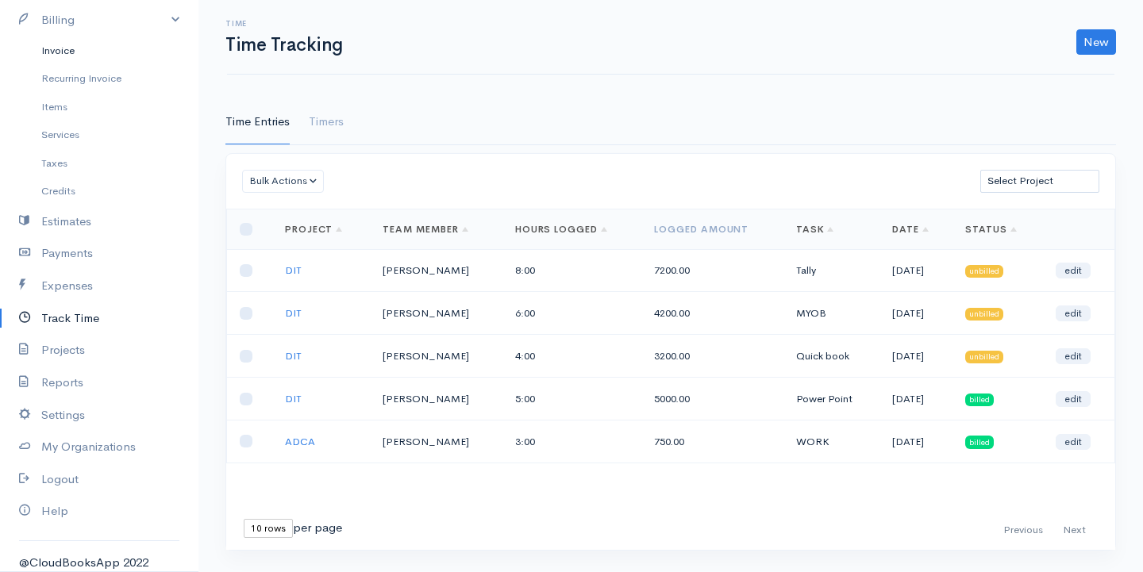
click at [54, 51] on link "Invoice" at bounding box center [99, 51] width 198 height 29
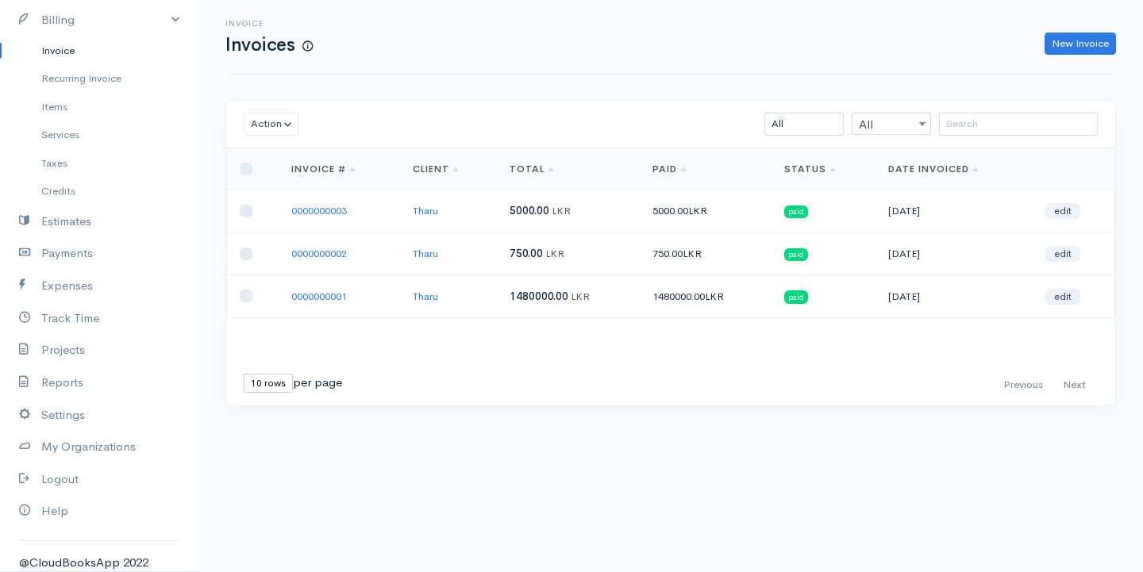
click at [1072, 29] on div "Invoice Invoices New Invoice" at bounding box center [670, 37] width 906 height 36
click at [1074, 44] on link "New Invoice" at bounding box center [1079, 44] width 71 height 23
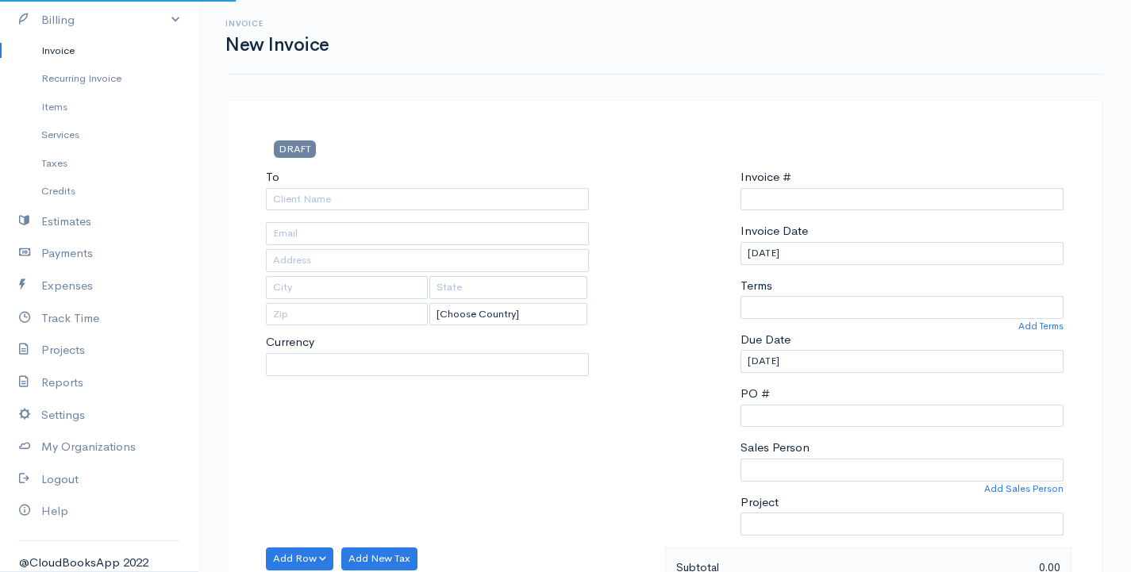
select select "[GEOGRAPHIC_DATA]"
type input "0000000004"
select select "LKR"
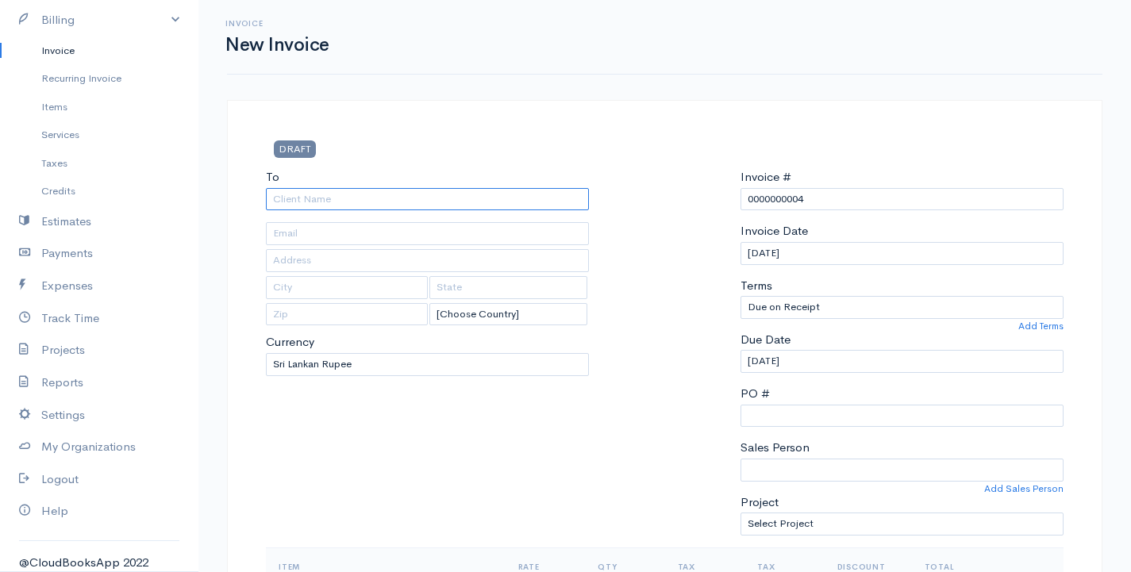
click at [361, 203] on input "To" at bounding box center [427, 199] width 323 height 23
type input "Tharu"
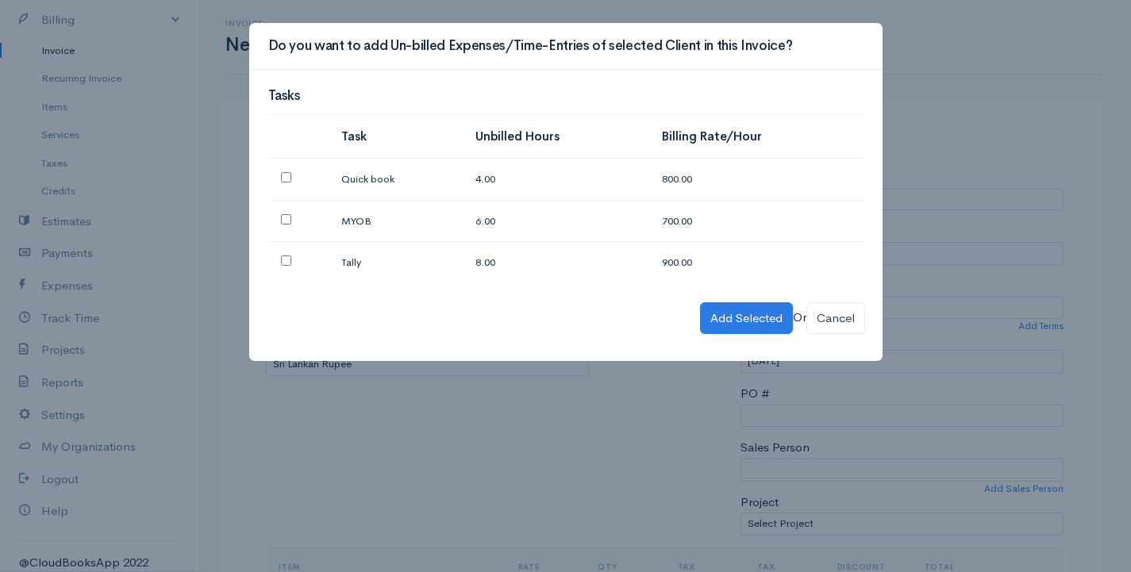
click at [287, 178] on input "checkbox" at bounding box center [286, 177] width 10 height 10
checkbox input "true"
click at [281, 206] on td at bounding box center [298, 221] width 61 height 42
click at [281, 215] on input "checkbox" at bounding box center [286, 219] width 10 height 10
checkbox input "true"
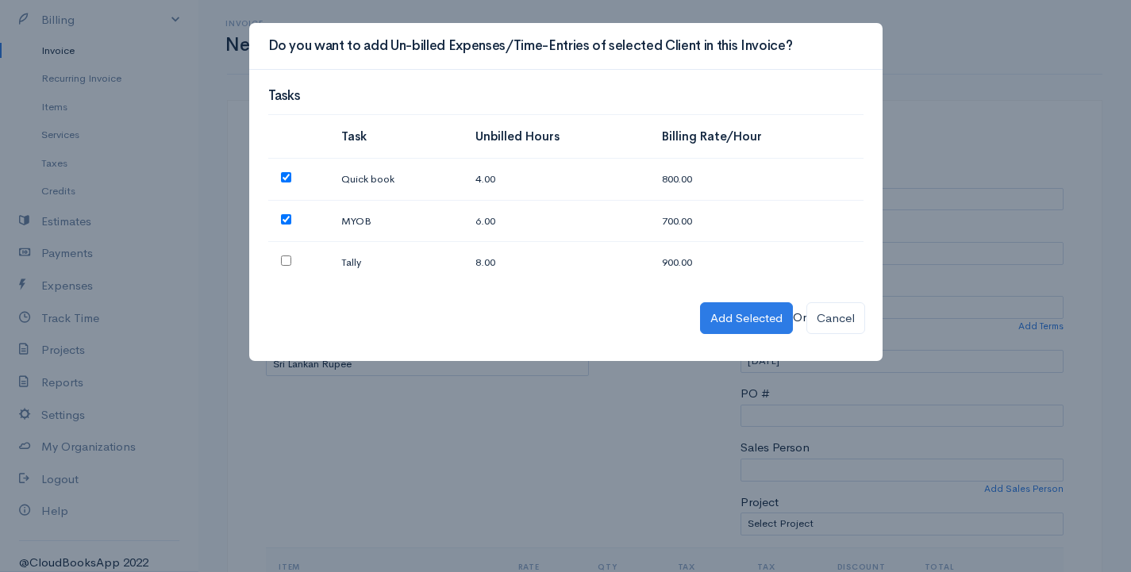
click at [286, 260] on input "checkbox" at bounding box center [286, 261] width 10 height 10
checkbox input "true"
click at [752, 316] on button "Add Selected" at bounding box center [746, 318] width 93 height 33
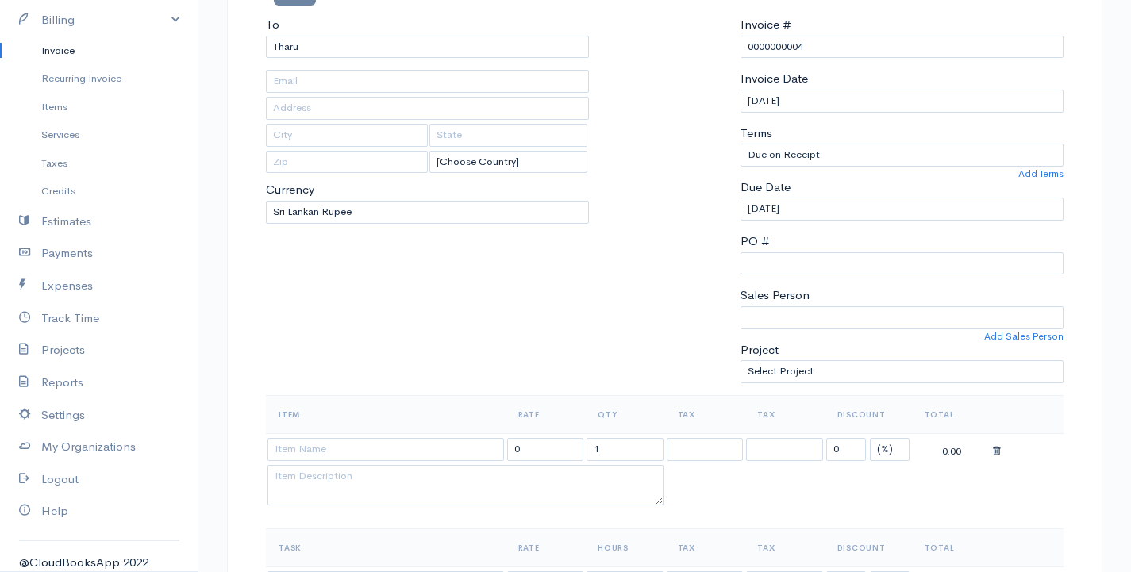
scroll to position [79, 0]
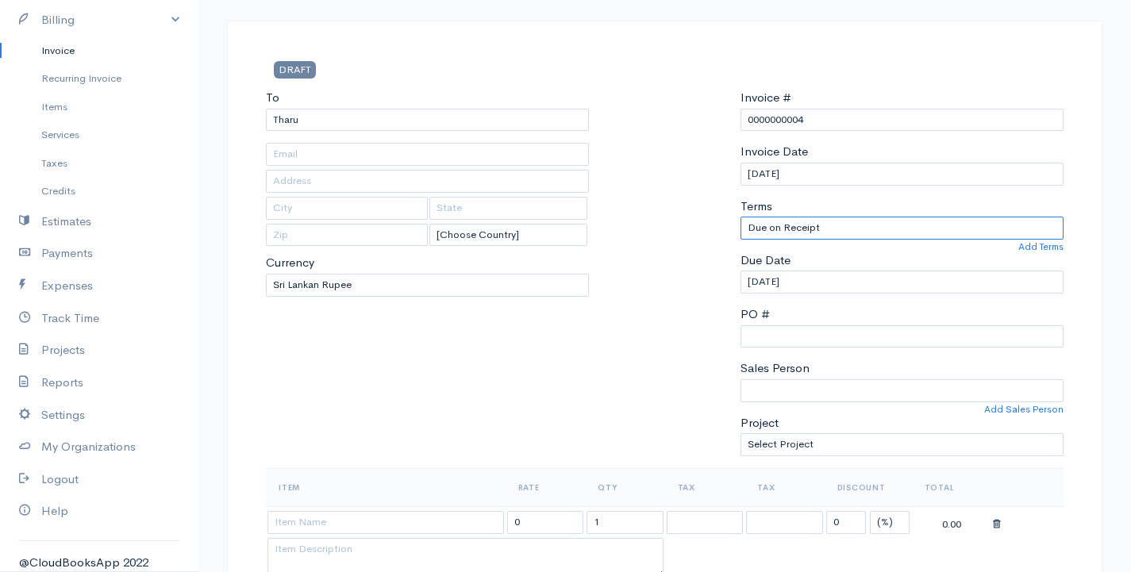
click at [835, 229] on select "Due on Receipt After 7 days After 15 days After 30 days After 45 days After 60 …" at bounding box center [902, 228] width 323 height 23
drag, startPoint x: 505, startPoint y: 214, endPoint x: 520, endPoint y: 214, distance: 15.1
click at [510, 214] on input "text" at bounding box center [508, 208] width 158 height 23
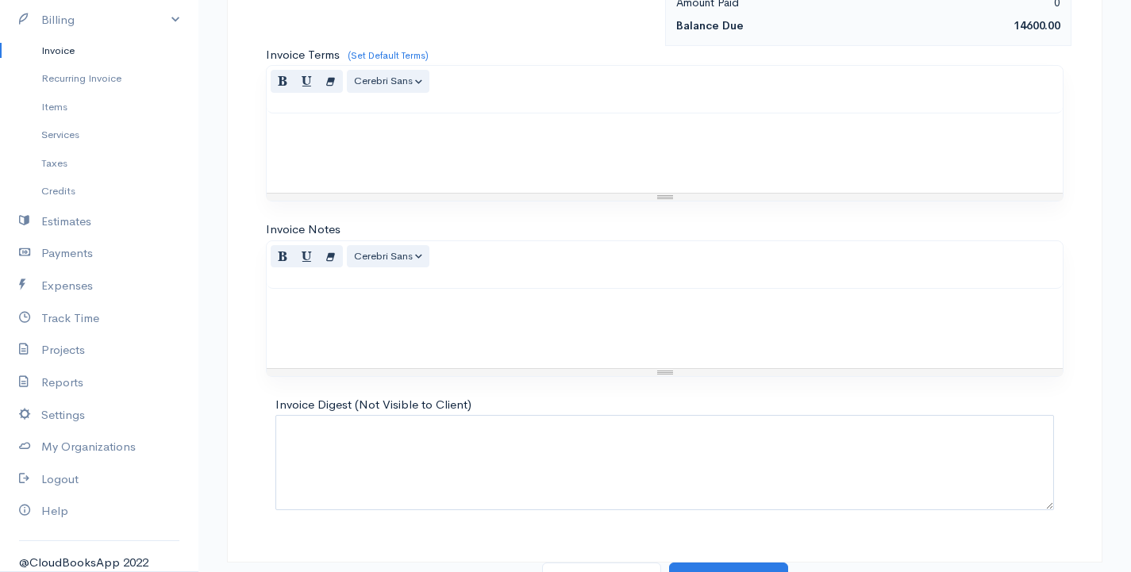
scroll to position [1086, 0]
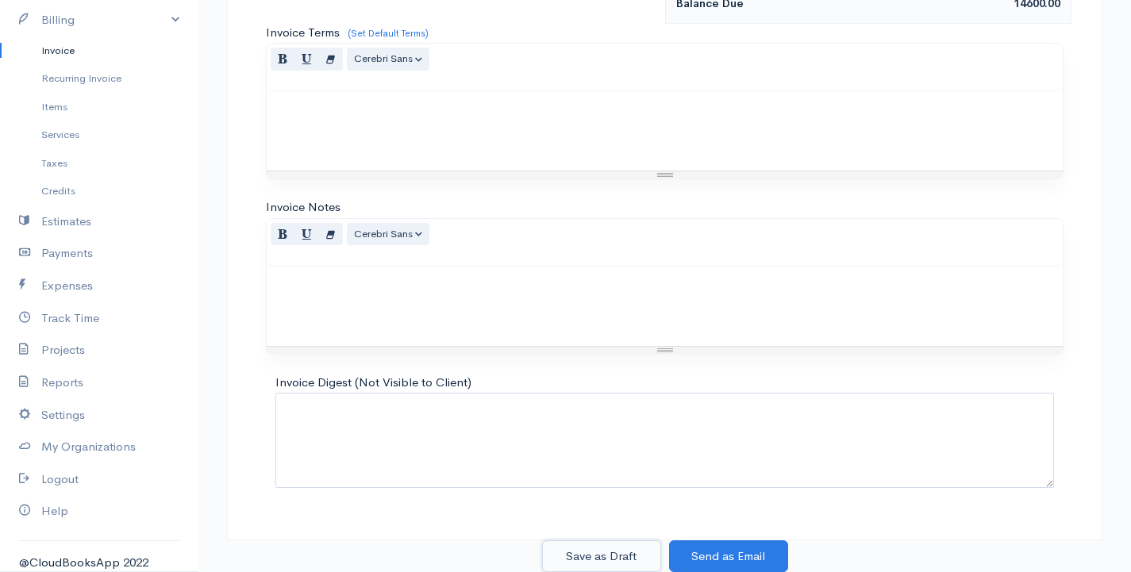
click at [619, 551] on button "Save as Draft" at bounding box center [601, 556] width 119 height 33
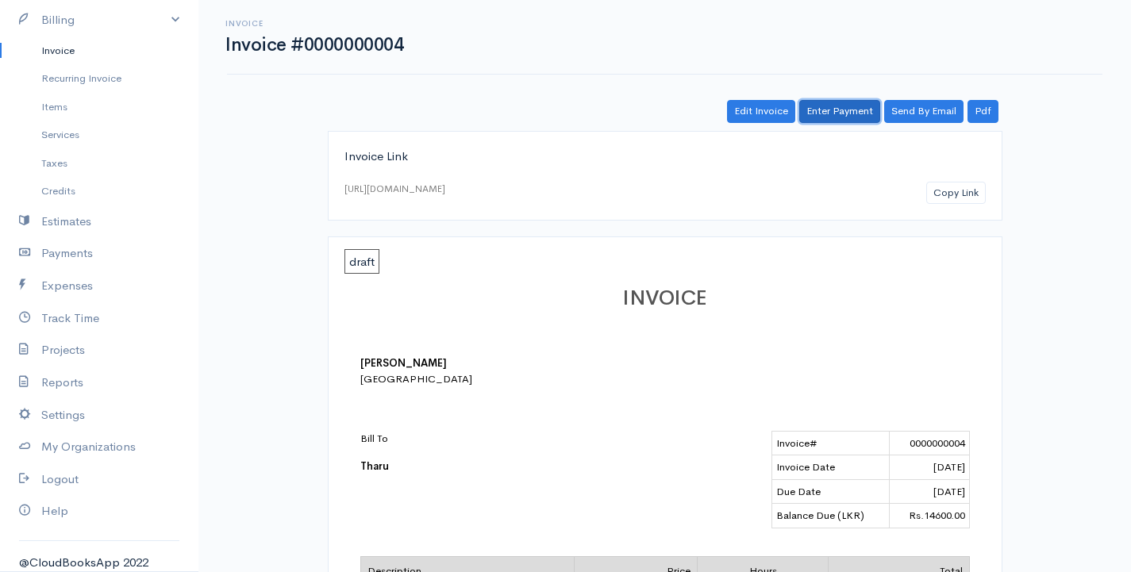
click at [825, 102] on link "Enter Payment" at bounding box center [839, 111] width 81 height 23
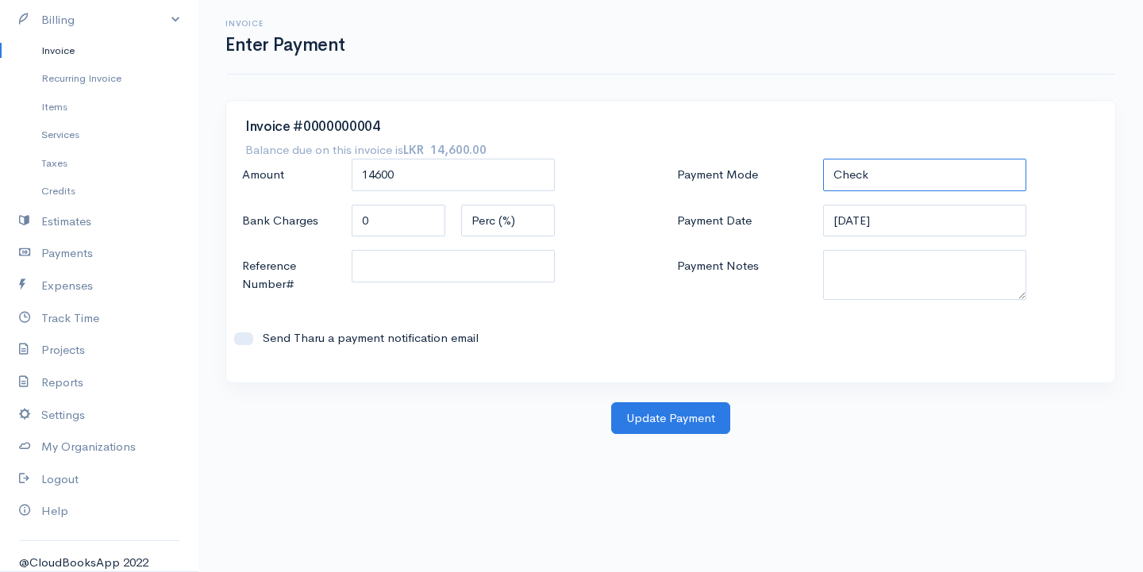
click at [890, 171] on select "Check Bank Transfer Credit Cash Debit ACH VISA MASTERCARD AMEX DISCOVER DINERS …" at bounding box center [924, 175] width 203 height 33
select select "Bank Transfer"
click at [823, 159] on select "Check Bank Transfer Credit Cash Debit ACH VISA MASTERCARD AMEX DISCOVER DINERS …" at bounding box center [924, 175] width 203 height 33
click at [687, 417] on button "Update Payment" at bounding box center [670, 418] width 119 height 33
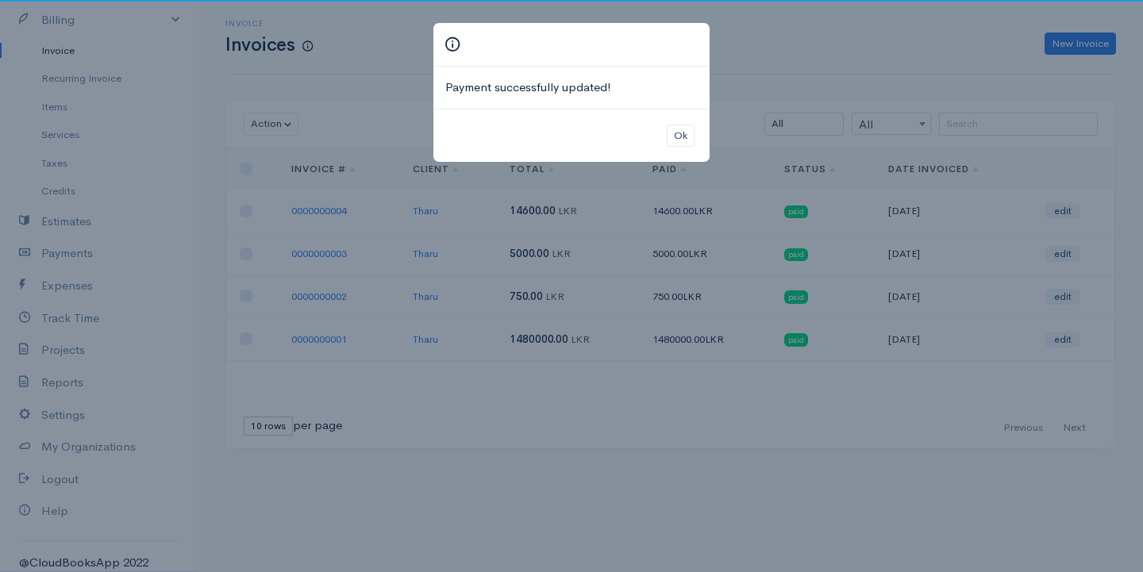
drag, startPoint x: 687, startPoint y: 417, endPoint x: 687, endPoint y: 149, distance: 268.3
click at [687, 207] on div "Payment successfully updated! Ok" at bounding box center [571, 286] width 1143 height 572
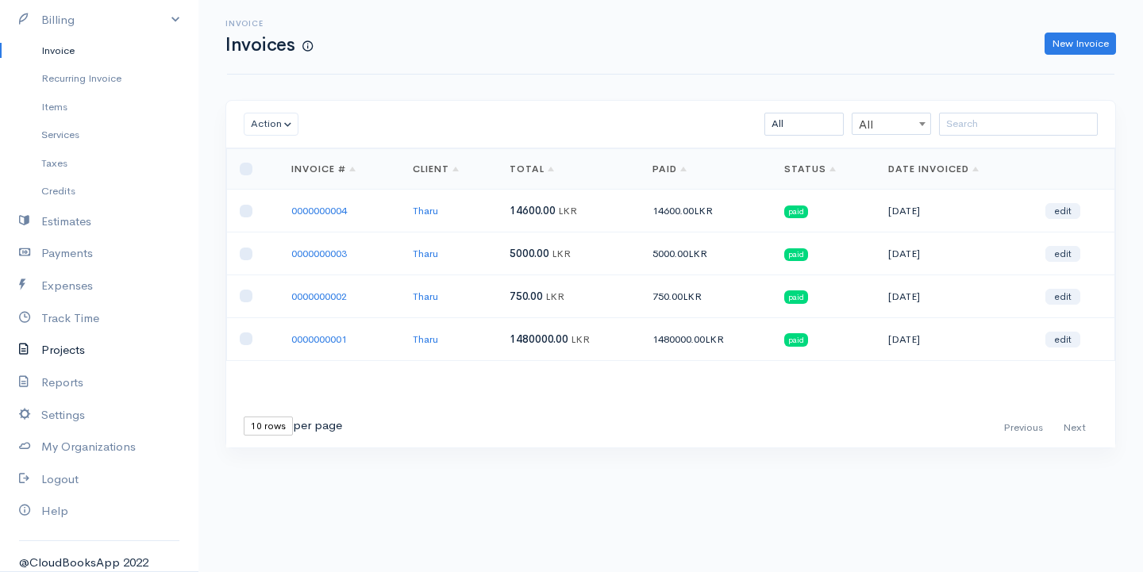
click at [67, 343] on link "Projects" at bounding box center [99, 350] width 198 height 33
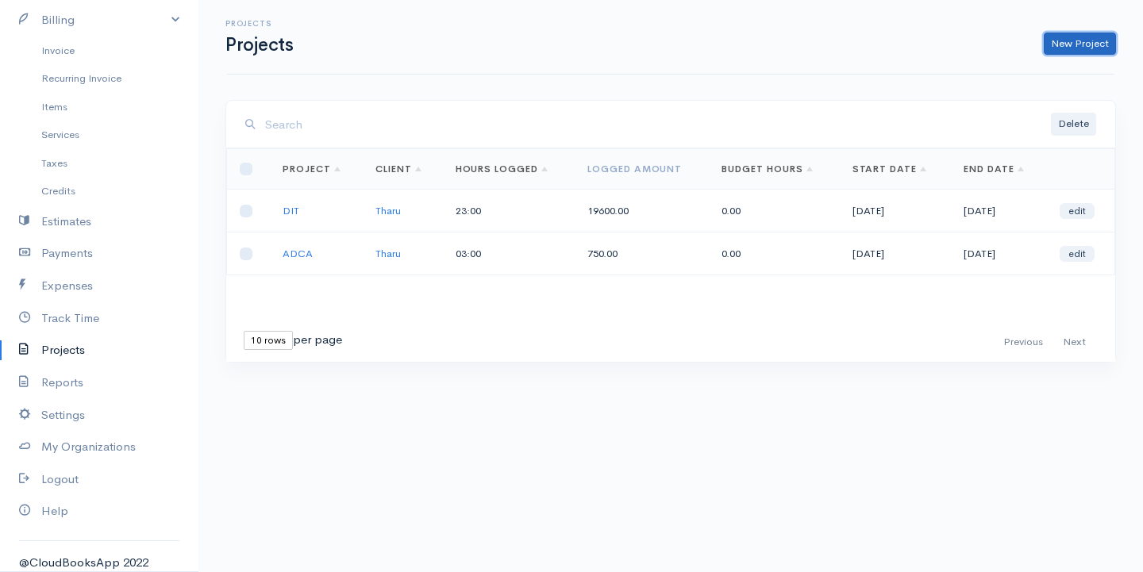
click at [1064, 42] on link "New Project" at bounding box center [1080, 44] width 72 height 23
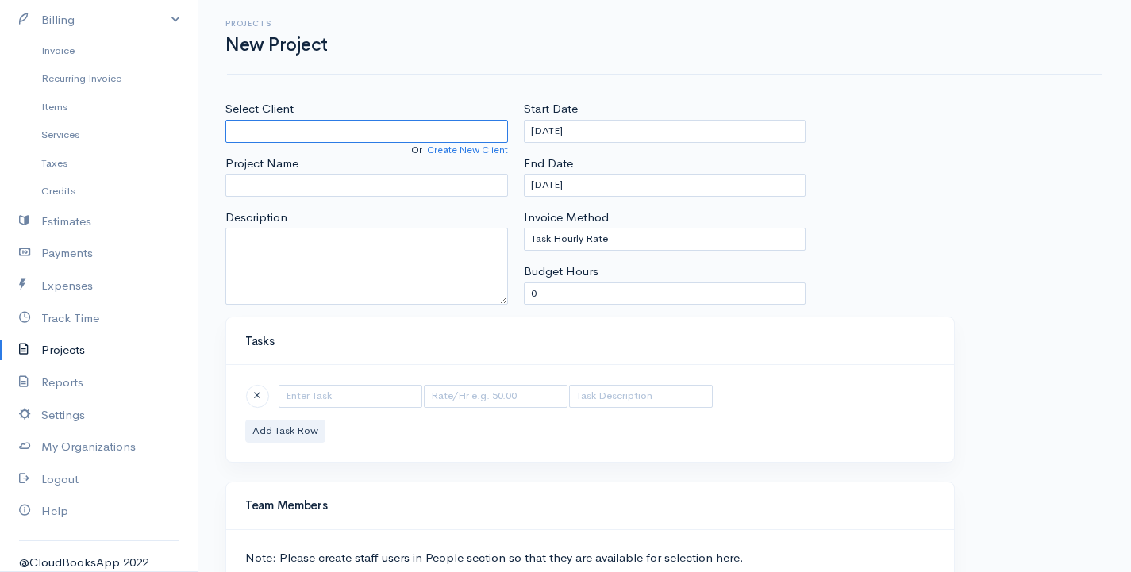
click at [271, 131] on input "Select Client" at bounding box center [366, 131] width 283 height 23
click at [151, 143] on link "Services" at bounding box center [99, 135] width 198 height 29
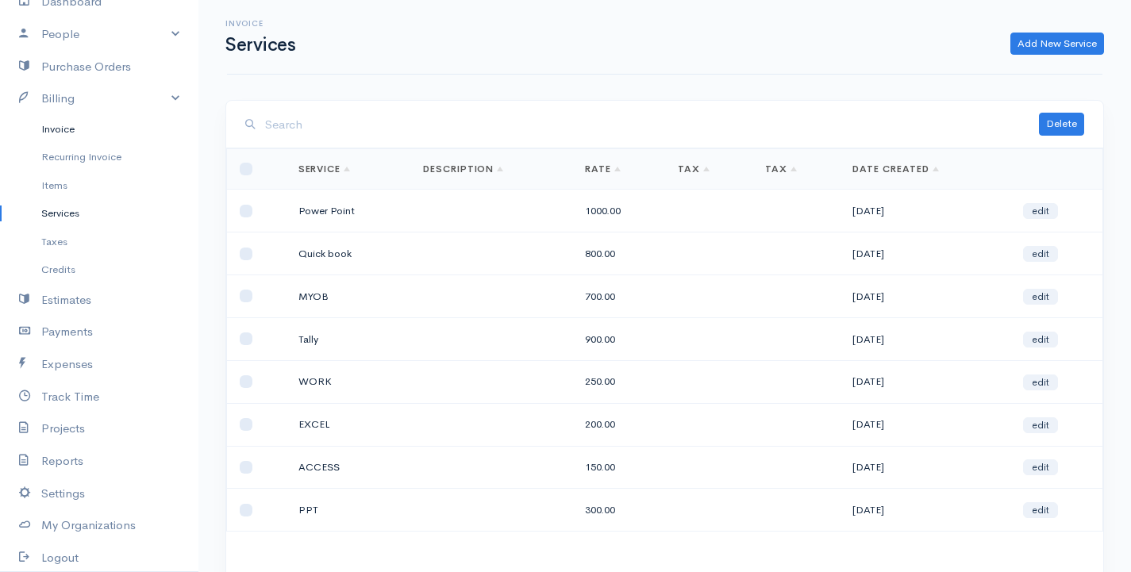
scroll to position [21, 0]
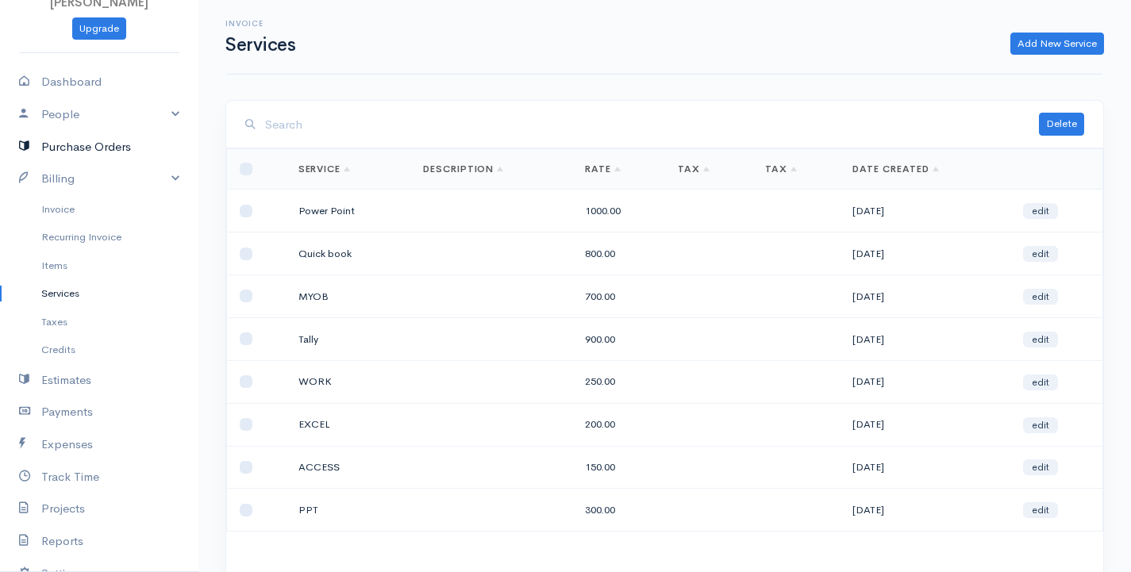
click at [67, 152] on link "Purchase Orders" at bounding box center [99, 147] width 198 height 33
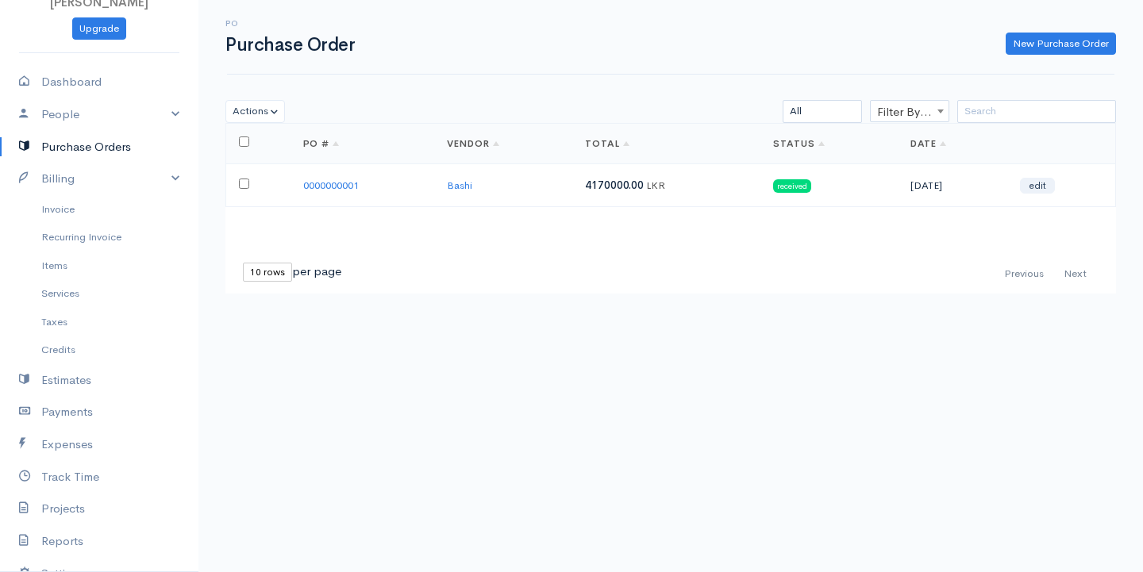
click at [99, 146] on link "Purchase Orders" at bounding box center [99, 147] width 198 height 33
click at [56, 110] on link "People" at bounding box center [99, 114] width 198 height 33
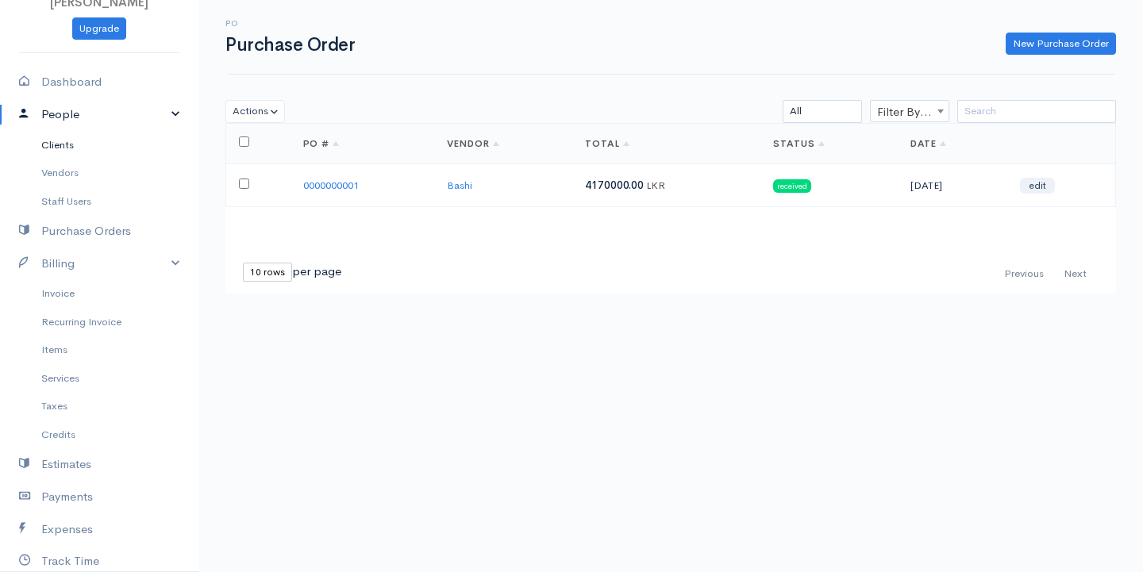
click at [71, 150] on link "Clients" at bounding box center [99, 145] width 198 height 29
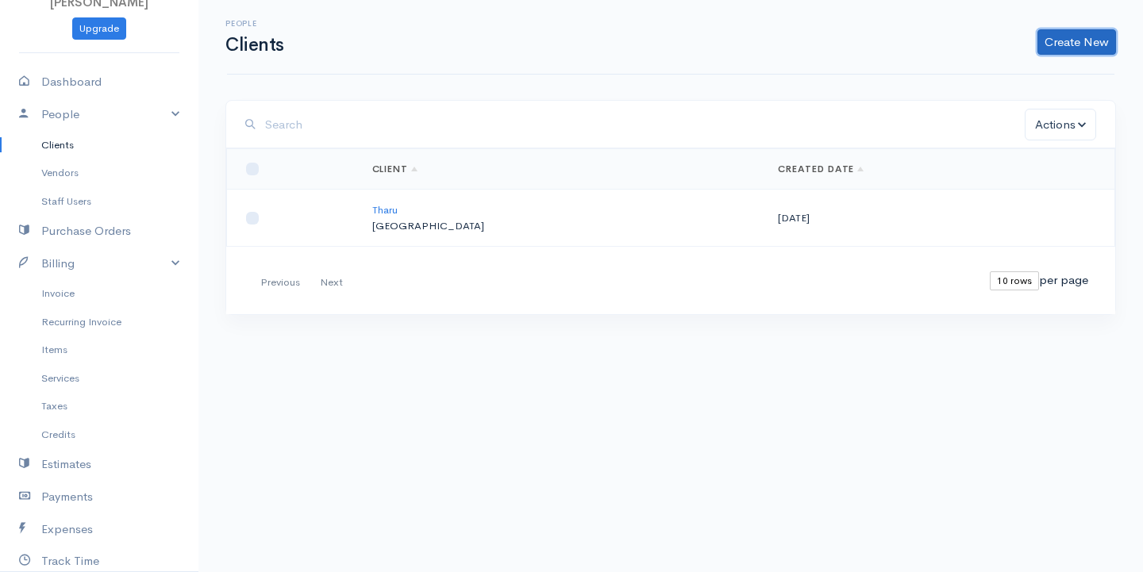
click at [1060, 48] on link "Create New" at bounding box center [1076, 41] width 79 height 25
click at [1033, 77] on link "Client" at bounding box center [1051, 76] width 125 height 28
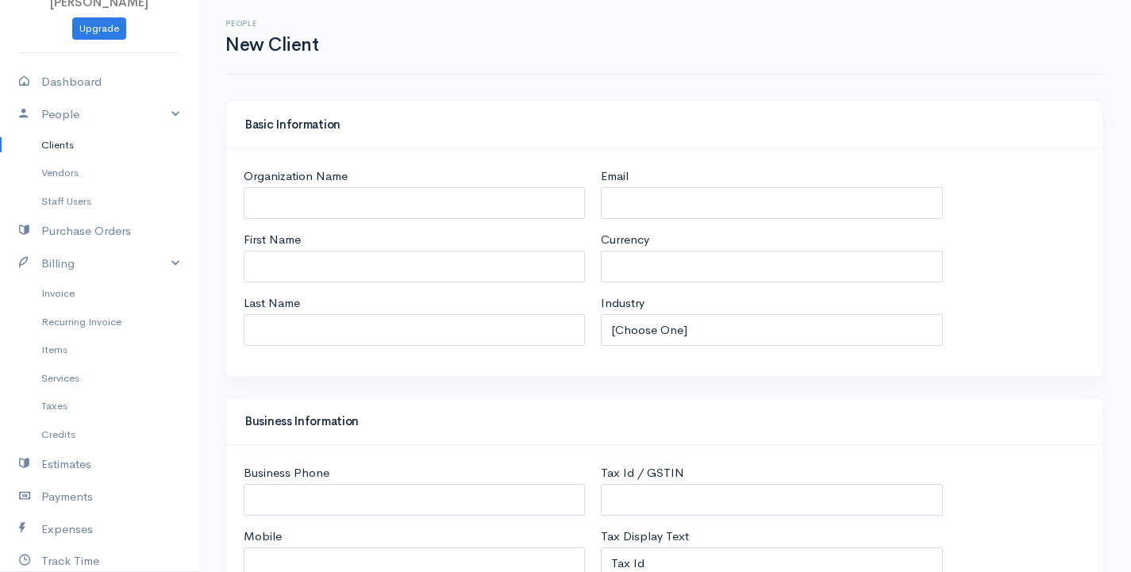
select select "LKR"
select select "[GEOGRAPHIC_DATA]"
click at [444, 208] on input "Organization Name" at bounding box center [414, 203] width 341 height 33
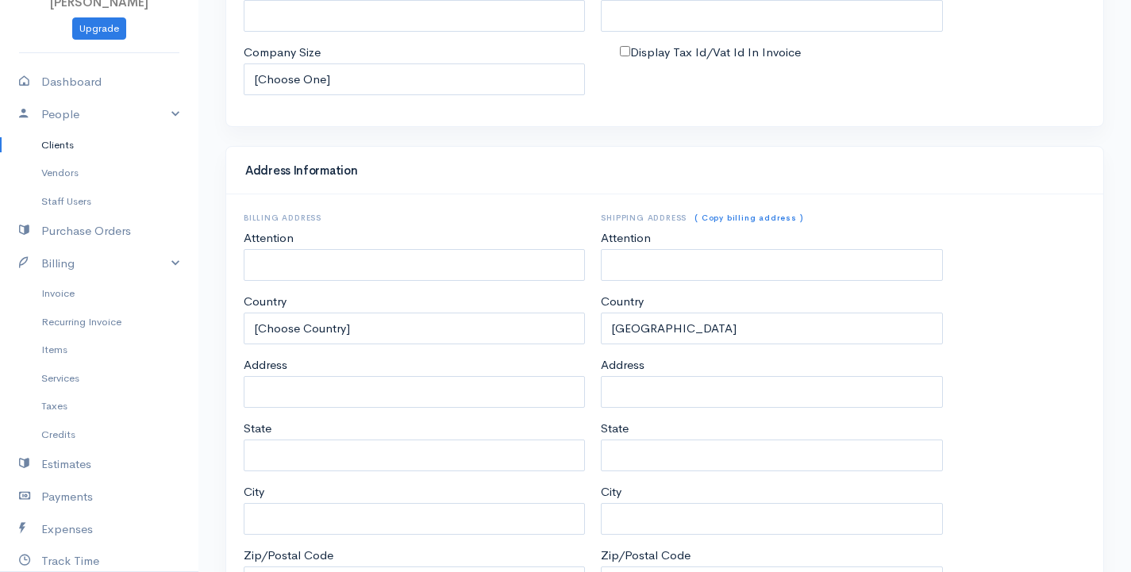
scroll to position [738, 0]
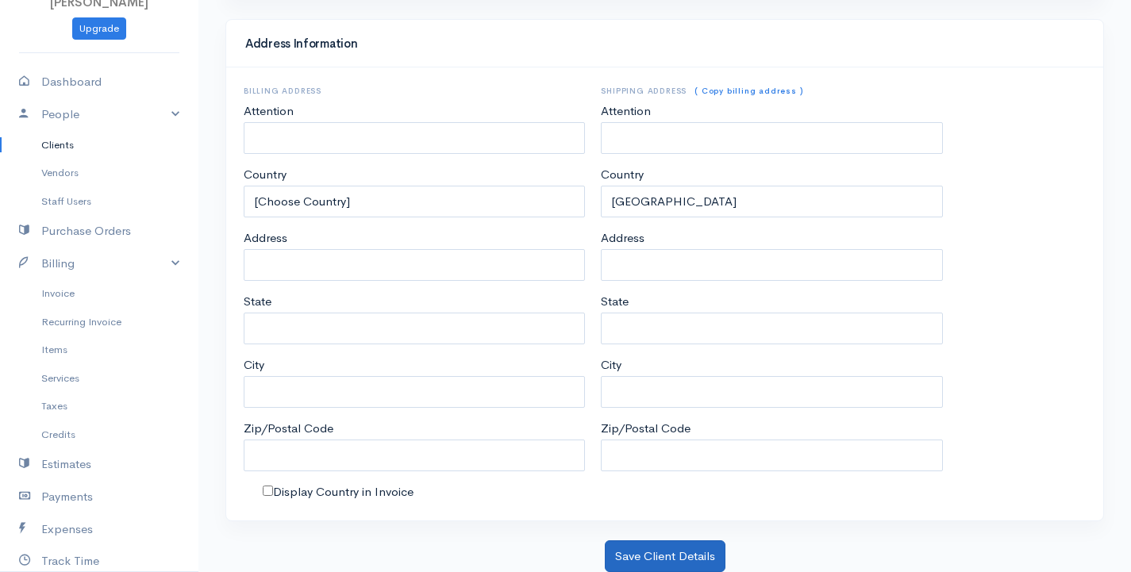
type input "[PERSON_NAME]"
click at [648, 557] on button "Save Client Details" at bounding box center [665, 556] width 121 height 33
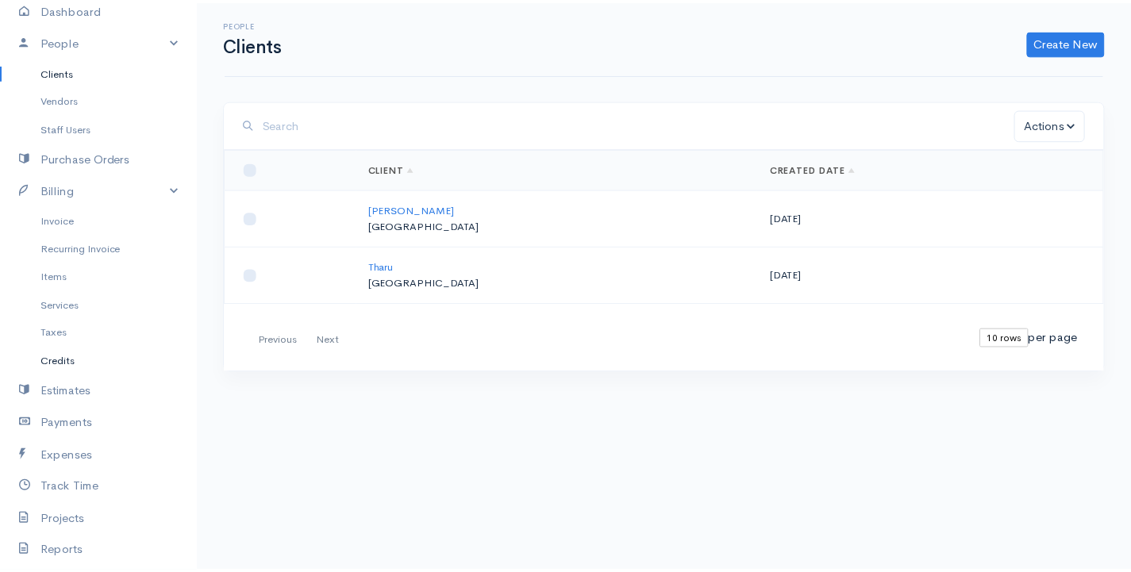
scroll to position [180, 0]
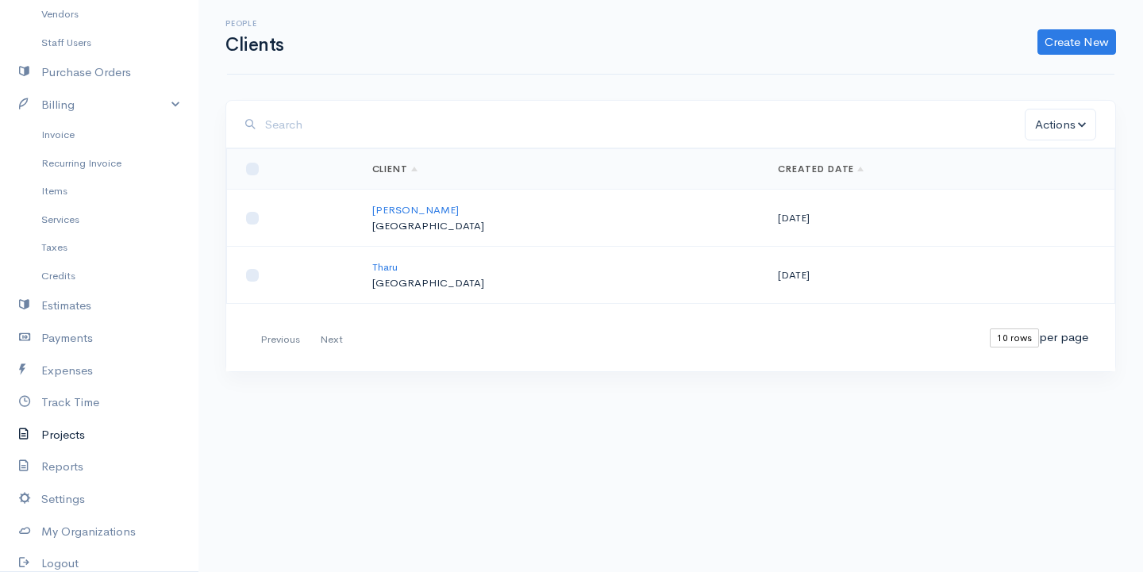
click at [70, 440] on link "Projects" at bounding box center [99, 435] width 198 height 33
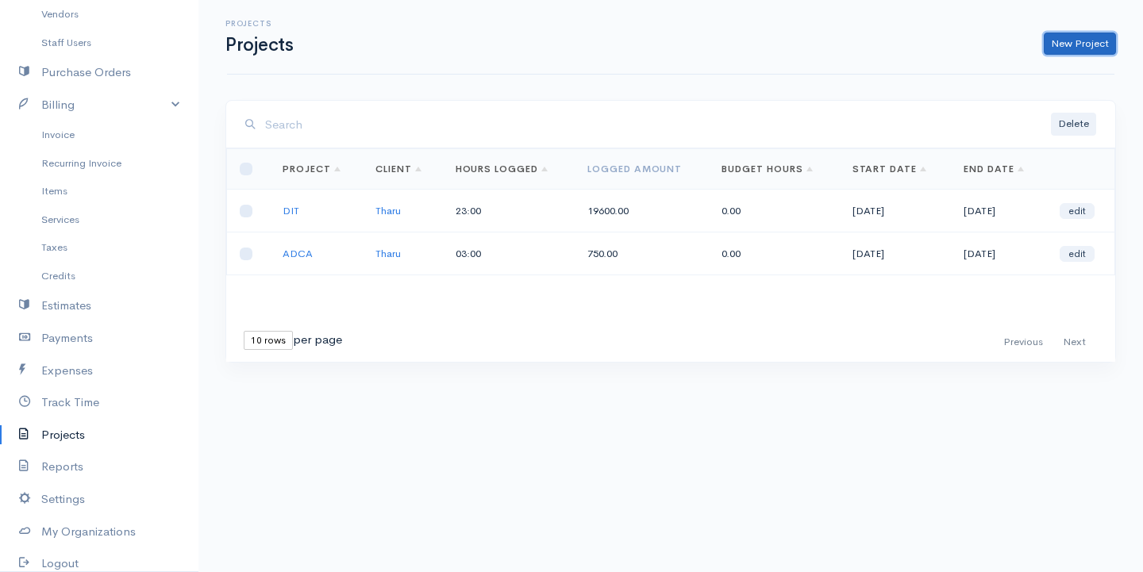
click at [1089, 41] on link "New Project" at bounding box center [1080, 44] width 72 height 23
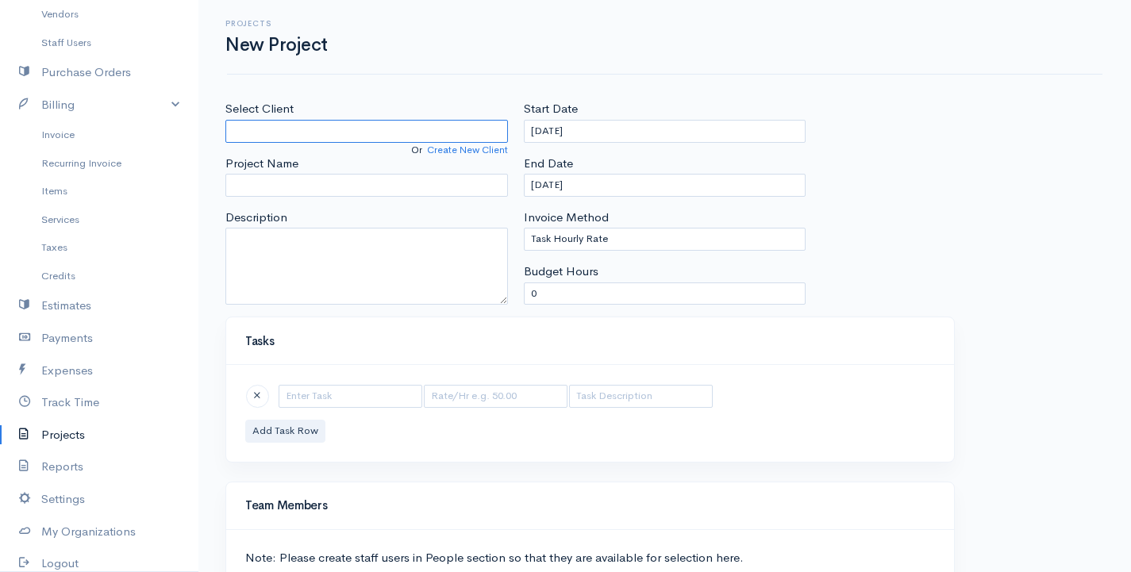
click at [284, 132] on input "Select Client" at bounding box center [366, 131] width 283 height 23
type input "[PERSON_NAME]"
click at [275, 157] on body "[PERSON_NAME] Upgrade Dashboard People Clients Vendors Staff Users Purchase Ord…" at bounding box center [565, 366] width 1131 height 733
click at [293, 179] on input "Project Name" at bounding box center [366, 185] width 283 height 23
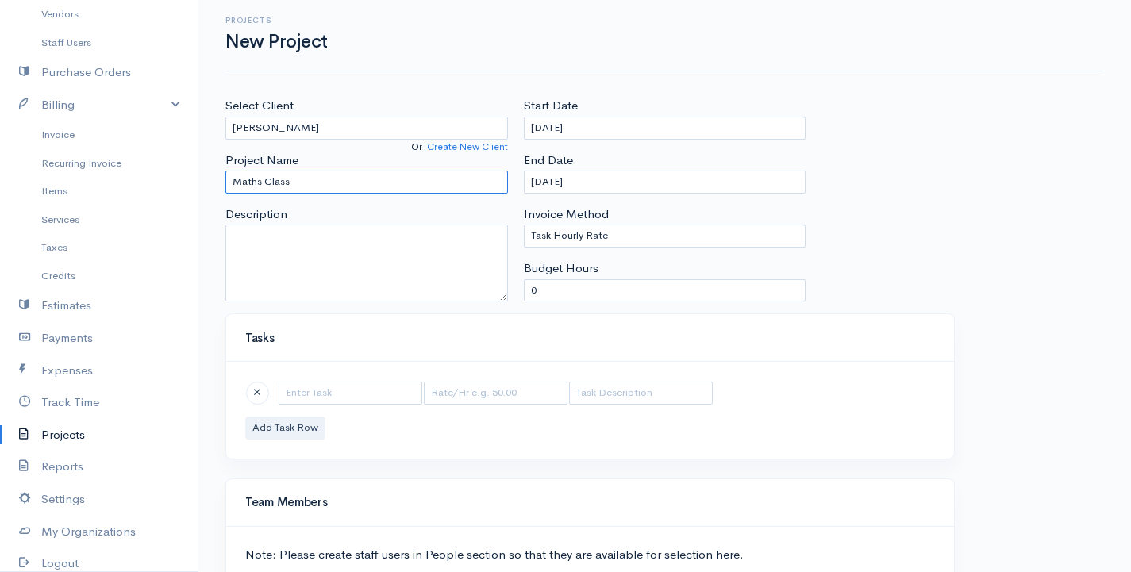
scroll to position [2, 0]
click at [317, 392] on input "text" at bounding box center [351, 394] width 144 height 23
click at [260, 180] on input "Maths Class" at bounding box center [366, 182] width 283 height 23
type input "English Class"
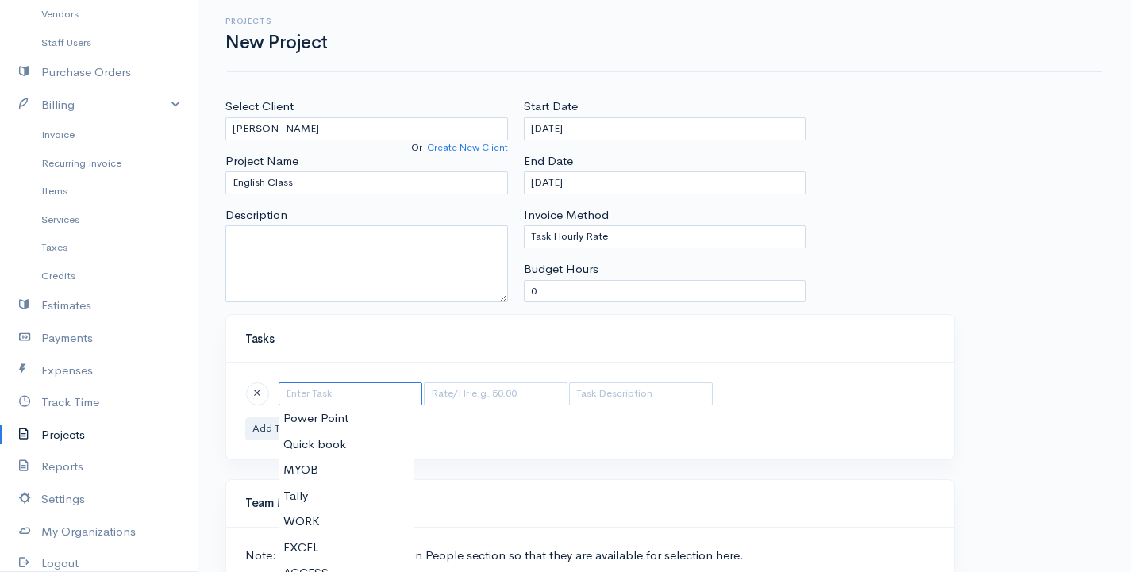
click at [331, 390] on input "text" at bounding box center [351, 394] width 144 height 23
type input "speaking"
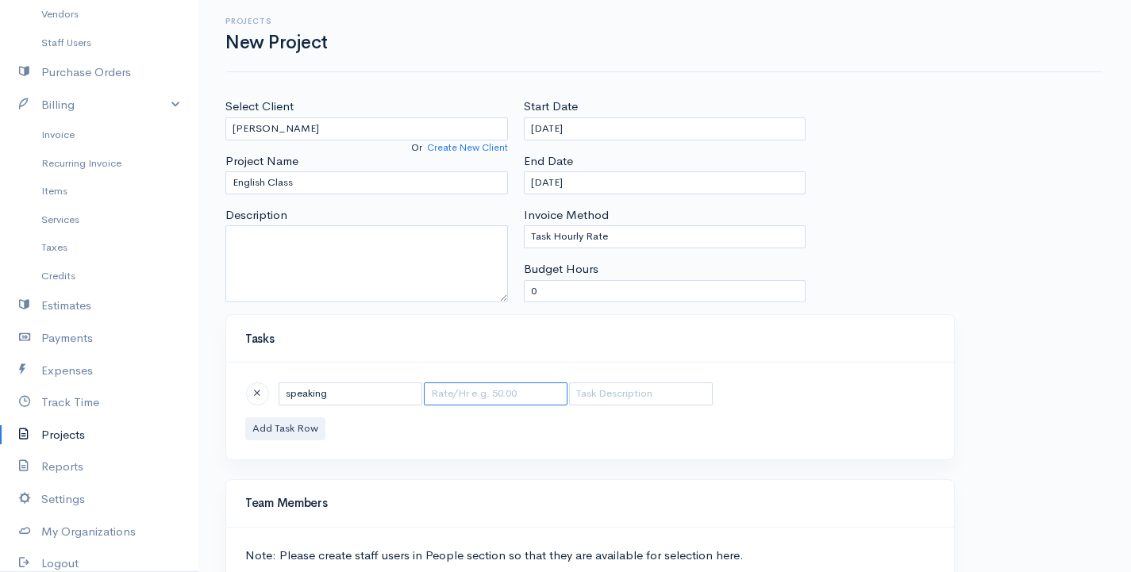
click at [514, 395] on input "text" at bounding box center [496, 394] width 144 height 23
type input "500"
click at [307, 433] on button "Add Task Row" at bounding box center [285, 428] width 80 height 23
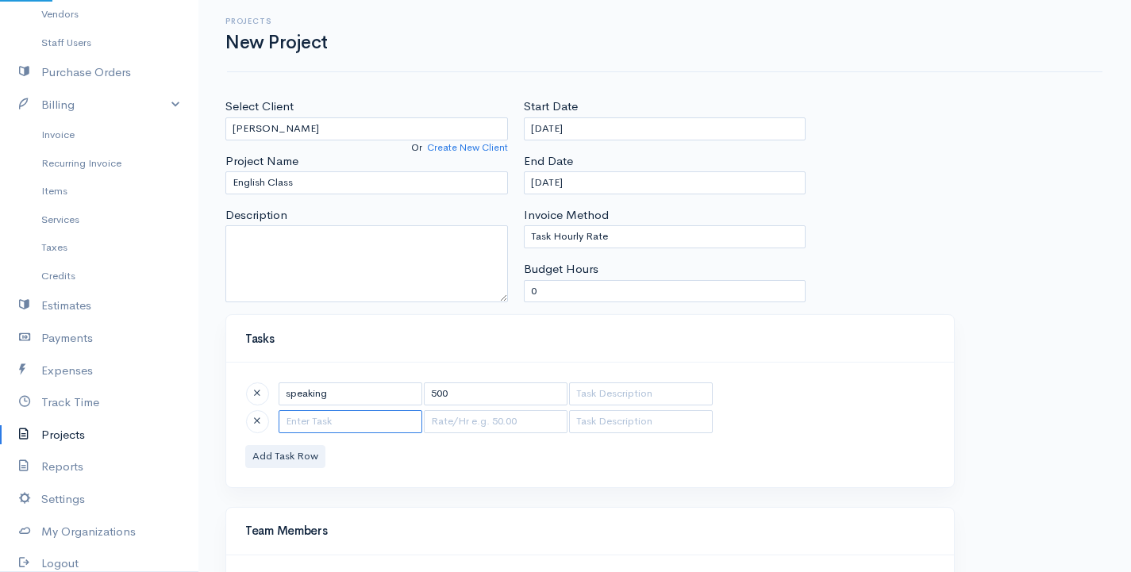
click at [311, 414] on input "text" at bounding box center [351, 421] width 144 height 23
type input "listening"
click at [440, 417] on input "text" at bounding box center [496, 421] width 144 height 23
type input "800"
click at [305, 461] on button "Add Task Row" at bounding box center [285, 456] width 80 height 23
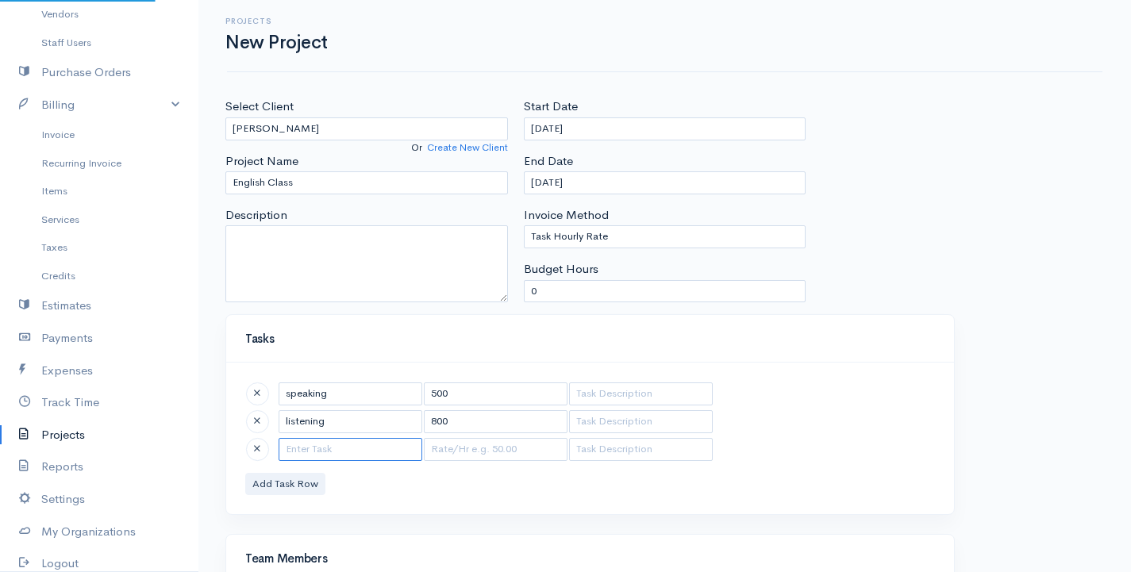
click at [304, 448] on input "text" at bounding box center [351, 449] width 144 height 23
type input "writting"
click at [467, 456] on input "text" at bounding box center [496, 449] width 144 height 23
type input "500"
click at [275, 491] on button "Add Task Row" at bounding box center [285, 484] width 80 height 23
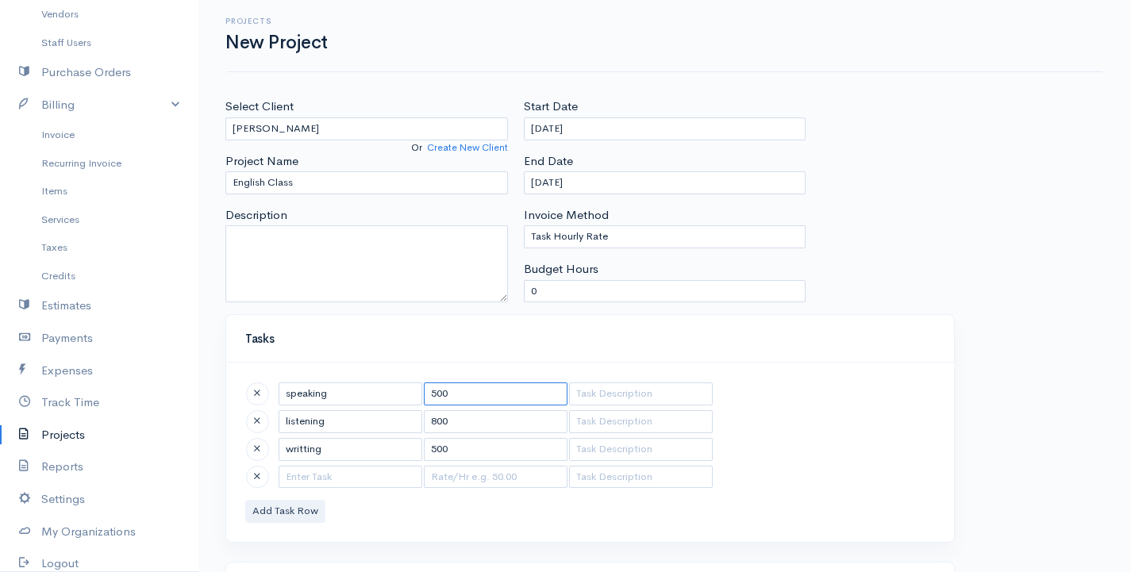
click at [424, 390] on input "500" at bounding box center [496, 394] width 144 height 23
type input "1500"
click at [343, 483] on input "text" at bounding box center [351, 477] width 144 height 23
type input "Reading"
click at [287, 422] on input "listening" at bounding box center [351, 421] width 144 height 23
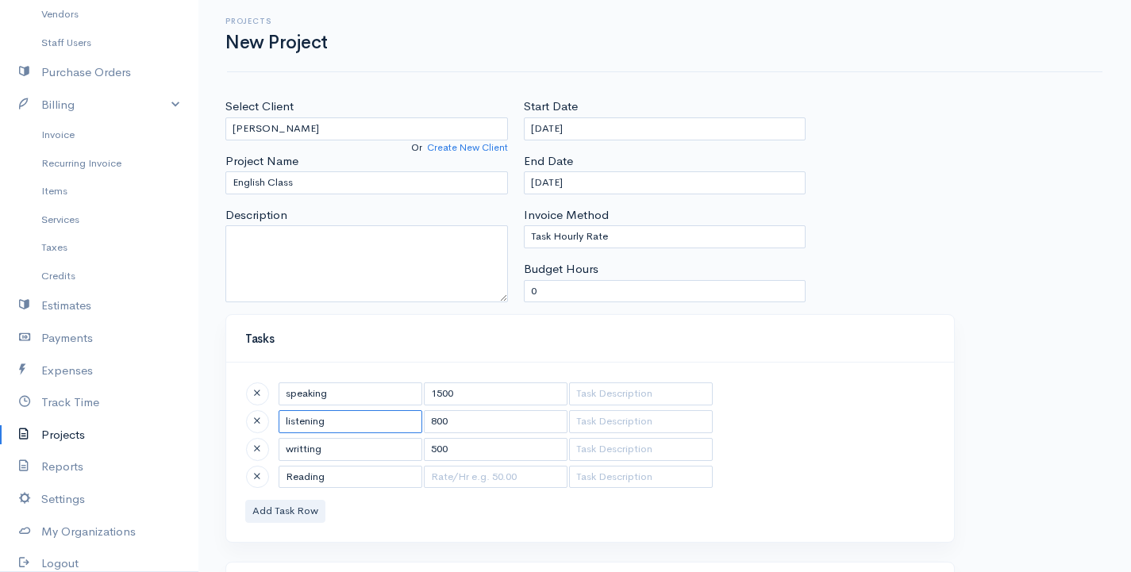
click at [288, 421] on input "listening" at bounding box center [351, 421] width 144 height 23
type input "Listening"
click at [292, 445] on input "writting" at bounding box center [351, 449] width 144 height 23
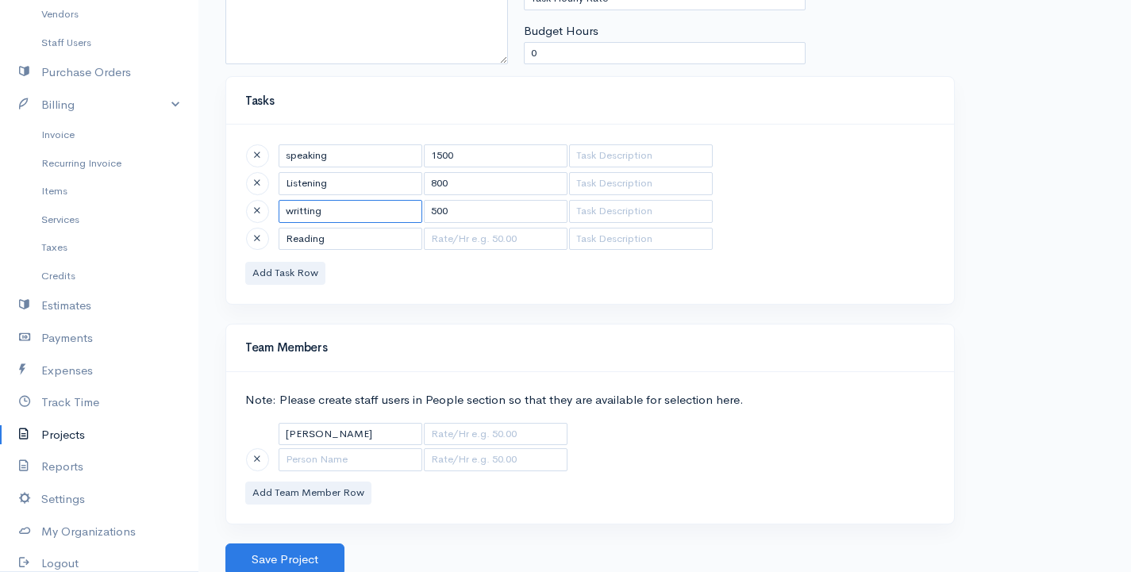
scroll to position [244, 0]
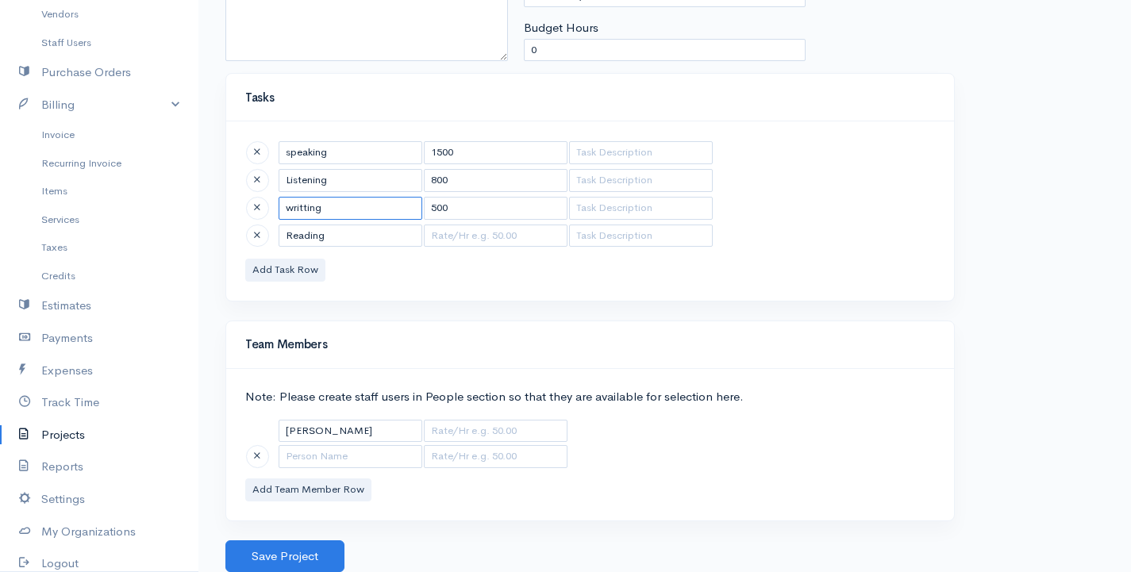
click at [321, 217] on input "writting" at bounding box center [351, 208] width 144 height 23
click at [293, 556] on button "Save Project" at bounding box center [284, 556] width 119 height 33
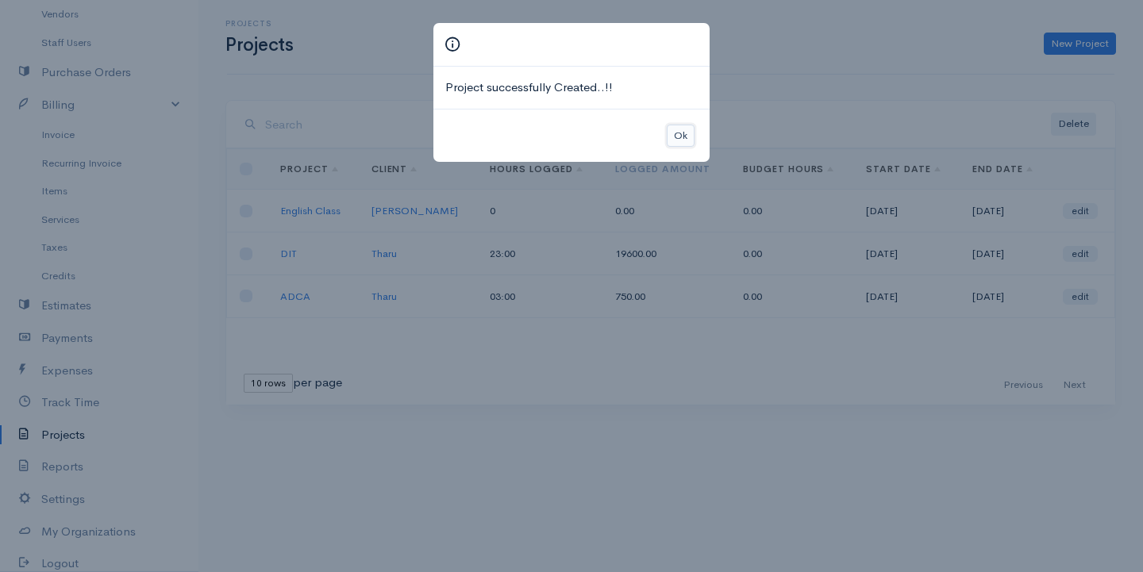
click at [681, 130] on button "Ok" at bounding box center [681, 136] width 28 height 23
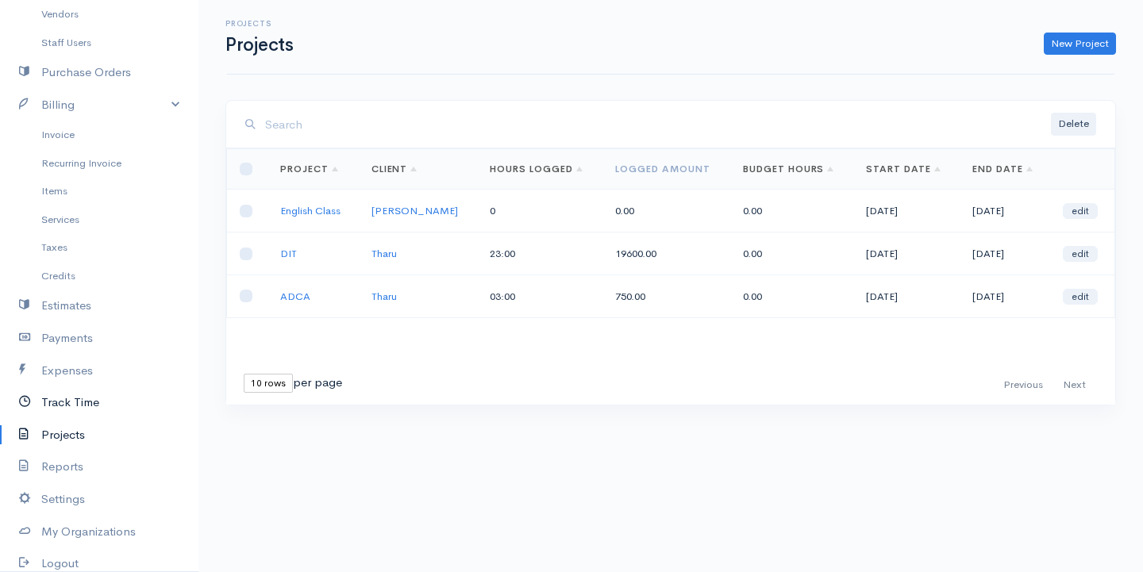
click at [93, 406] on link "Track Time" at bounding box center [99, 403] width 198 height 33
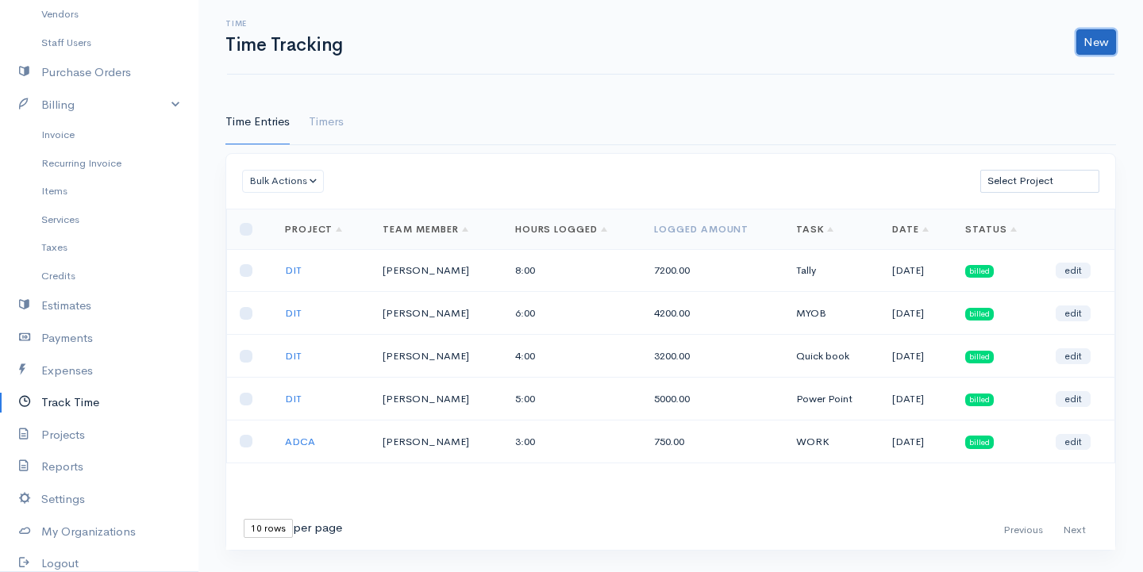
click at [1096, 43] on link "New" at bounding box center [1096, 41] width 40 height 25
click at [1023, 73] on link "Time Entry" at bounding box center [1051, 76] width 125 height 28
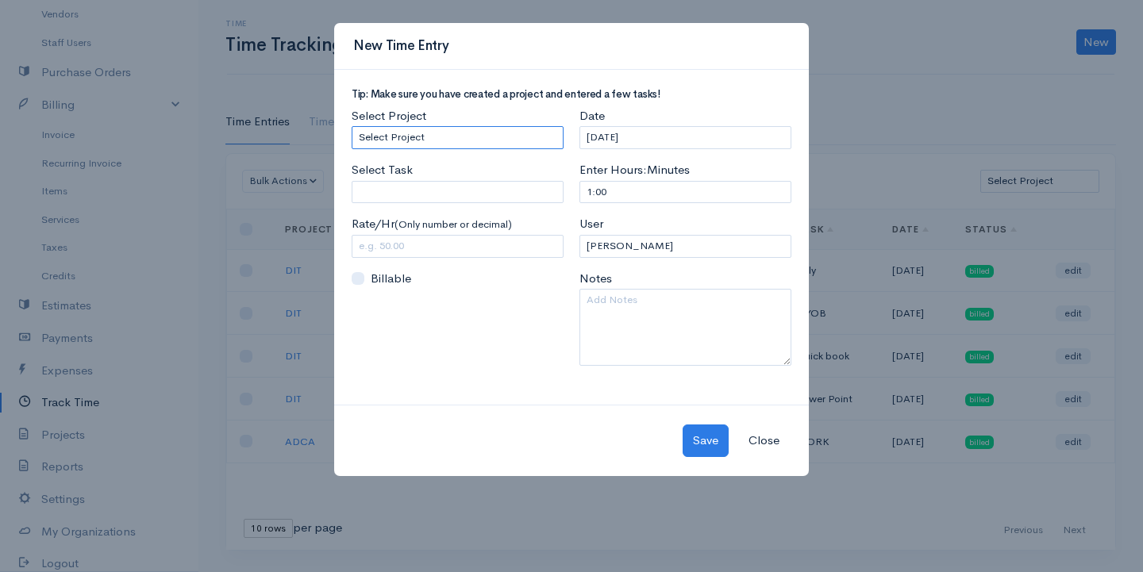
click at [443, 135] on select "Select Project English Class DIT ADCA" at bounding box center [458, 137] width 212 height 23
select select "5493"
click at [352, 126] on select "Select Project English Class DIT ADCA" at bounding box center [458, 137] width 212 height 23
click at [410, 192] on input "Select Task" at bounding box center [458, 192] width 212 height 23
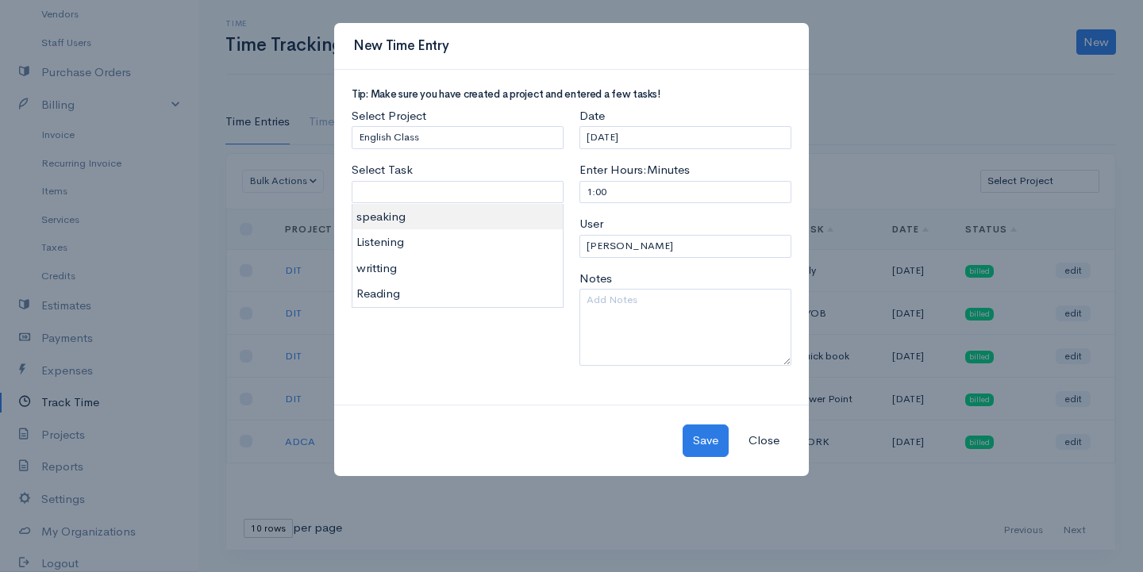
type input "speaking"
type input "1500.00"
click at [393, 225] on body "[PERSON_NAME] Upgrade Dashboard People Clients Vendors Staff Users Purchase Ord…" at bounding box center [571, 286] width 1143 height 572
click at [591, 189] on input "1:00" at bounding box center [685, 192] width 212 height 23
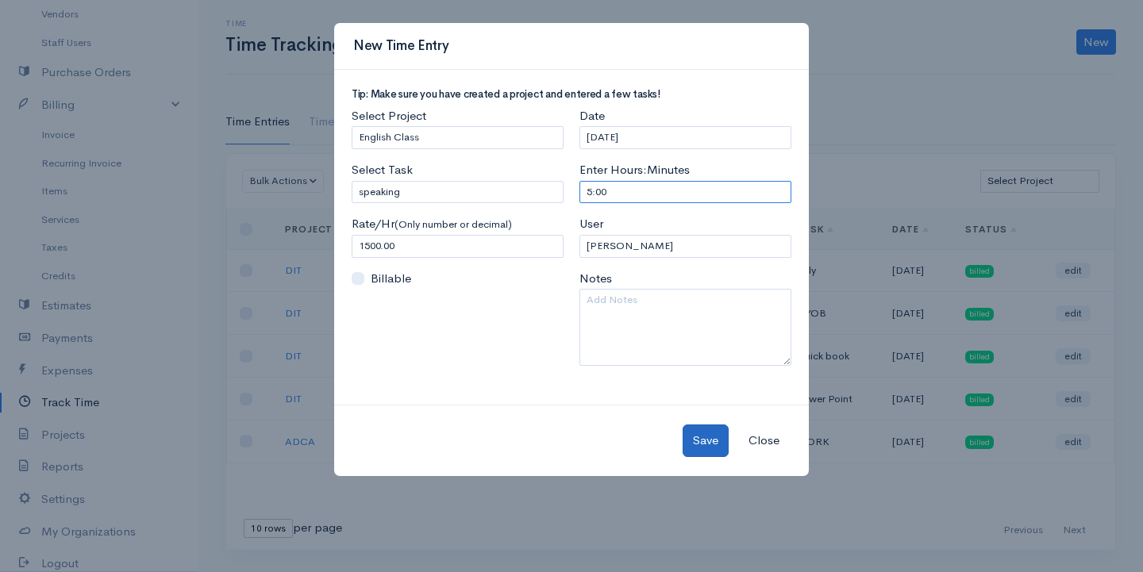
type input "5:00"
click at [707, 440] on button "Save" at bounding box center [706, 441] width 46 height 33
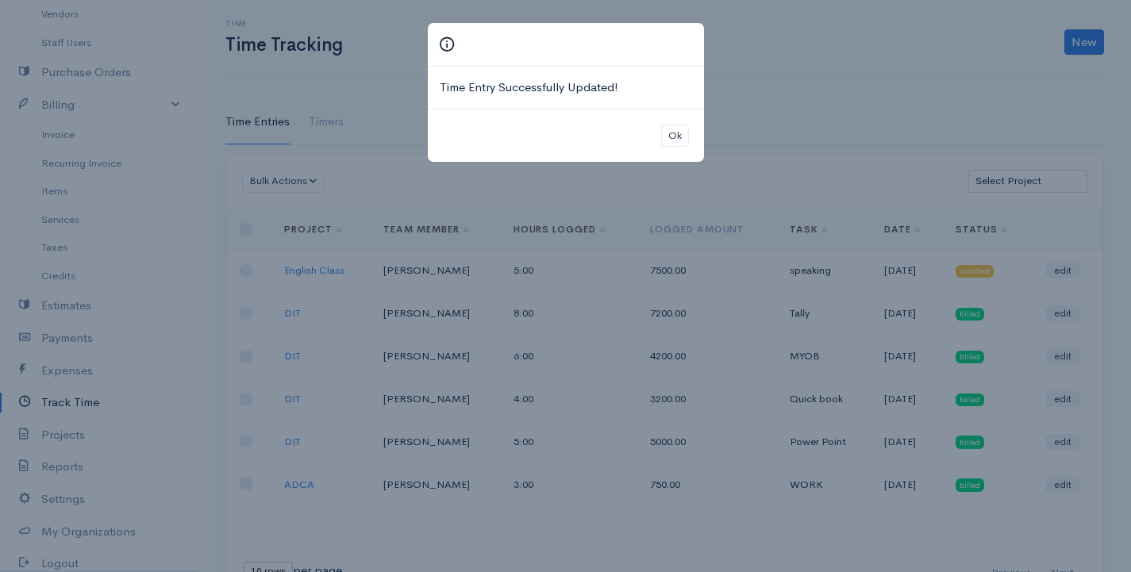
click at [1087, 40] on div "Time Entry Successfully Updated! Ok" at bounding box center [565, 286] width 1131 height 572
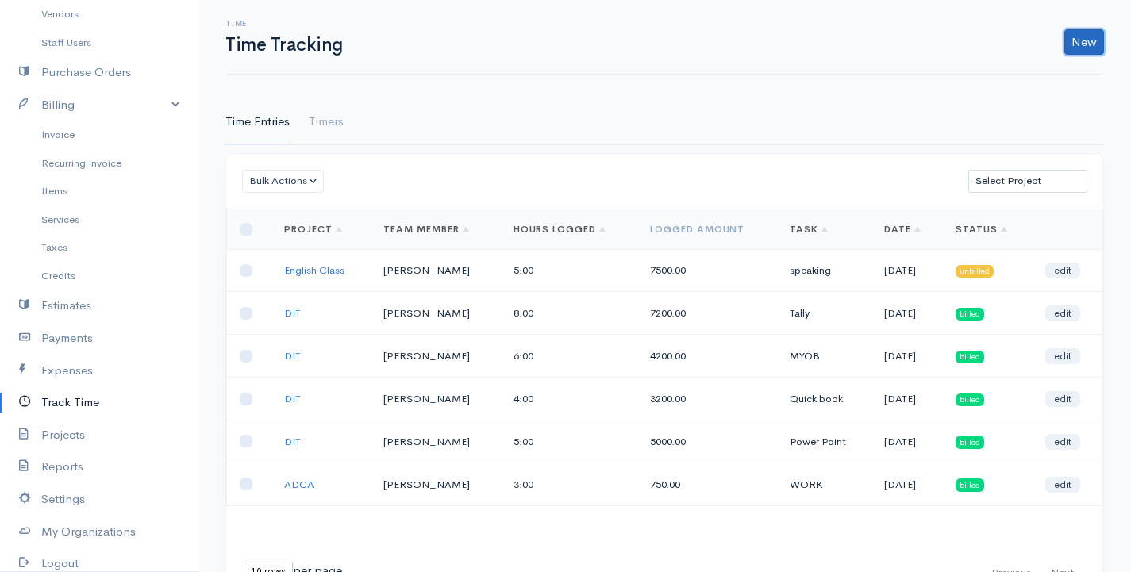
click at [1087, 40] on link "New" at bounding box center [1084, 41] width 40 height 25
click at [1014, 80] on link "Time Entry" at bounding box center [1039, 76] width 125 height 28
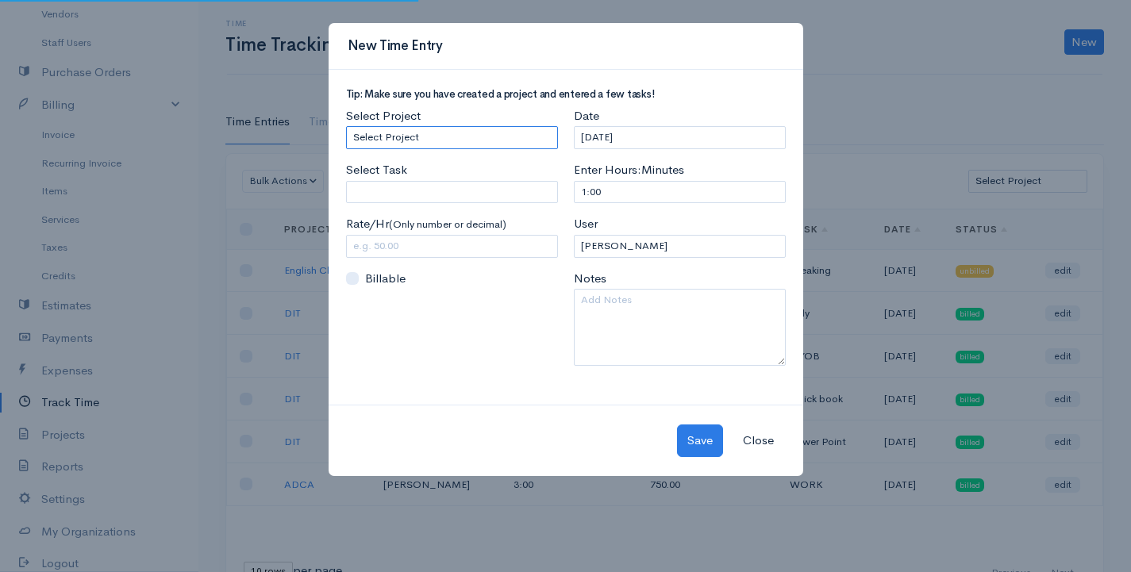
click at [440, 144] on select "Select Project English Class DIT ADCA" at bounding box center [452, 137] width 212 height 23
select select "5493"
click at [346, 126] on select "Select Project English Class DIT ADCA" at bounding box center [452, 137] width 212 height 23
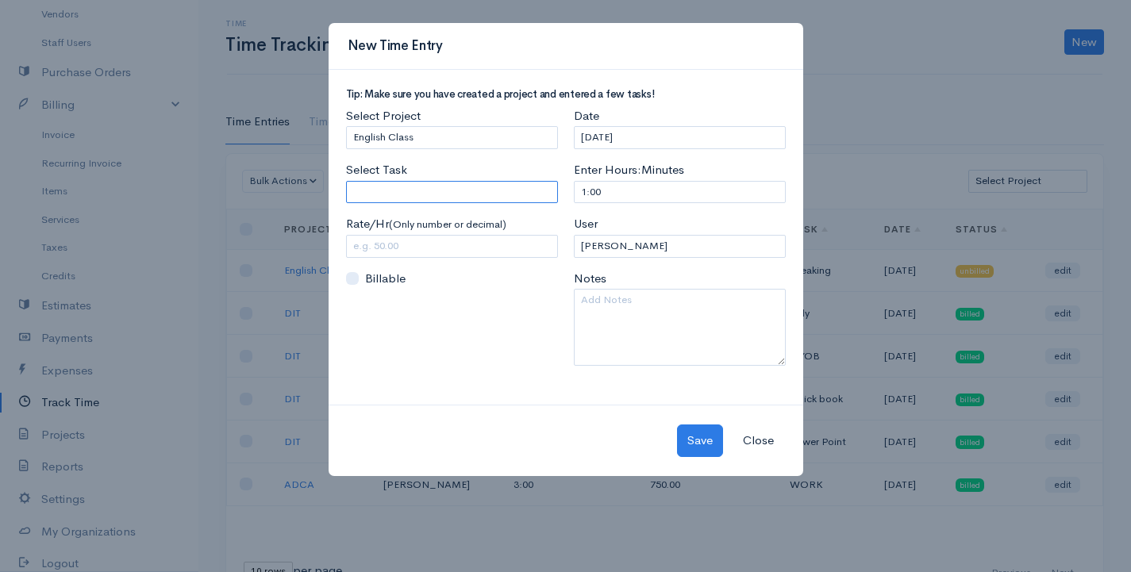
click at [431, 186] on input "Select Task" at bounding box center [452, 192] width 212 height 23
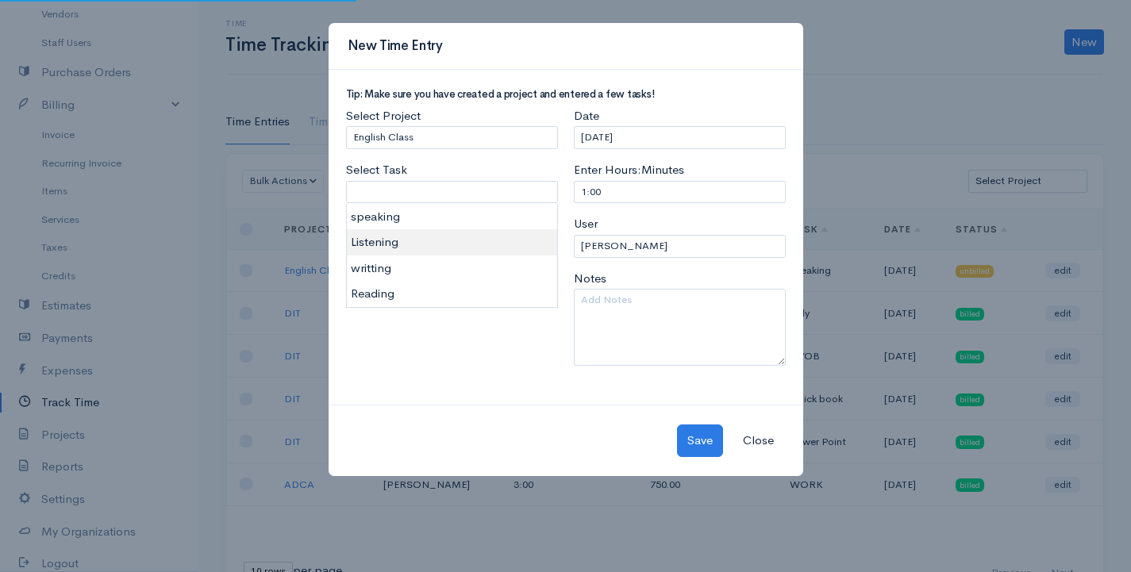
type input "Listening"
type input "800.00"
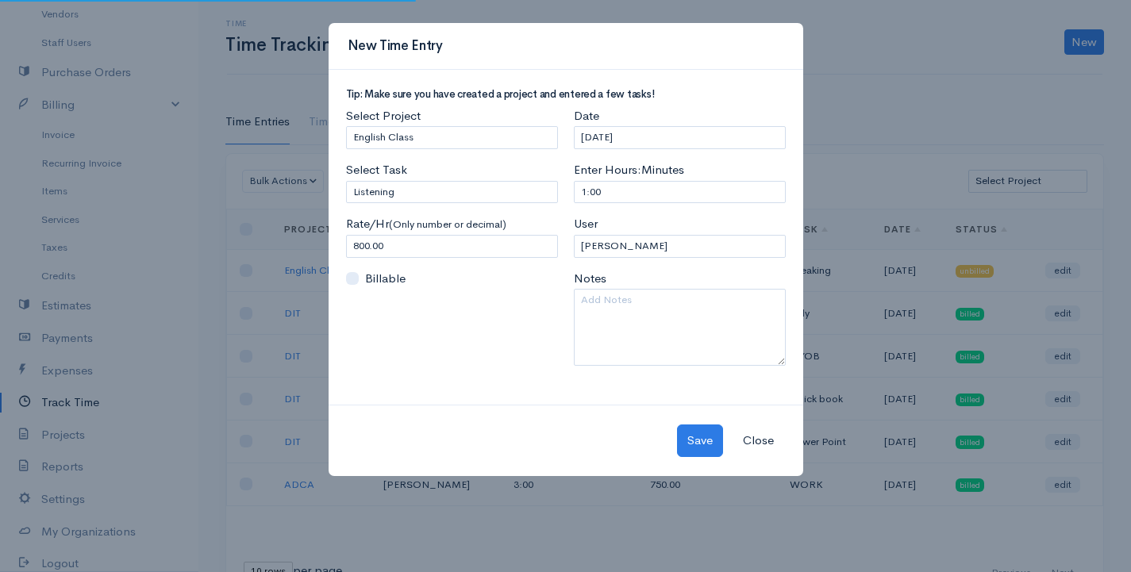
click at [404, 240] on body "[PERSON_NAME] Upgrade Dashboard People Clients Vendors Staff Users Purchase Ord…" at bounding box center [565, 306] width 1131 height 613
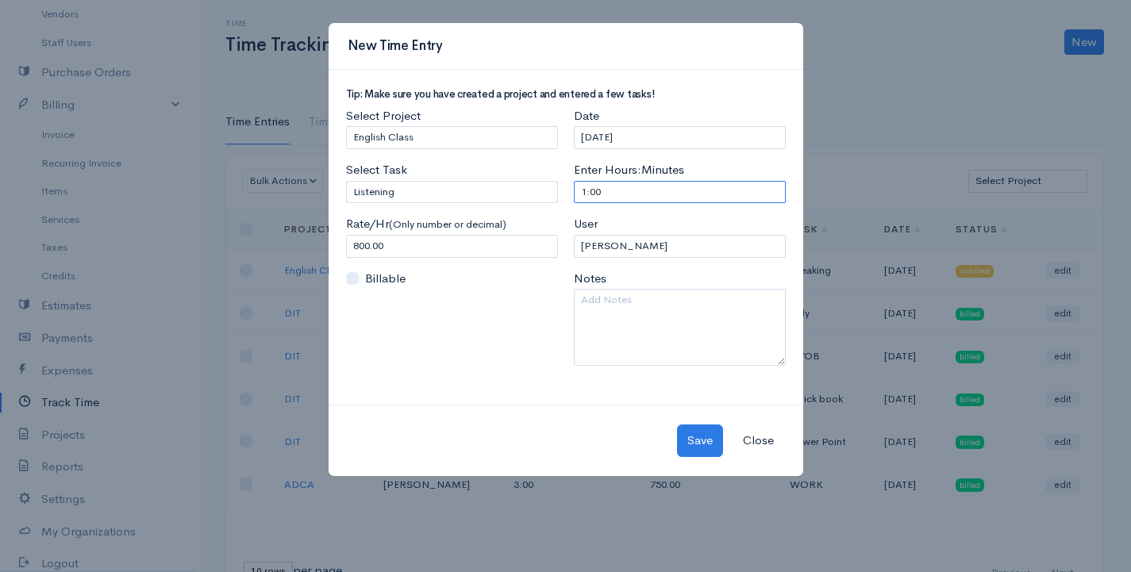
click at [585, 198] on input "1:00" at bounding box center [680, 192] width 212 height 23
type input "5:00"
click at [707, 437] on button "Save" at bounding box center [700, 441] width 46 height 33
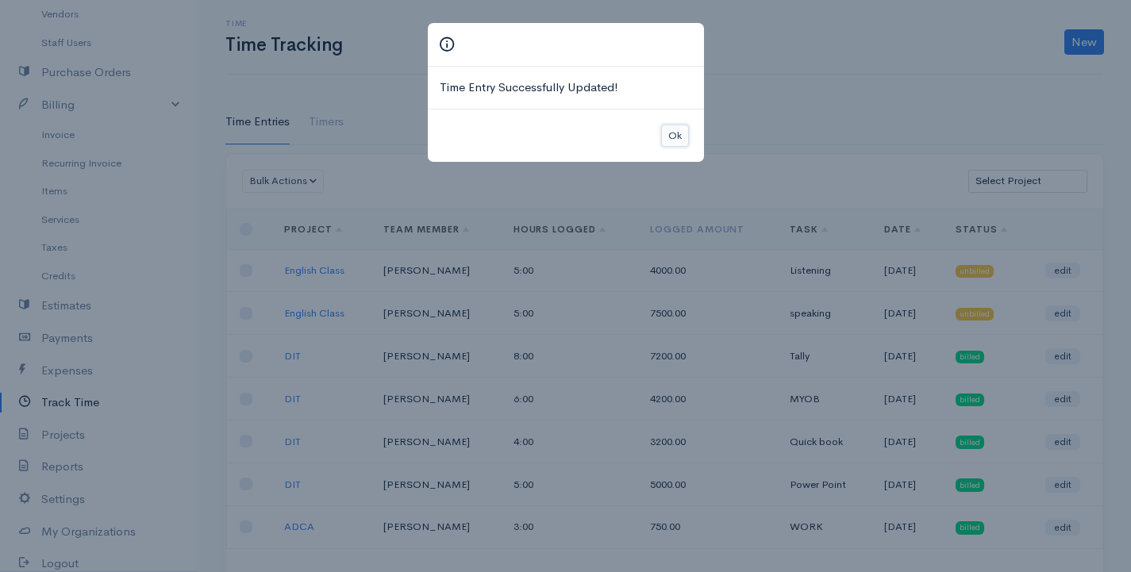
click at [669, 137] on button "Ok" at bounding box center [675, 136] width 28 height 23
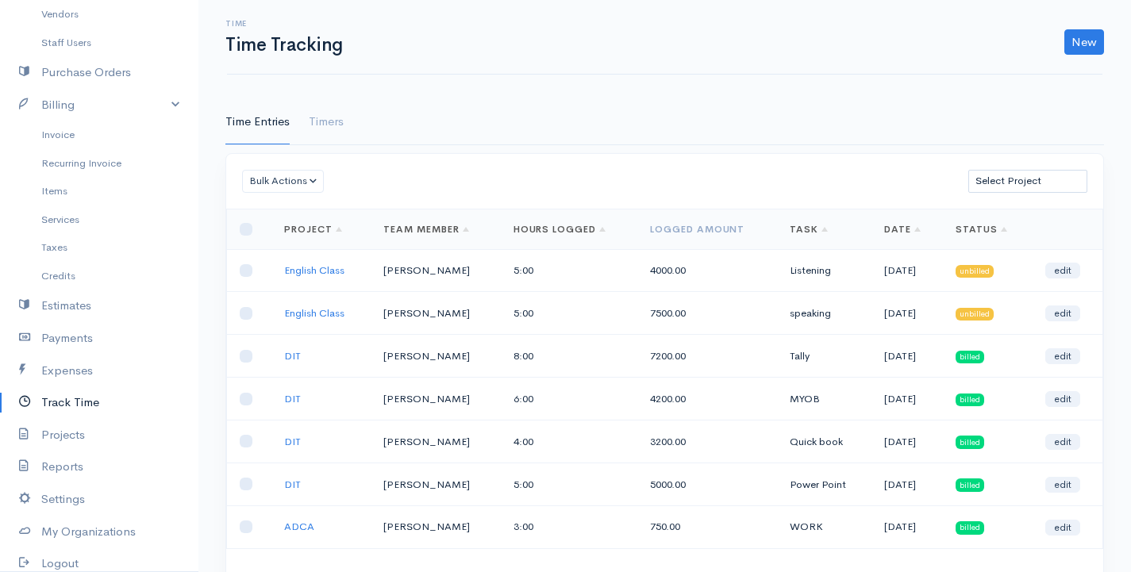
click at [1081, 62] on div "Time Time Tracking New Time Entry Timer" at bounding box center [664, 37] width 875 height 75
click at [1079, 38] on link "New" at bounding box center [1084, 41] width 40 height 25
click at [1033, 76] on link "Time Entry" at bounding box center [1039, 76] width 125 height 28
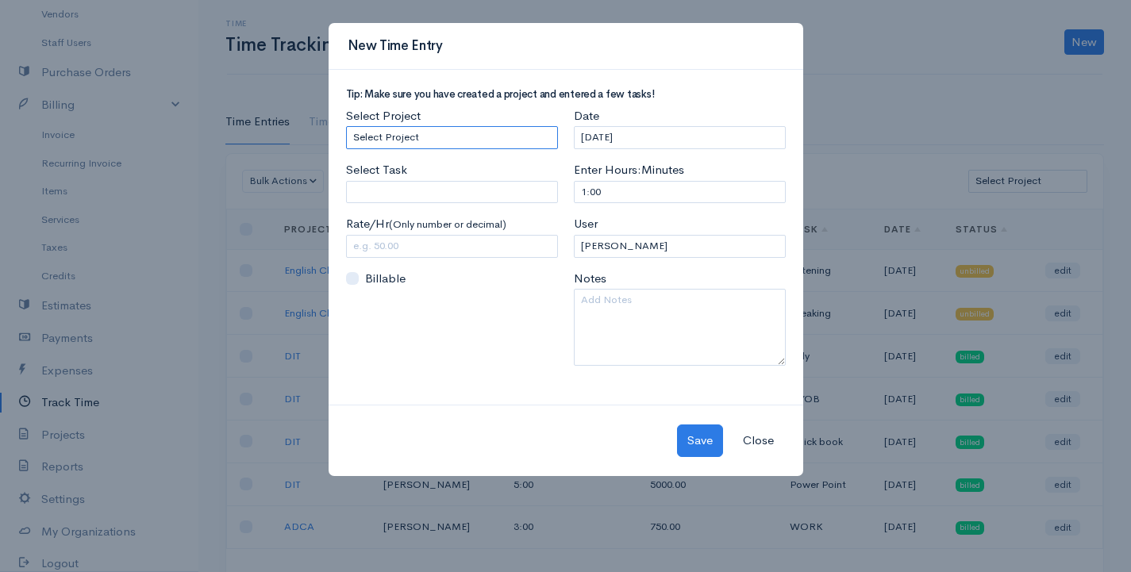
click at [444, 130] on select "Select Project English Class DIT ADCA" at bounding box center [452, 137] width 212 height 23
select select "5493"
click at [346, 126] on select "Select Project English Class DIT ADCA" at bounding box center [452, 137] width 212 height 23
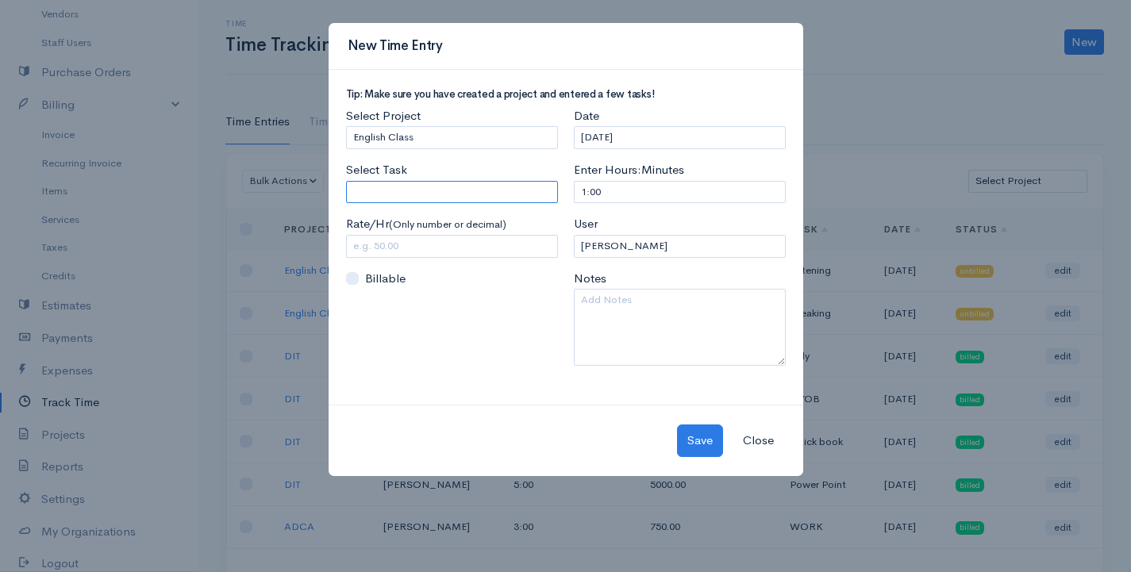
click at [394, 191] on input "Select Task" at bounding box center [452, 192] width 212 height 23
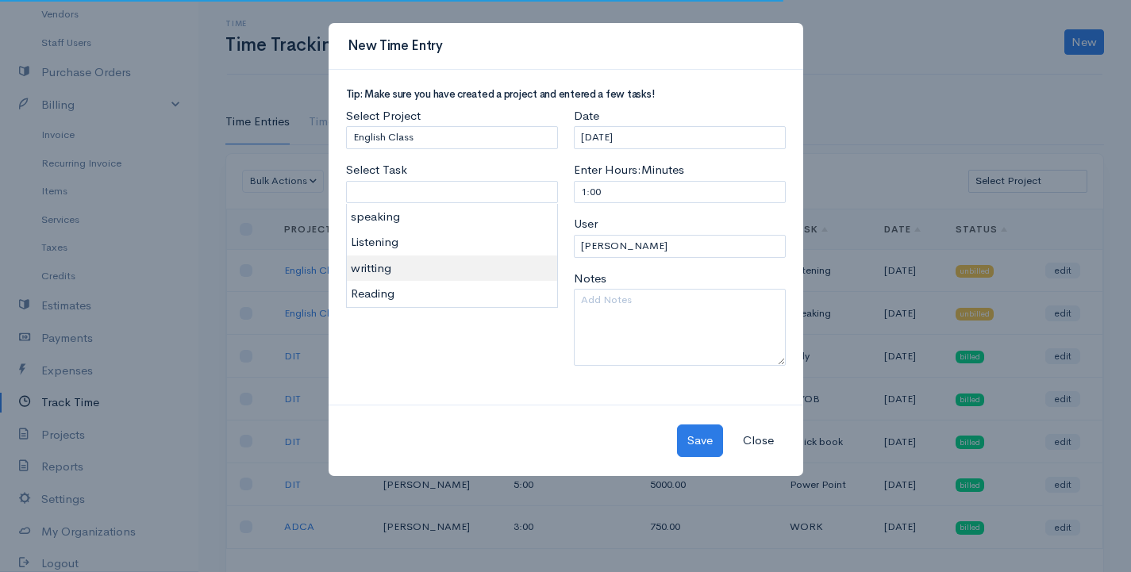
type input "writting"
type input "500.00"
click at [391, 278] on body "[PERSON_NAME] Upgrade Dashboard People Clients Vendors Staff Users Purchase Ord…" at bounding box center [565, 328] width 1131 height 656
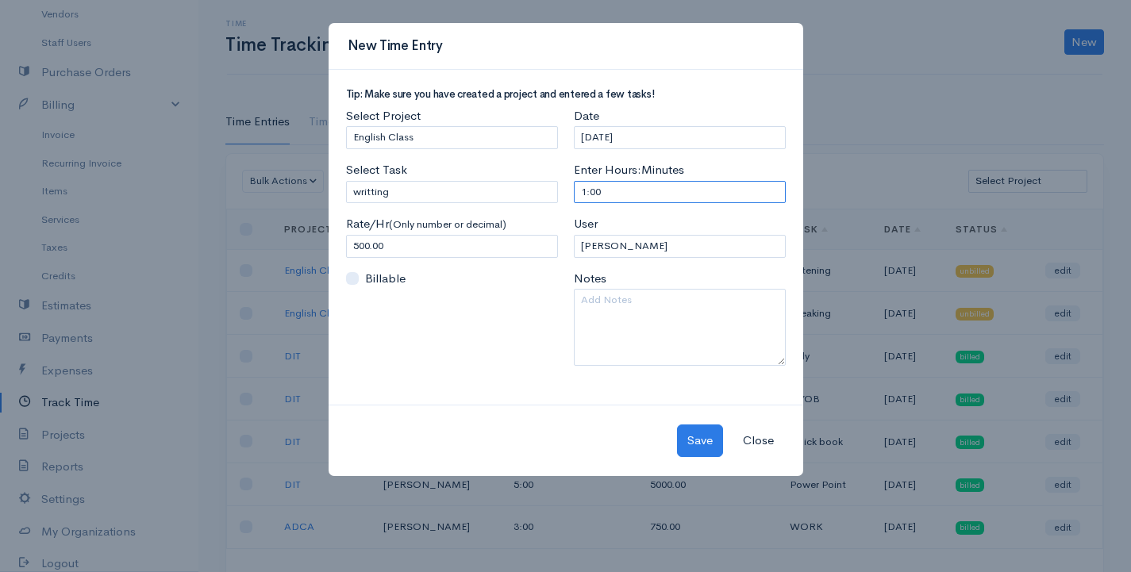
click at [584, 193] on input "1:00" at bounding box center [680, 192] width 212 height 23
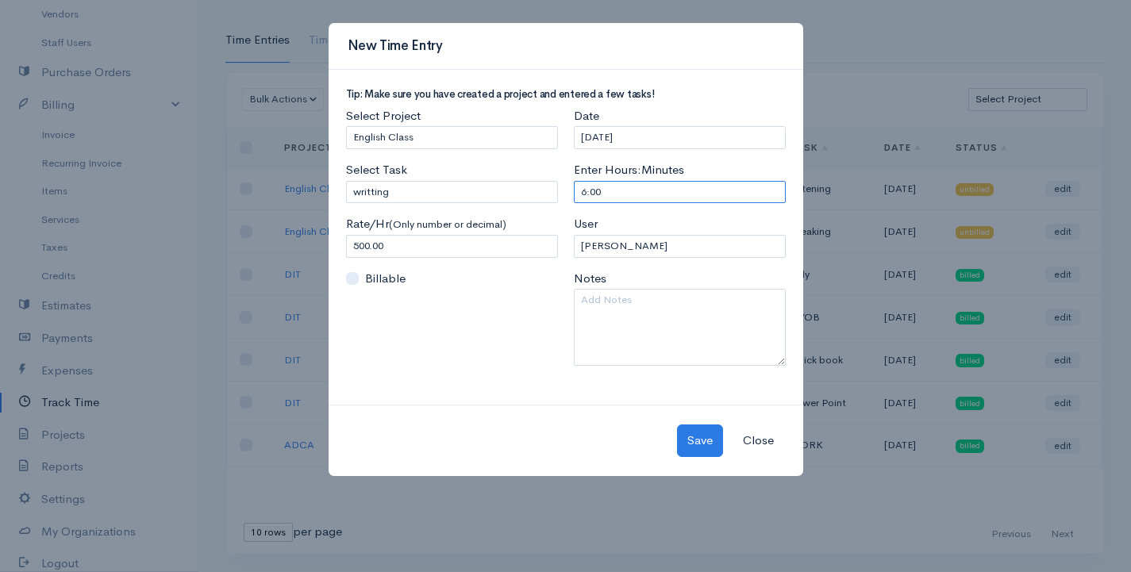
scroll to position [83, 0]
type input "6:00"
click at [709, 440] on button "Save" at bounding box center [700, 441] width 46 height 33
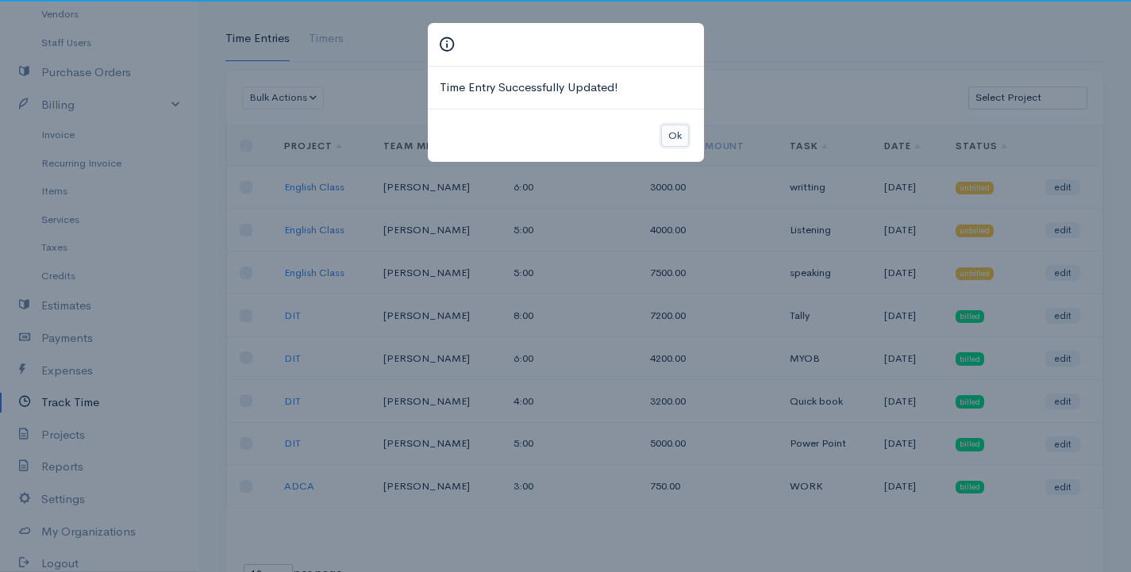
click at [678, 133] on button "Ok" at bounding box center [675, 136] width 28 height 23
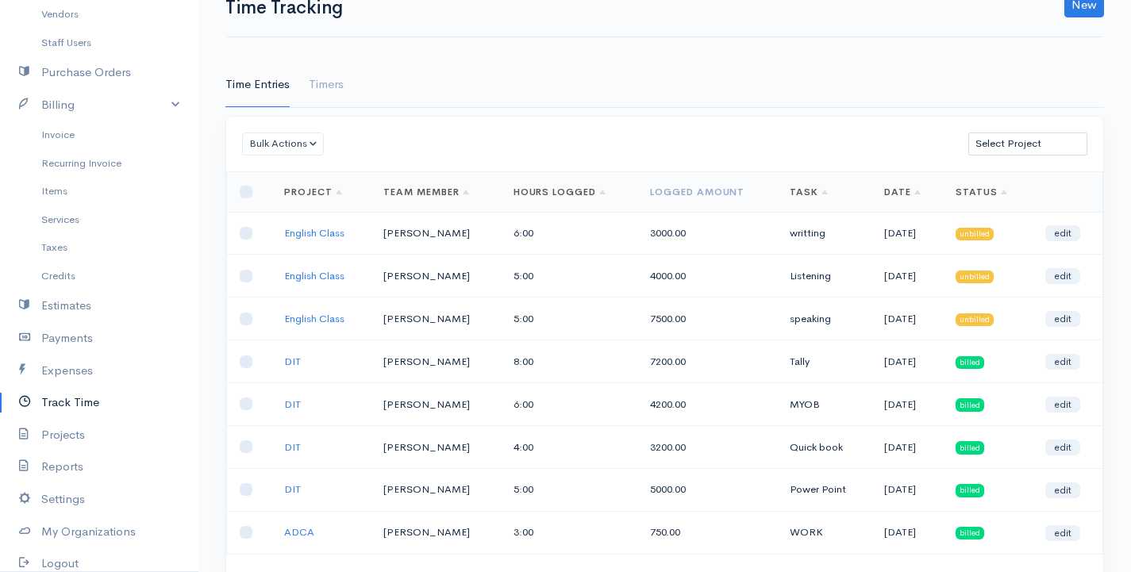
scroll to position [4, 0]
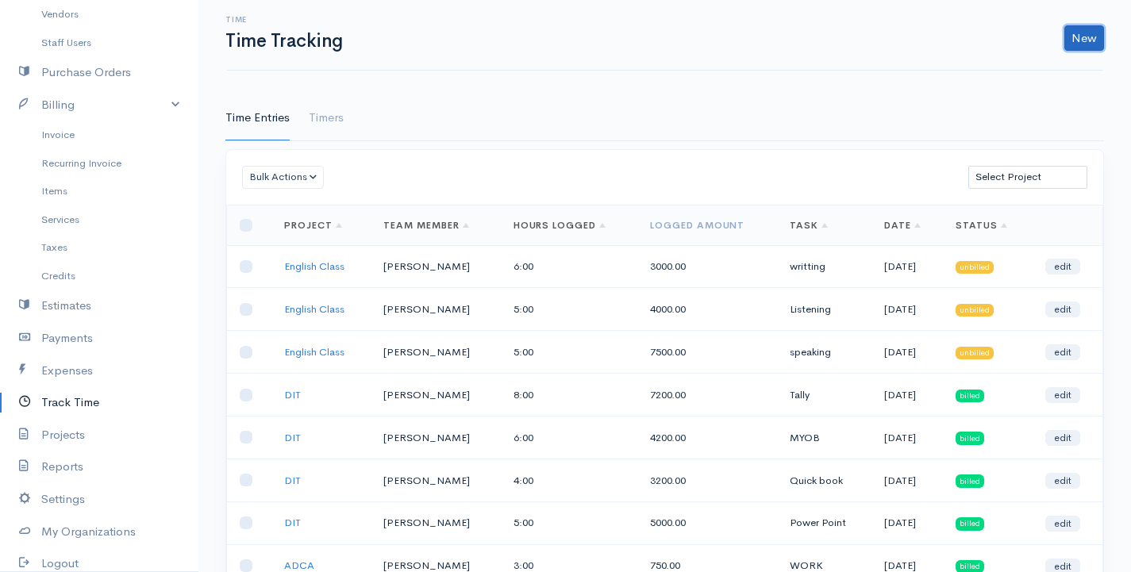
click at [1069, 33] on link "New" at bounding box center [1084, 37] width 40 height 25
click at [1040, 68] on link "Time Entry" at bounding box center [1039, 72] width 125 height 28
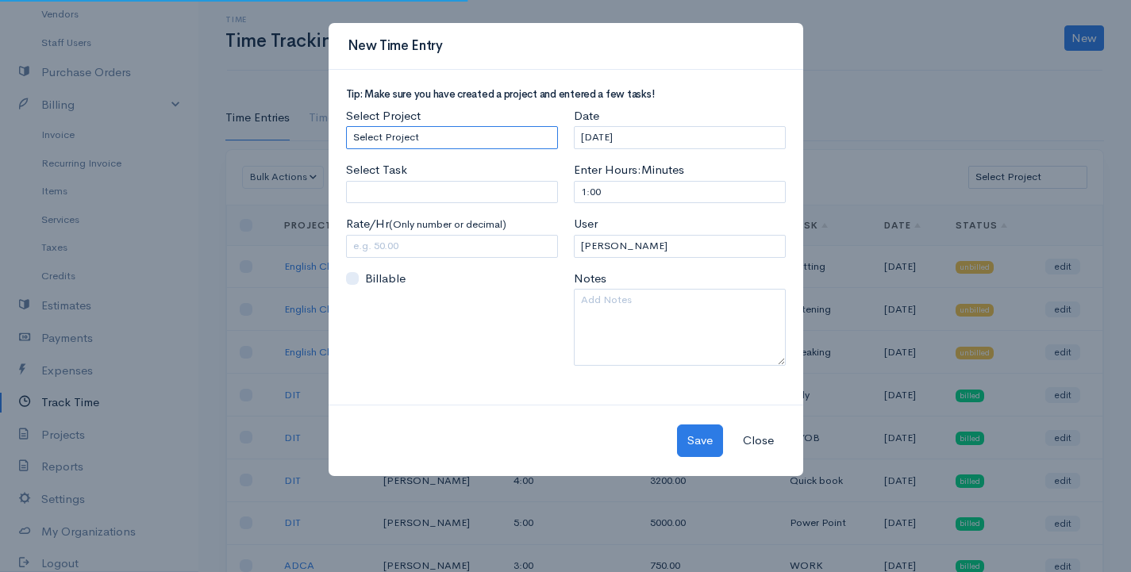
click at [437, 144] on select "Select Project English Class DIT ADCA" at bounding box center [452, 137] width 212 height 23
select select "5493"
click at [346, 126] on select "Select Project English Class DIT ADCA" at bounding box center [452, 137] width 212 height 23
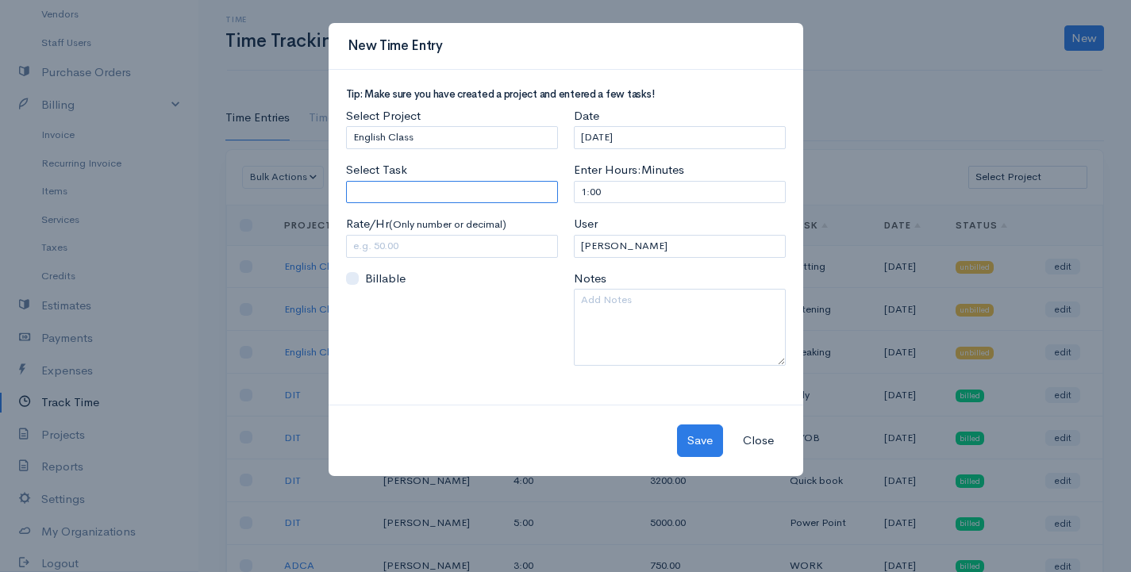
click at [402, 191] on input "Select Task" at bounding box center [452, 192] width 212 height 23
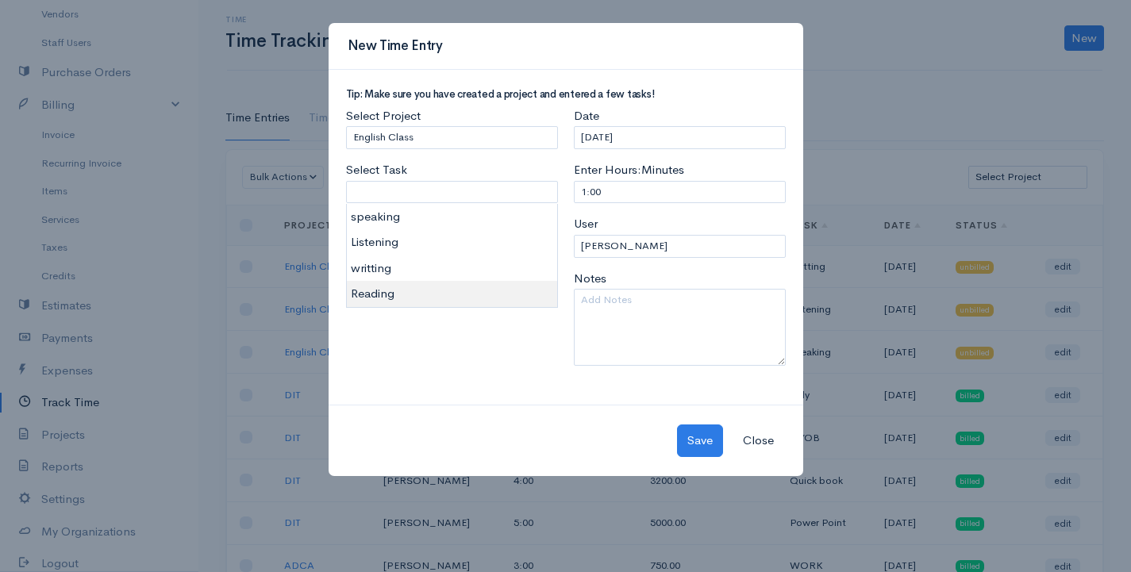
type input "Reading"
type input "0.00"
click at [398, 290] on body "[PERSON_NAME] Upgrade Dashboard People Clients Vendors Staff Users Purchase Ord…" at bounding box center [565, 345] width 1131 height 698
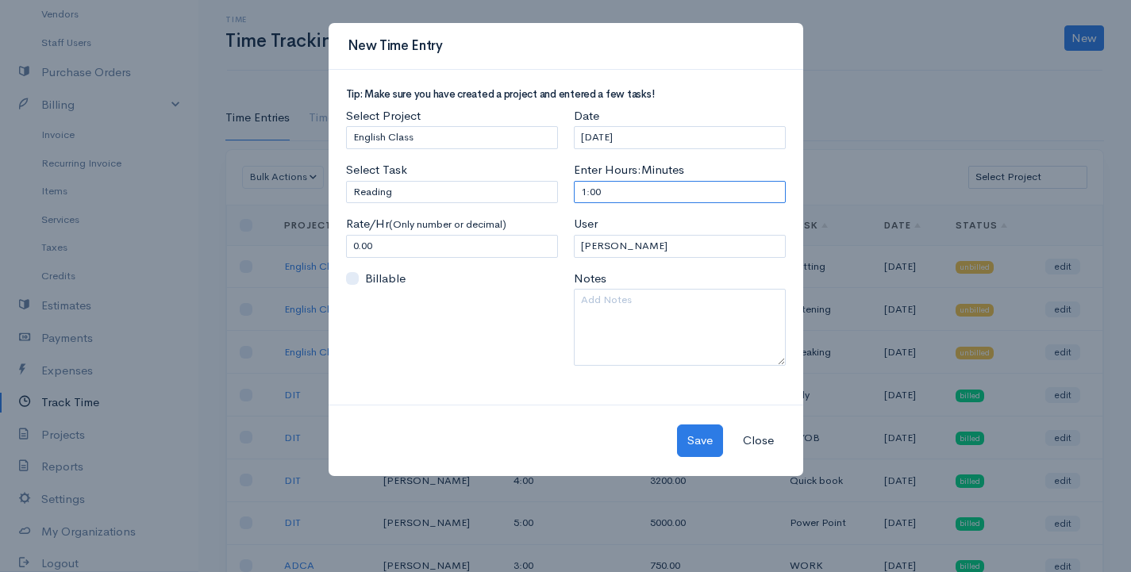
click at [586, 190] on input "1:00" at bounding box center [680, 192] width 212 height 23
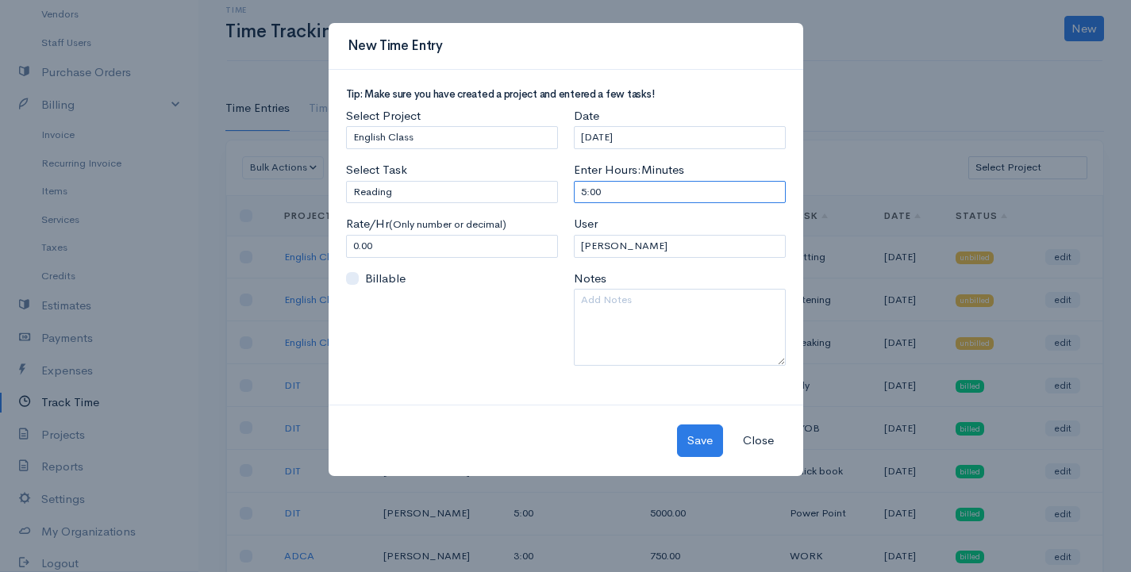
scroll to position [126, 0]
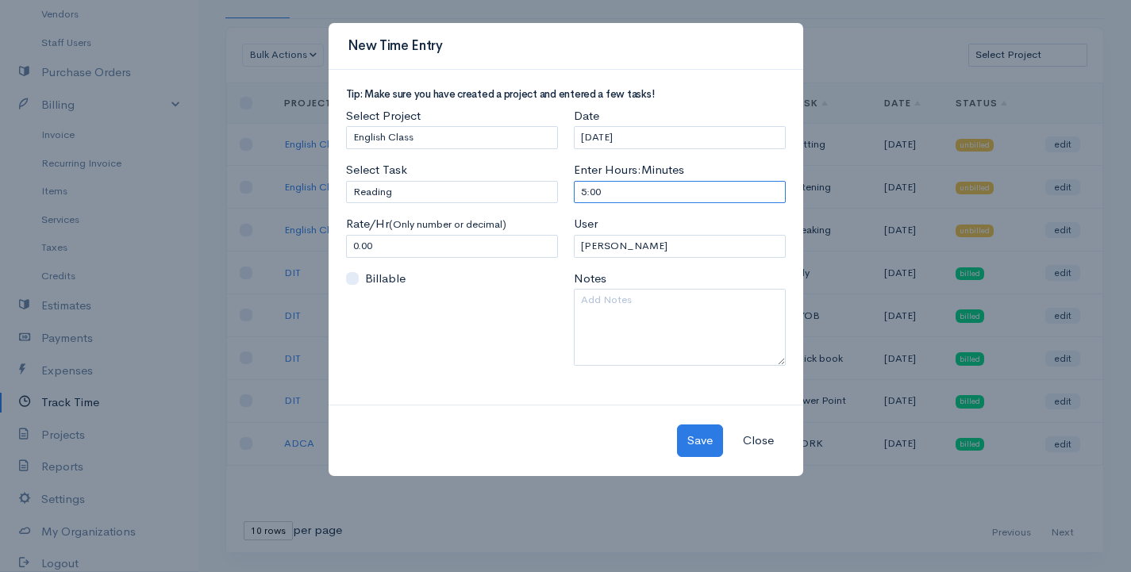
type input "5:00"
click at [359, 244] on input "0.00" at bounding box center [452, 246] width 212 height 23
type input "900.00"
click at [710, 442] on button "Save" at bounding box center [700, 441] width 46 height 33
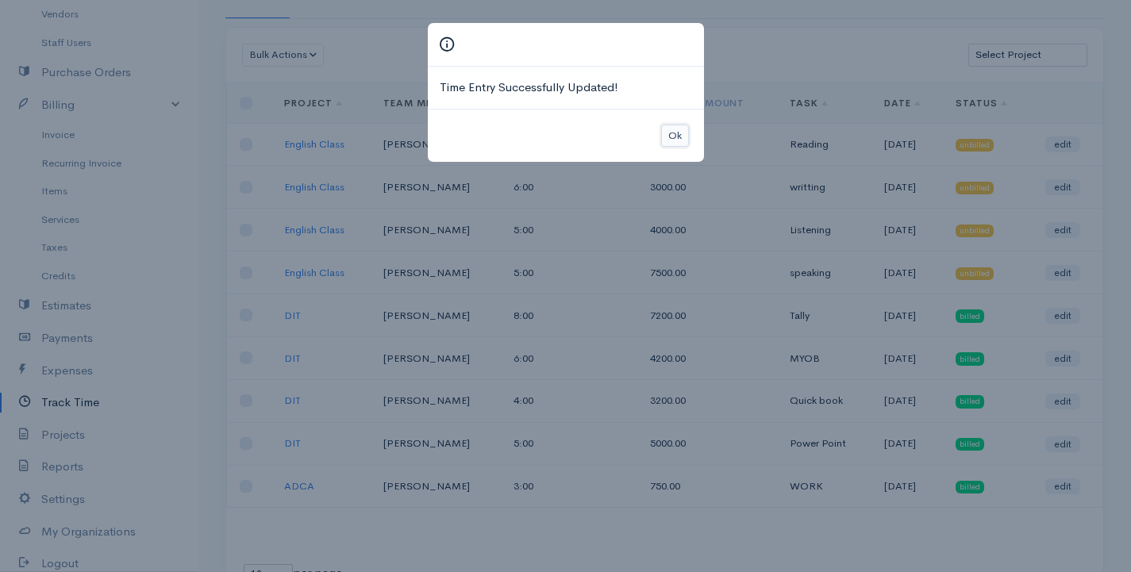
click at [661, 131] on button "Ok" at bounding box center [675, 136] width 28 height 23
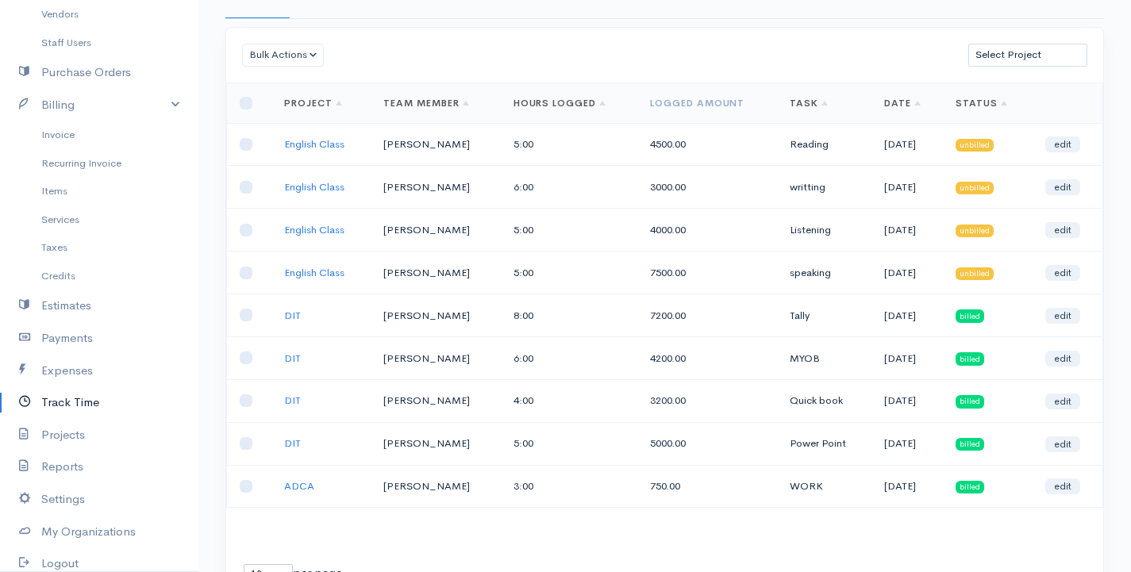
click at [997, 99] on link "Status" at bounding box center [982, 103] width 52 height 13
click at [1007, 103] on link "Status" at bounding box center [982, 103] width 52 height 13
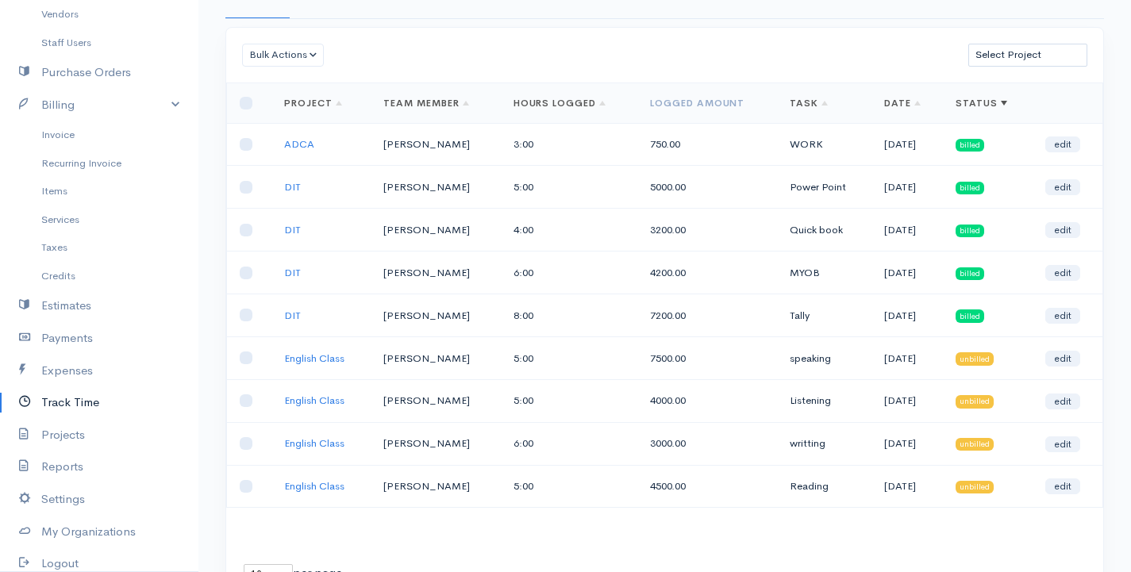
click at [993, 100] on link "Status" at bounding box center [982, 103] width 52 height 13
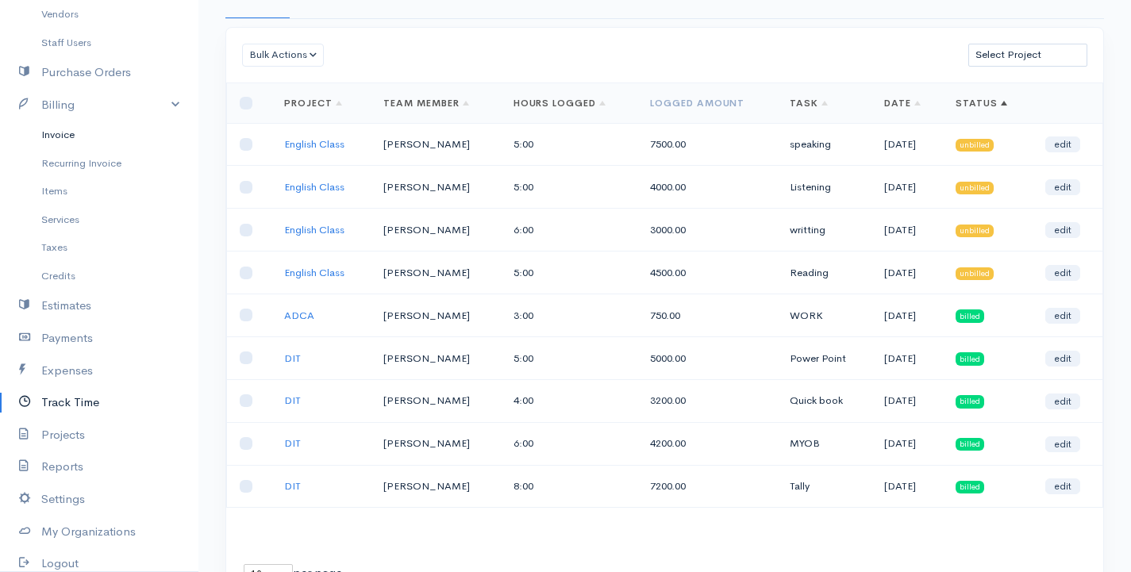
click at [48, 127] on link "Invoice" at bounding box center [99, 135] width 198 height 29
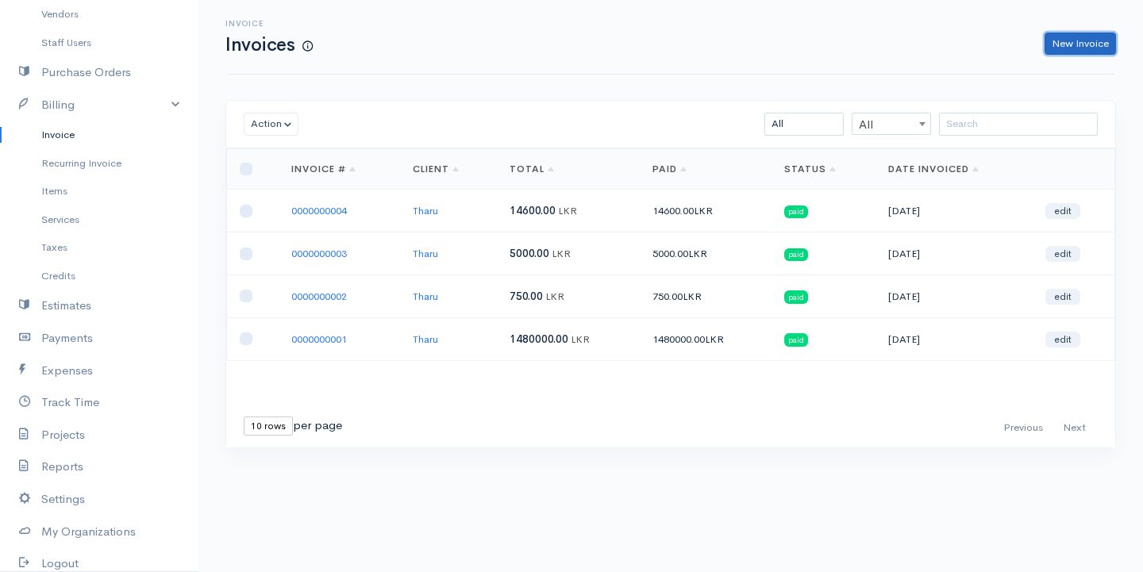
click at [1084, 38] on link "New Invoice" at bounding box center [1079, 44] width 71 height 23
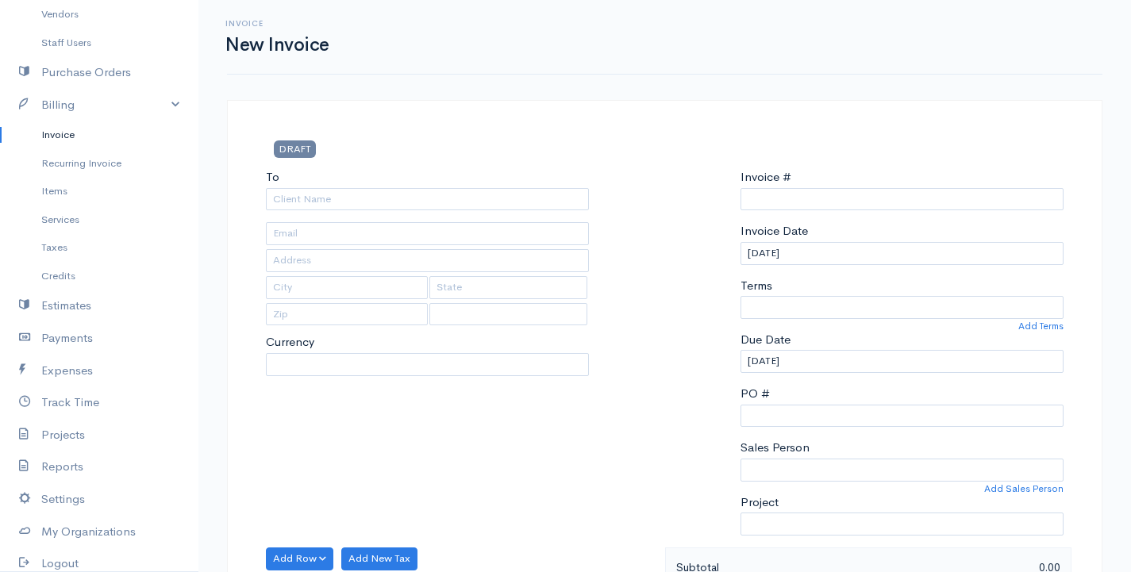
select select "LKR"
select select "[GEOGRAPHIC_DATA]"
type input "0000000005"
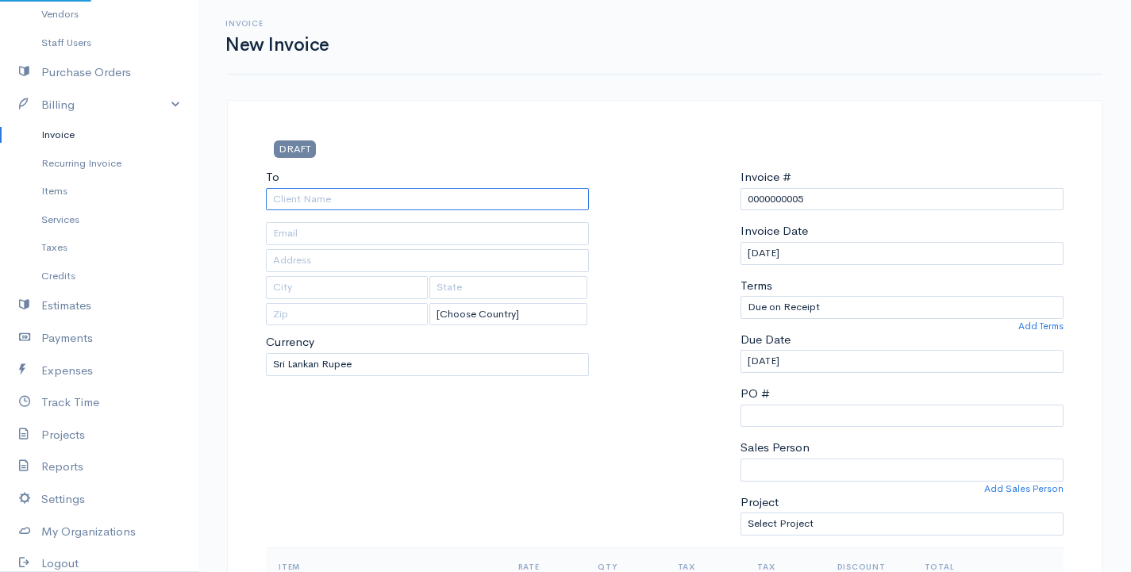
click at [312, 193] on input "To" at bounding box center [427, 199] width 323 height 23
type input "[PERSON_NAME]"
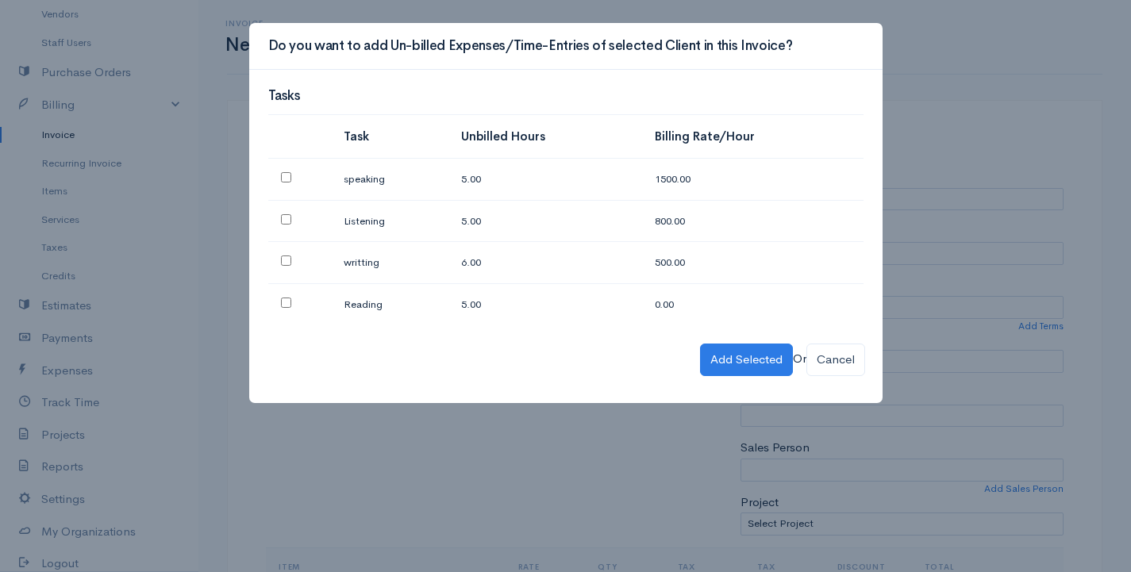
click at [282, 175] on input "checkbox" at bounding box center [286, 177] width 10 height 10
checkbox input "true"
click at [283, 222] on input "checkbox" at bounding box center [286, 219] width 10 height 10
checkbox input "true"
click at [285, 267] on td at bounding box center [299, 263] width 63 height 42
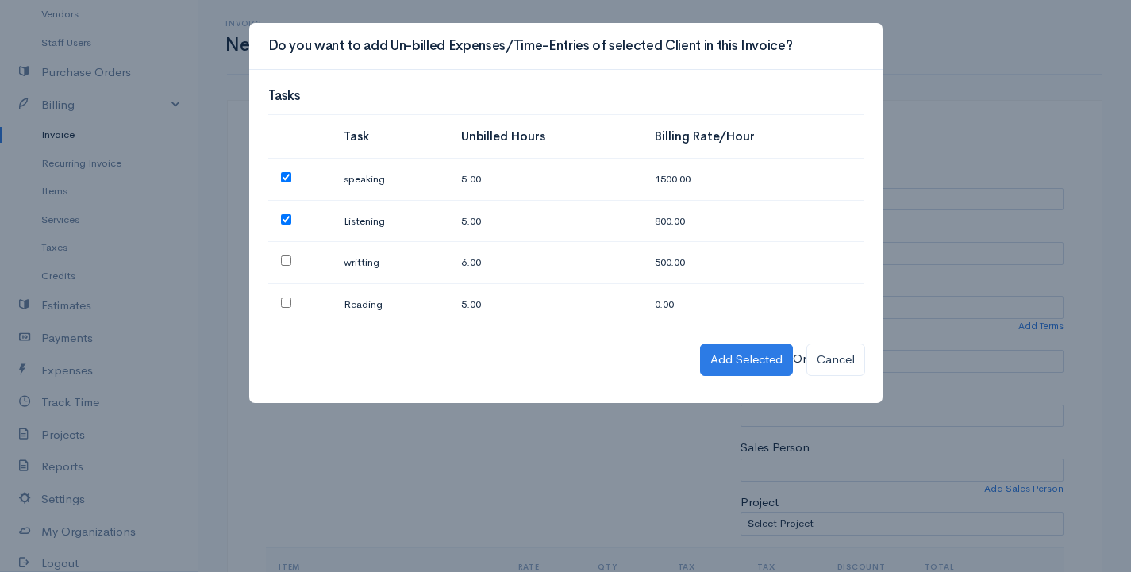
click at [282, 269] on td at bounding box center [299, 263] width 63 height 42
click at [283, 260] on input "checkbox" at bounding box center [286, 261] width 10 height 10
checkbox input "true"
click at [283, 310] on td at bounding box center [299, 303] width 63 height 41
click at [285, 304] on input "checkbox" at bounding box center [286, 303] width 10 height 10
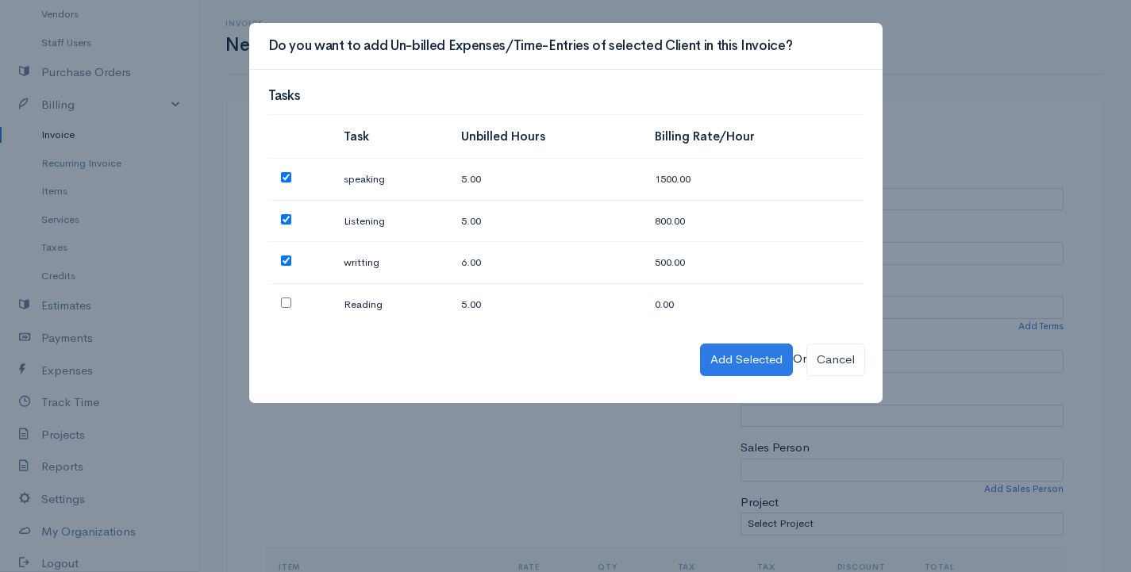
checkbox input "true"
click at [731, 357] on button "Add Selected" at bounding box center [746, 360] width 93 height 33
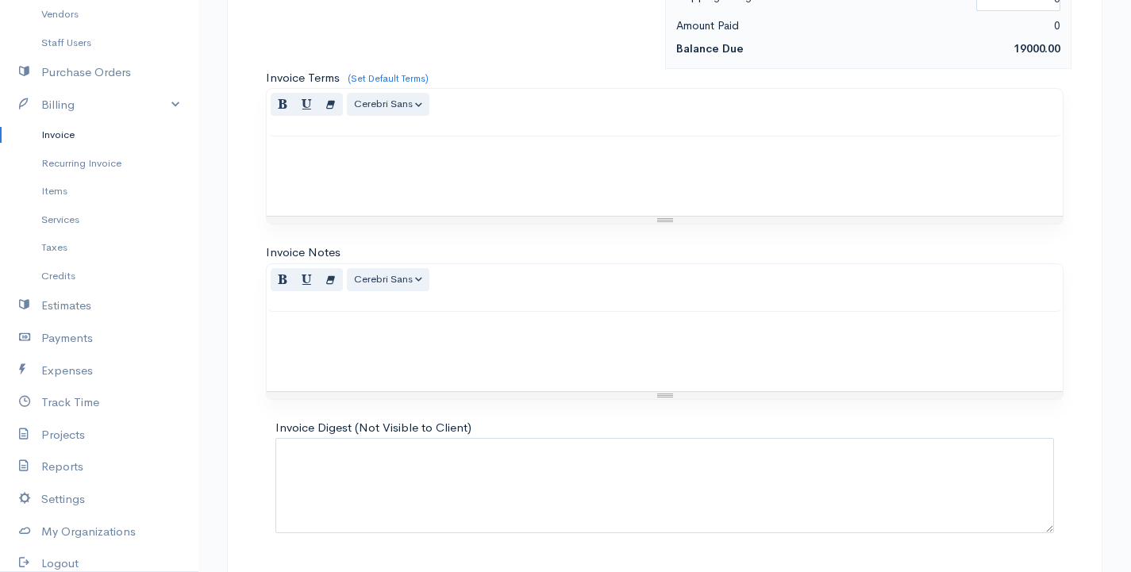
scroll to position [1163, 0]
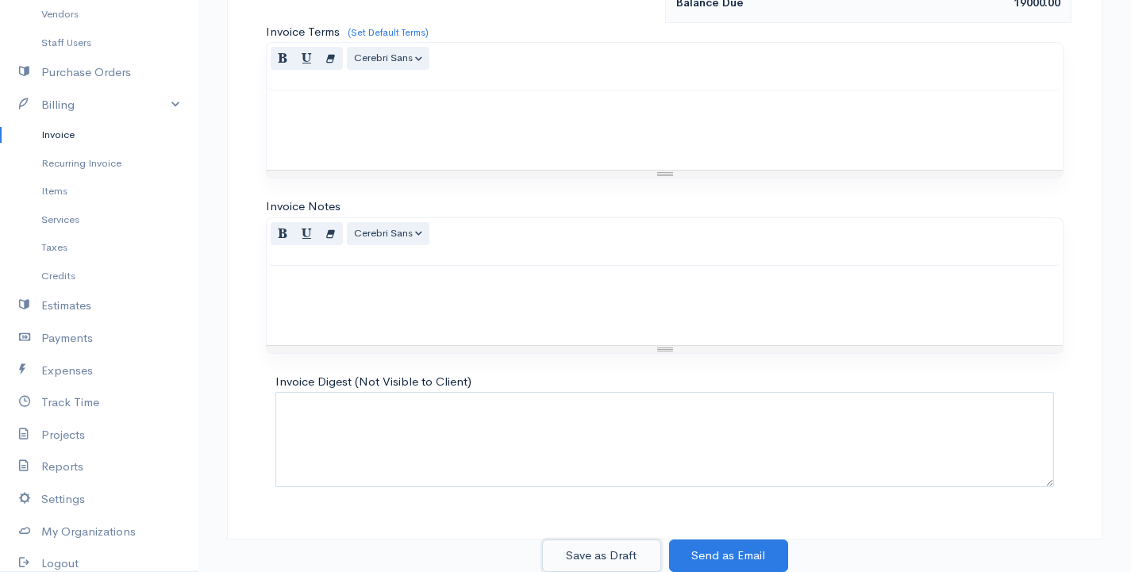
click at [610, 556] on button "Save as Draft" at bounding box center [601, 556] width 119 height 33
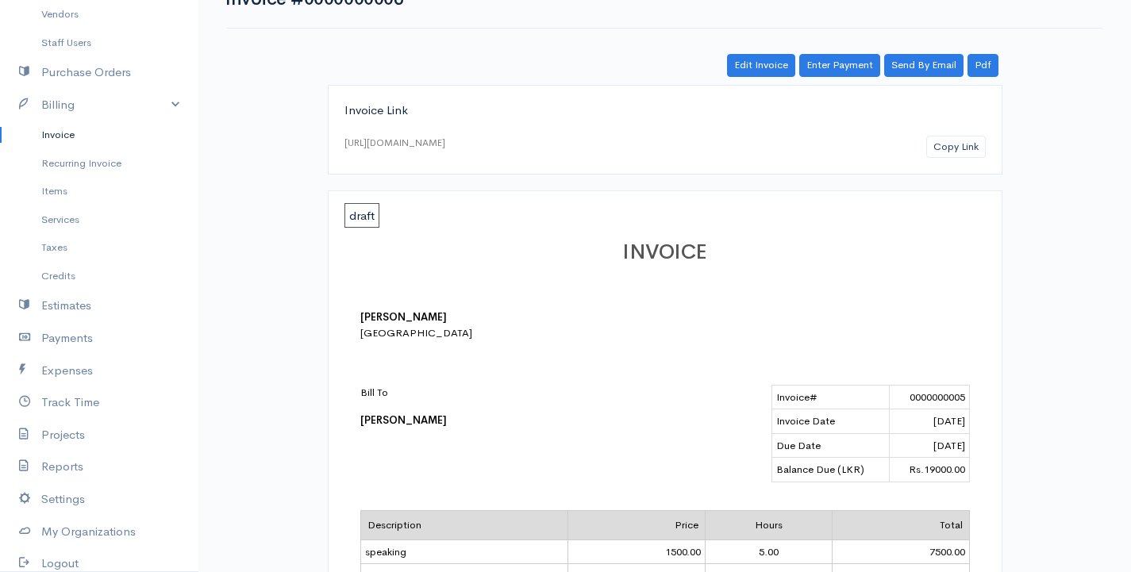
scroll to position [79, 0]
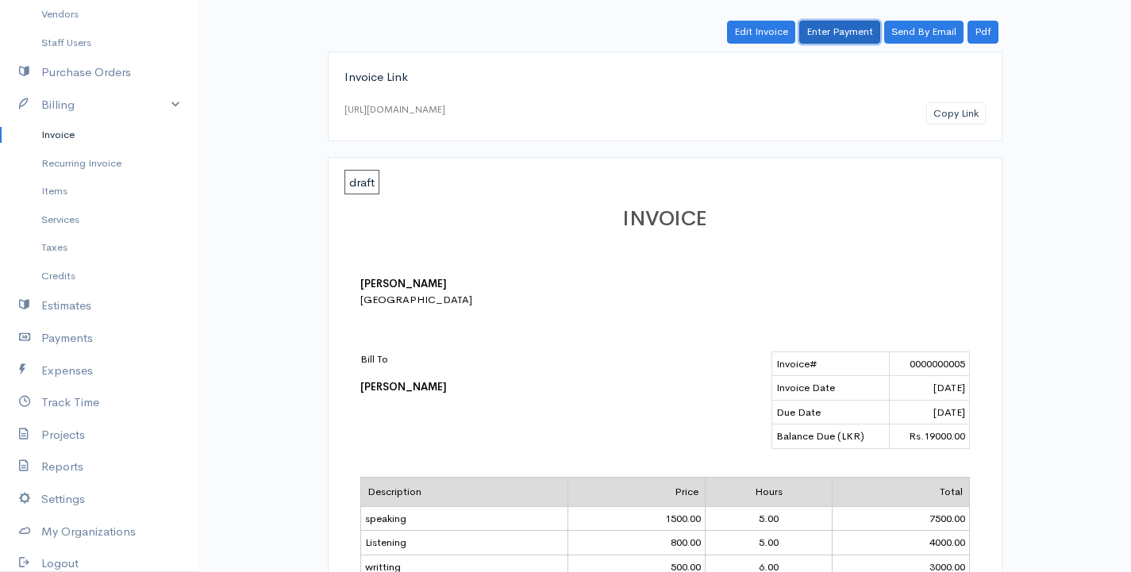
click at [819, 27] on link "Enter Payment" at bounding box center [839, 32] width 81 height 23
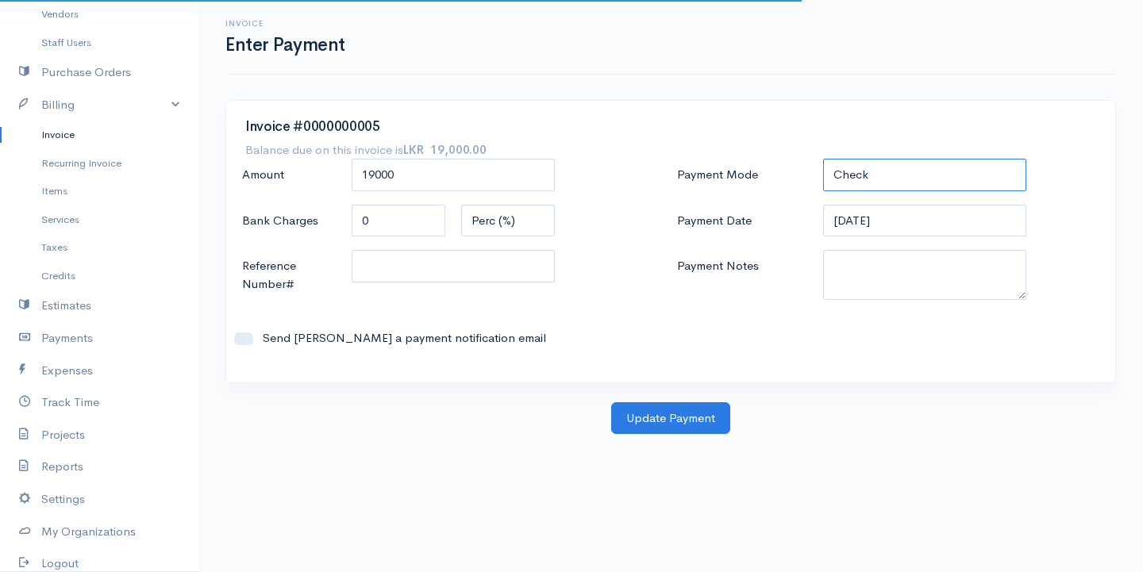
click at [867, 181] on select "Check Bank Transfer Credit Cash Debit ACH VISA MASTERCARD AMEX DISCOVER DINERS …" at bounding box center [924, 175] width 203 height 33
select select "Bank Transfer"
click at [823, 159] on select "Check Bank Transfer Credit Cash Debit ACH VISA MASTERCARD AMEX DISCOVER DINERS …" at bounding box center [924, 175] width 203 height 33
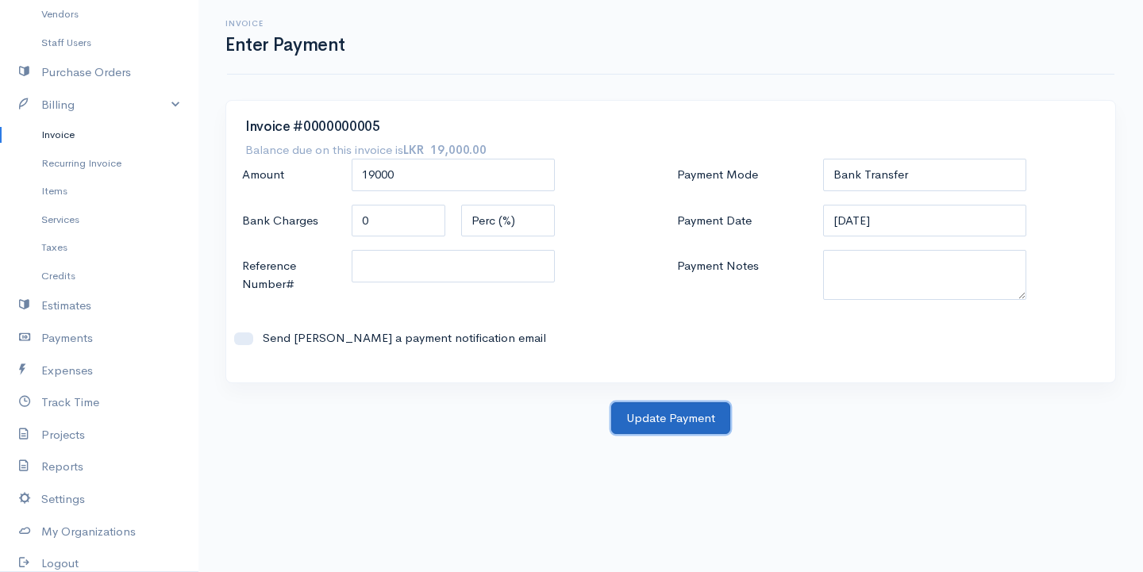
click at [663, 419] on button "Update Payment" at bounding box center [670, 418] width 119 height 33
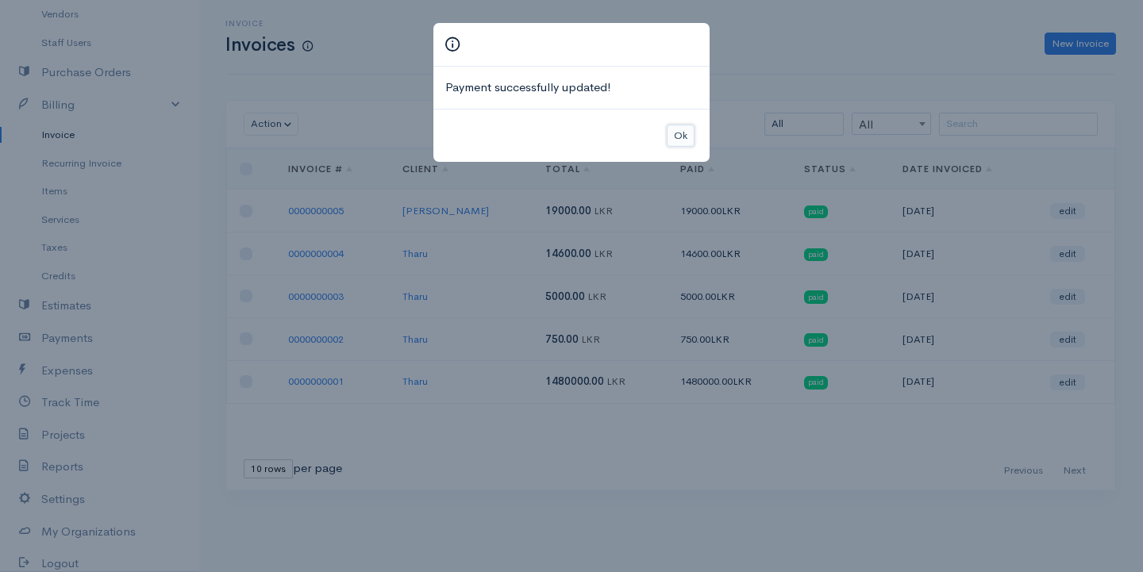
click at [682, 137] on button "Ok" at bounding box center [681, 136] width 28 height 23
